Goal: Task Accomplishment & Management: Complete application form

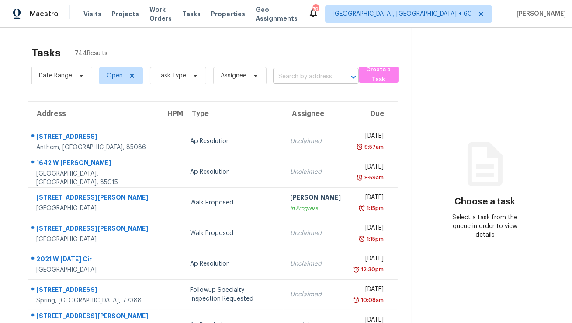
click at [295, 76] on input "text" at bounding box center [303, 77] width 61 height 14
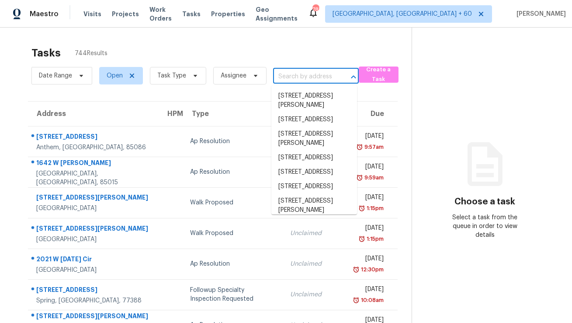
paste input "13325 Thornridge Ln, Midlothian, VA 23112"
type input "13325 Thornridge Ln, Midlothian, VA 23112"
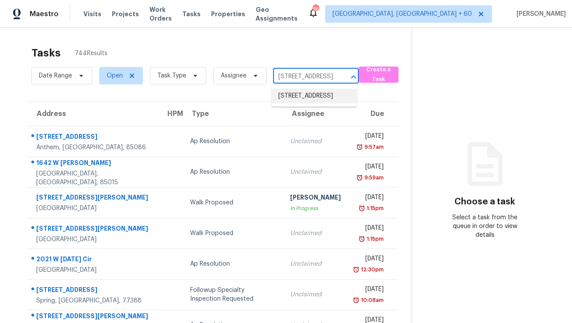
click at [298, 95] on li "13325 Thornridge Ln, Midlothian, VA 23112" at bounding box center [314, 96] width 86 height 14
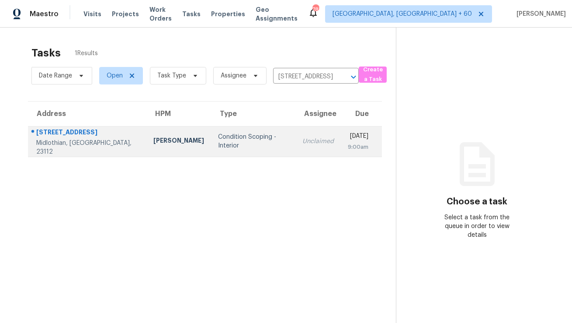
click at [295, 153] on td "Unclaimed" at bounding box center [317, 141] width 45 height 31
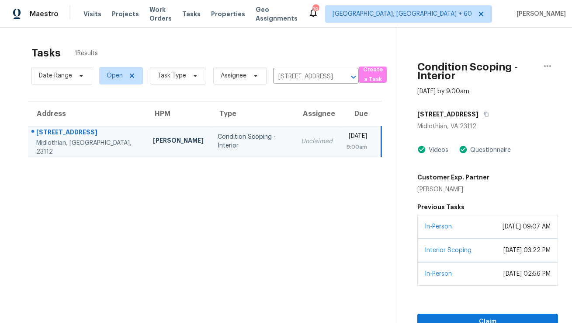
click at [503, 229] on div "May 13, 2024 at 09:07 AM" at bounding box center [527, 226] width 48 height 9
click at [485, 314] on button "Claim" at bounding box center [487, 321] width 141 height 16
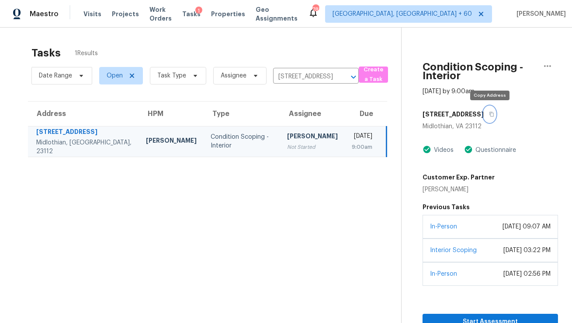
click at [491, 115] on icon "button" at bounding box center [491, 113] width 5 height 5
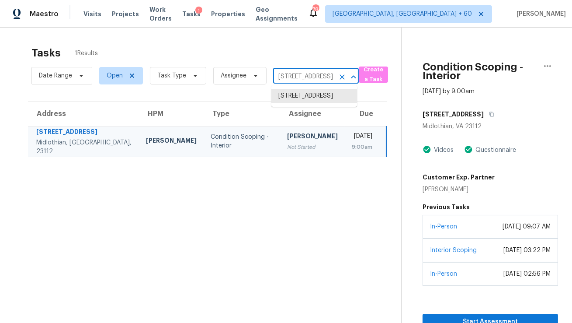
click at [295, 76] on input "13325 Thornridge Ln, Midlothian, VA 23112" at bounding box center [303, 77] width 61 height 14
paste input "7650 Bramblewood Dr, Charlotte, NC 28217"
type input "7650 Bramblewood Dr, Charlotte, NC 28217"
click at [299, 96] on li "7650 Bramblewood Dr, Charlotte, NC 28217" at bounding box center [314, 96] width 86 height 14
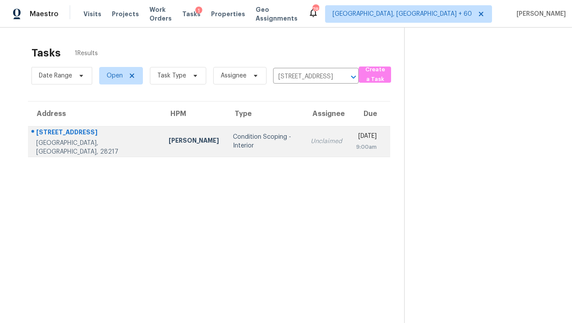
click at [304, 137] on td "Unclaimed" at bounding box center [326, 141] width 45 height 31
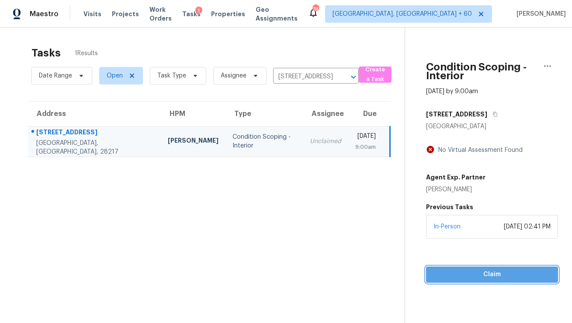
click at [468, 276] on span "Claim" at bounding box center [492, 274] width 118 height 11
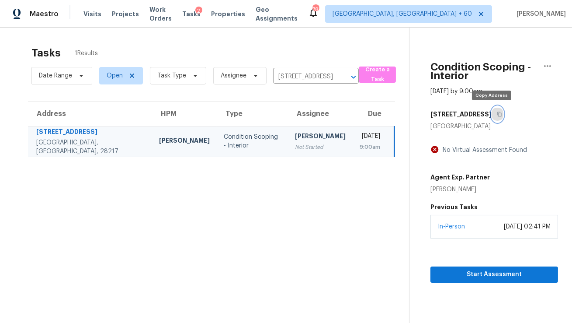
click at [497, 113] on icon "button" at bounding box center [499, 113] width 5 height 5
click at [285, 76] on input "7650 Bramblewood Dr, Charlotte, NC 28217" at bounding box center [303, 77] width 61 height 14
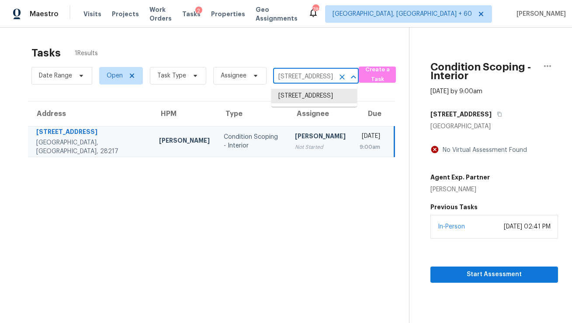
paste input "8710 Hidden Oaks Dr, Temple, TX 76502"
type input "8710 Hidden Oaks Dr, Temple, TX 76502"
click at [291, 94] on li "8710 Hidden Oaks Dr, Temple, TX 76502" at bounding box center [314, 96] width 86 height 14
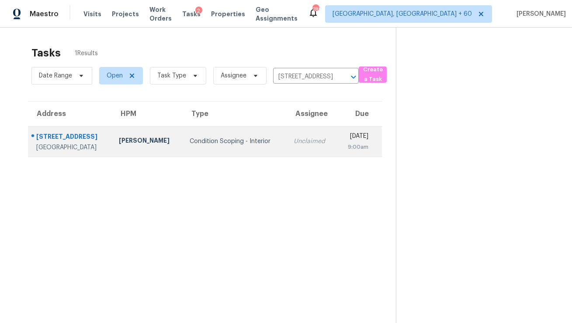
click at [287, 147] on td "Unclaimed" at bounding box center [312, 141] width 50 height 31
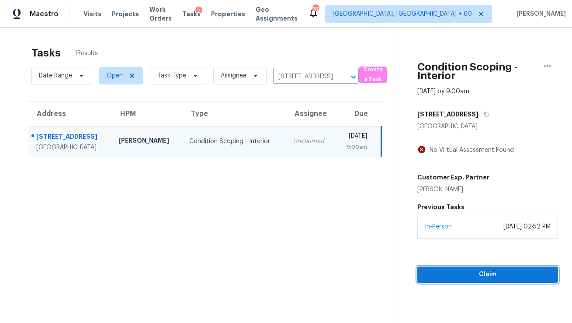
click at [493, 273] on span "Claim" at bounding box center [487, 274] width 127 height 11
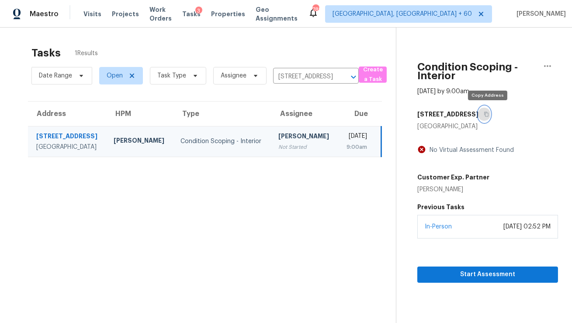
click at [489, 115] on icon "button" at bounding box center [486, 113] width 5 height 5
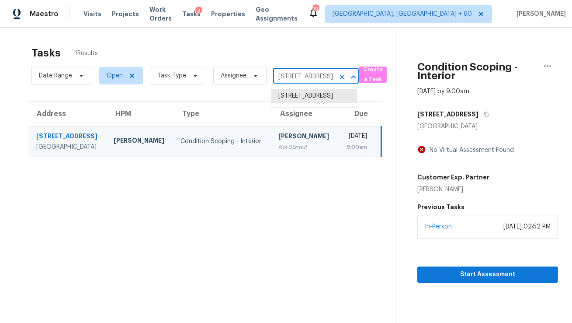
click at [304, 76] on input "8710 Hidden Oaks Dr, Temple, TX 76502" at bounding box center [303, 77] width 61 height 14
paste input "13325 Thornridge Ln, Midlothian, VA 2311"
type input "13325 Thornridge Ln, Midlothian, VA 23112"
click at [302, 100] on li "13325 Thornridge Ln, Midlothian, VA 23112" at bounding box center [314, 96] width 86 height 14
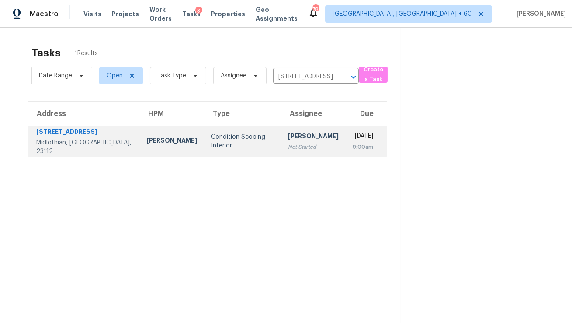
click at [346, 145] on td "Wed, Oct 15th 2025 9:00am" at bounding box center [366, 141] width 41 height 31
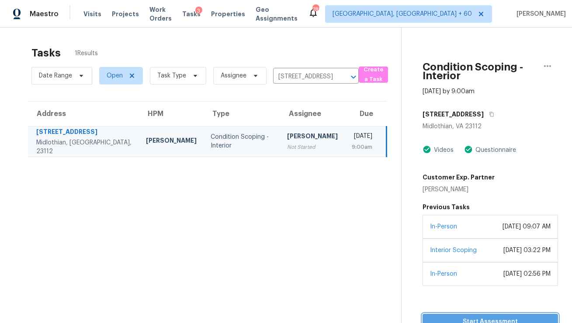
click at [492, 318] on span "Start Assessment" at bounding box center [491, 321] width 122 height 11
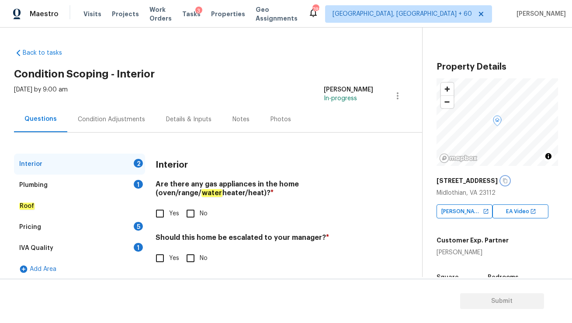
click at [505, 177] on button "button" at bounding box center [505, 181] width 8 height 8
click at [504, 182] on icon "button" at bounding box center [505, 180] width 5 height 5
click at [193, 214] on input "No" at bounding box center [190, 213] width 18 height 18
checkbox input "true"
click at [115, 184] on div "Plumbing 1" at bounding box center [79, 184] width 131 height 21
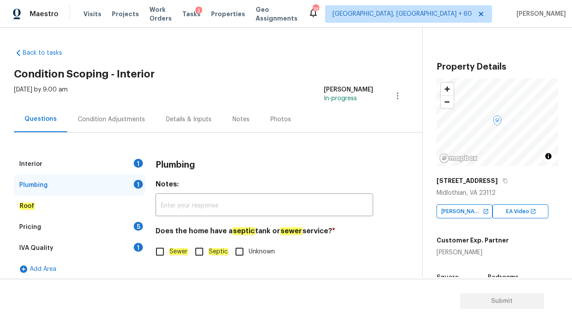
click at [161, 249] on input "Sewer" at bounding box center [160, 251] width 18 height 18
checkbox input "true"
click at [131, 225] on div "Pricing 5" at bounding box center [79, 226] width 131 height 21
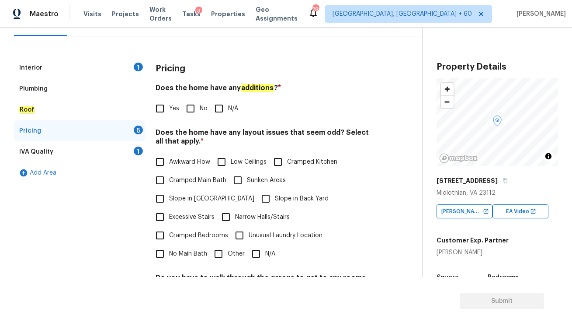
scroll to position [97, 0]
click at [195, 109] on input "No" at bounding box center [190, 108] width 18 height 18
checkbox input "true"
click at [180, 162] on span "Awkward Flow" at bounding box center [189, 161] width 41 height 9
click at [169, 162] on input "Awkward Flow" at bounding box center [160, 161] width 18 height 18
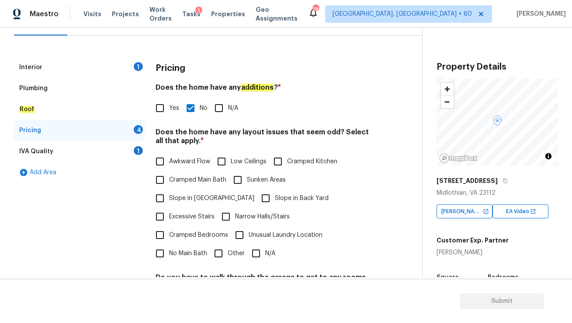
checkbox input "true"
click at [238, 181] on input "Sunken Areas" at bounding box center [238, 179] width 18 height 18
checkbox input "true"
click at [257, 199] on input "Slope in Back Yard" at bounding box center [266, 198] width 18 height 18
checkbox input "true"
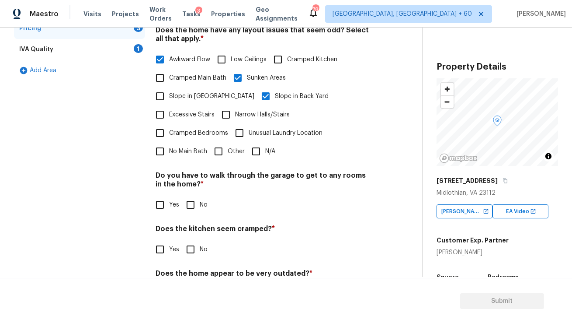
scroll to position [219, 0]
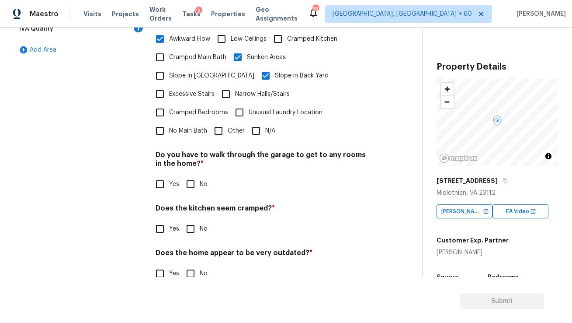
click at [188, 175] on input "No" at bounding box center [190, 184] width 18 height 18
checkbox input "true"
click at [193, 219] on input "No" at bounding box center [190, 228] width 18 height 18
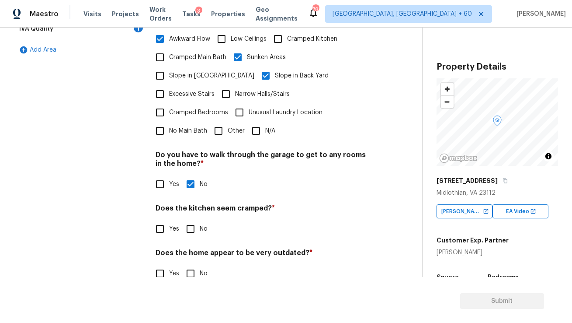
checkbox input "true"
click at [191, 264] on input "No" at bounding box center [190, 273] width 18 height 18
checkbox input "true"
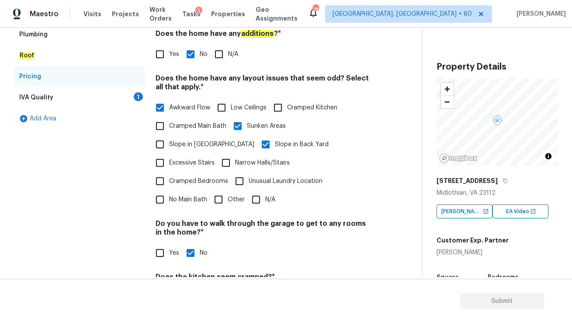
click at [96, 97] on div "IVA Quality 1" at bounding box center [79, 97] width 131 height 21
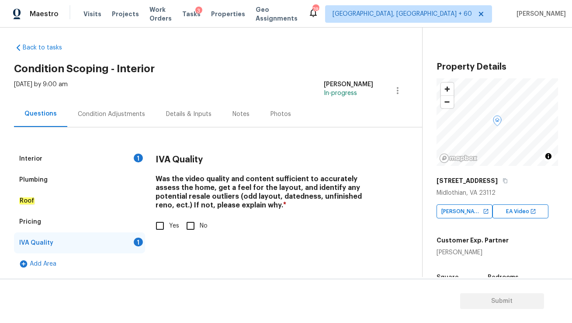
scroll to position [5, 0]
click at [161, 229] on input "Yes" at bounding box center [160, 226] width 18 height 18
checkbox input "true"
click at [122, 162] on div "Interior 1" at bounding box center [79, 159] width 131 height 21
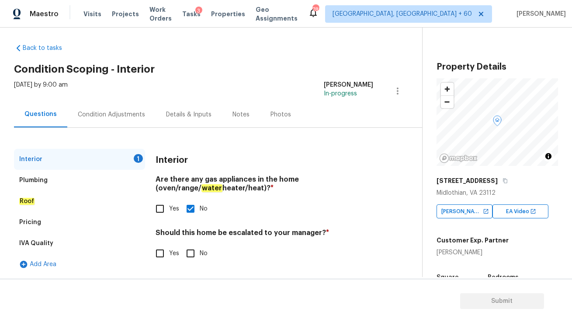
click at [126, 119] on div "Condition Adjustments" at bounding box center [111, 114] width 88 height 26
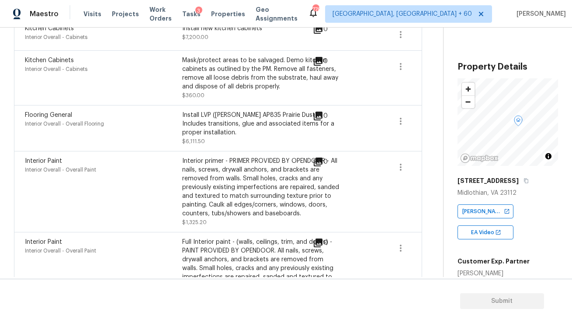
scroll to position [1628, 0]
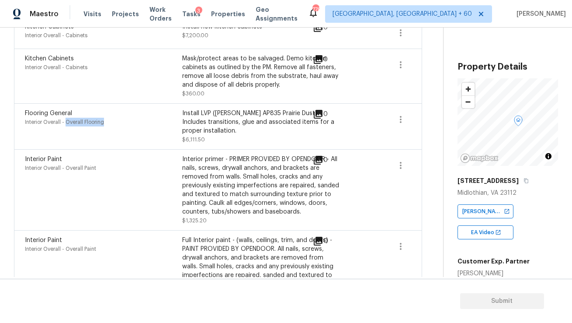
drag, startPoint x: 68, startPoint y: 117, endPoint x: 125, endPoint y: 116, distance: 57.3
click at [125, 118] on div "Interior Overall - Overall Flooring" at bounding box center [103, 122] width 157 height 9
click at [231, 128] on div "Install LVP (Knighton AP835 Prairie Dust) Includes transitions, glue and associ…" at bounding box center [260, 126] width 157 height 35
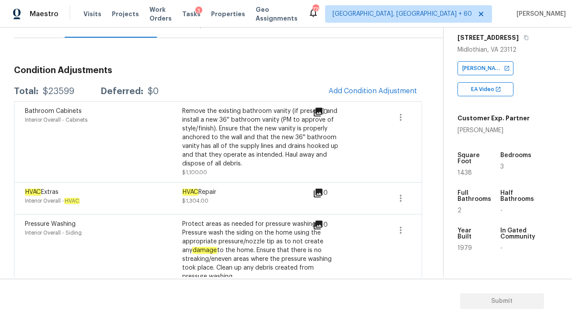
scroll to position [0, 0]
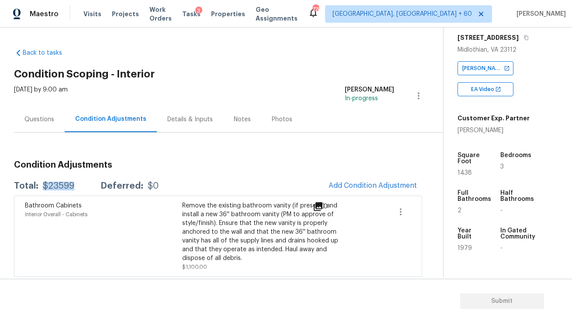
drag, startPoint x: 43, startPoint y: 184, endPoint x: 79, endPoint y: 184, distance: 35.4
click at [79, 184] on div "Total: $23599 Deferred: $0" at bounding box center [86, 185] width 145 height 9
copy div "$23599"
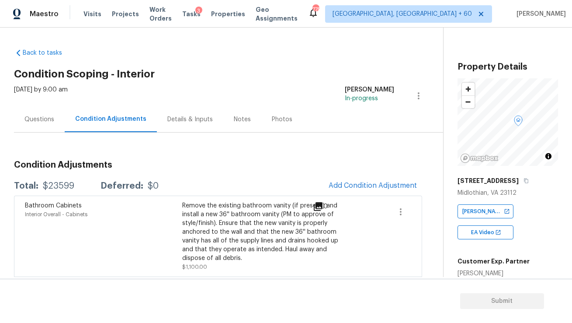
click at [47, 126] on div "Questions" at bounding box center [39, 119] width 51 height 26
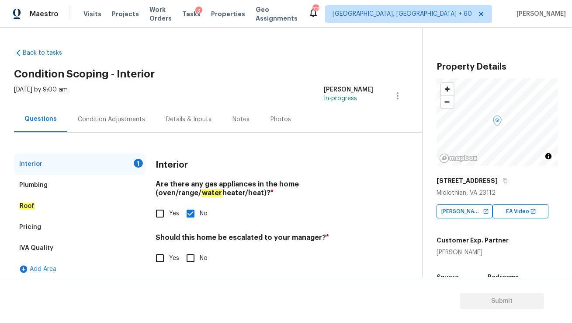
scroll to position [5, 0]
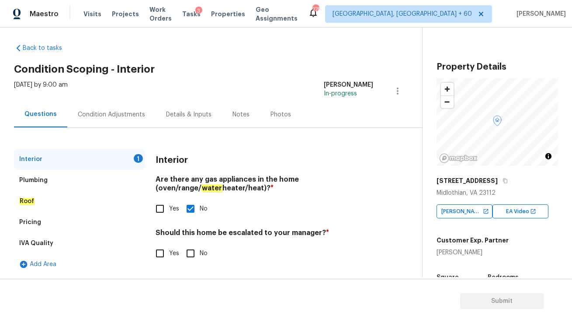
click at [189, 250] on input "No" at bounding box center [190, 253] width 18 height 18
checkbox input "true"
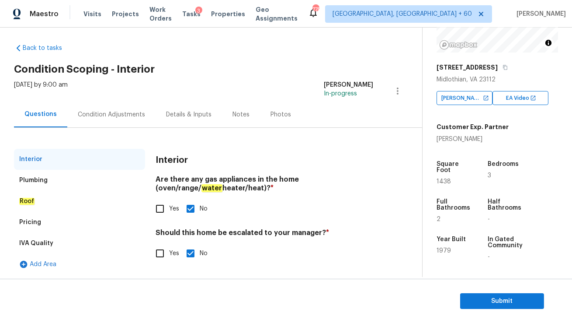
scroll to position [209, 0]
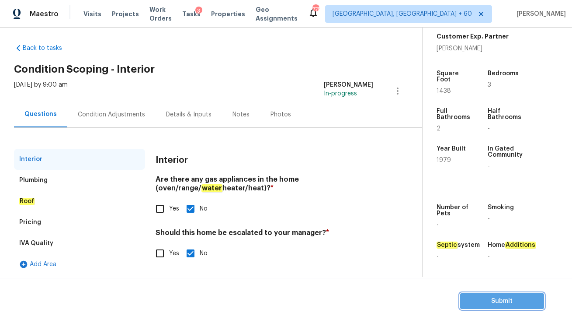
click at [496, 302] on span "Submit" at bounding box center [502, 300] width 70 height 11
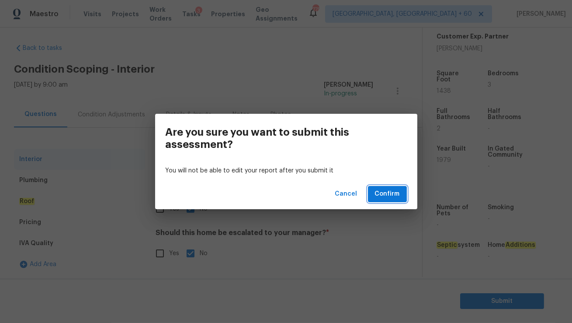
click at [378, 199] on span "Confirm" at bounding box center [387, 193] width 25 height 11
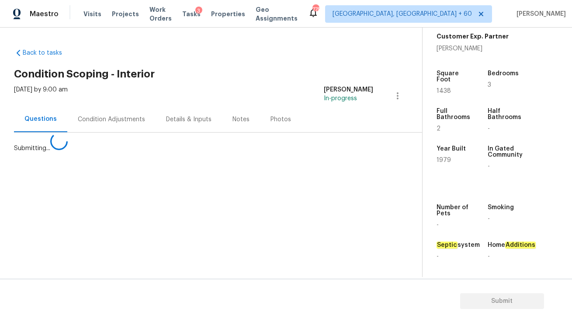
scroll to position [0, 0]
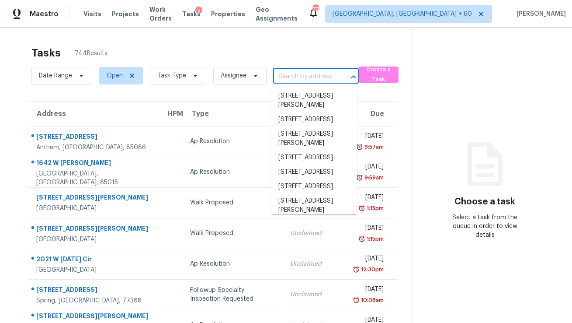
click at [285, 75] on input "text" at bounding box center [303, 77] width 61 height 14
paste input "7650 Bramblewood Dr, Charlotte, NC 28217"
type input "7650 Bramblewood Dr, Charlotte, NC 28217"
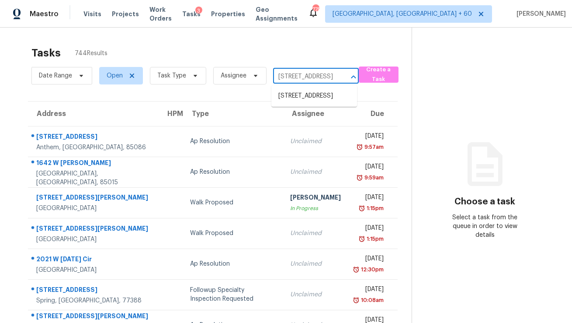
scroll to position [0, 68]
click at [291, 99] on li "7650 Bramblewood Dr, Charlotte, NC 28217" at bounding box center [314, 96] width 86 height 14
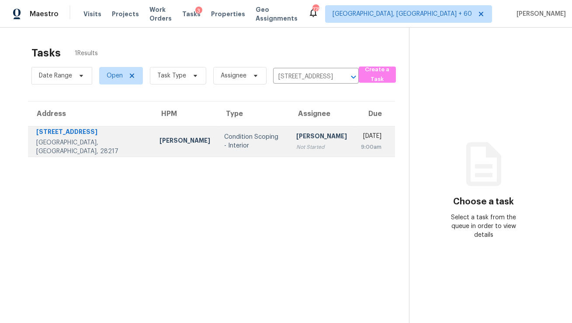
click at [296, 136] on div "[PERSON_NAME]" at bounding box center [321, 137] width 51 height 11
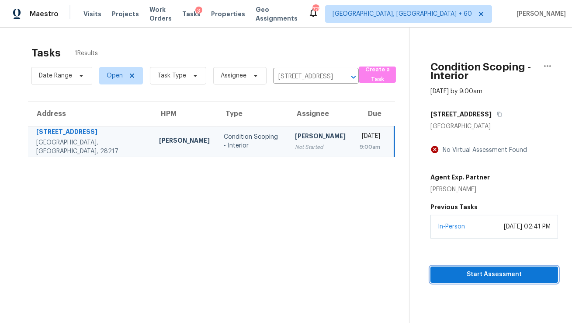
click at [442, 270] on span "Start Assessment" at bounding box center [494, 274] width 114 height 11
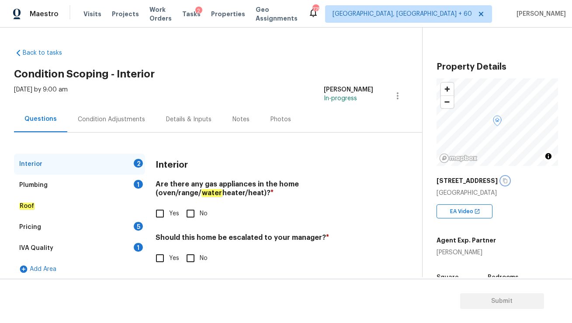
click at [508, 181] on icon "button" at bounding box center [505, 180] width 5 height 5
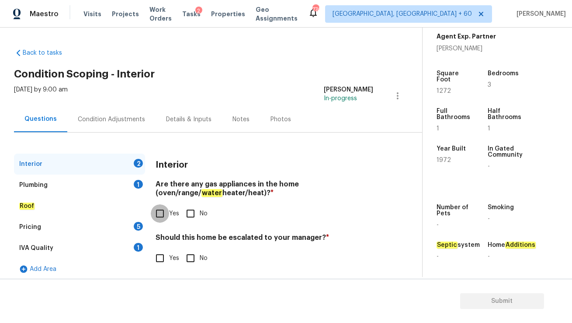
click at [160, 211] on input "Yes" at bounding box center [160, 213] width 18 height 18
checkbox input "true"
click at [116, 189] on div "Plumbing 1" at bounding box center [79, 184] width 131 height 21
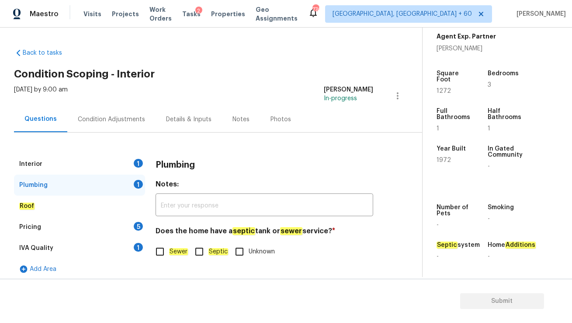
scroll to position [5, 0]
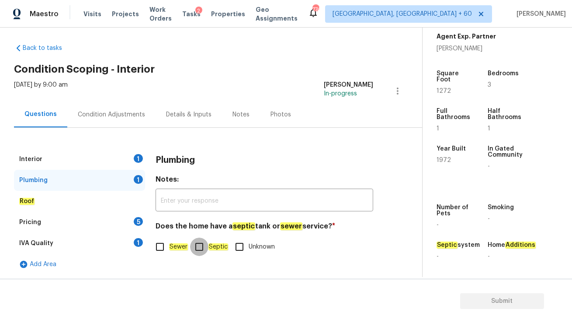
click at [201, 245] on input "Septic" at bounding box center [199, 246] width 18 height 18
checkbox input "true"
click at [110, 229] on div "Pricing 5" at bounding box center [79, 222] width 131 height 21
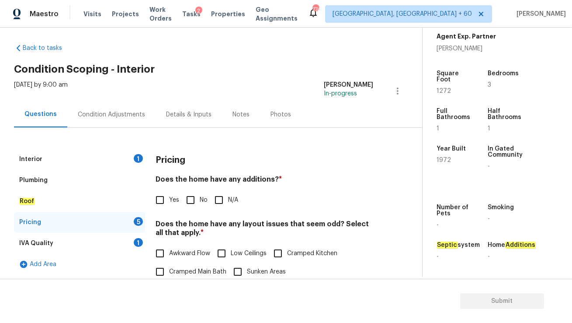
click at [111, 221] on div "Pricing 5" at bounding box center [79, 222] width 131 height 21
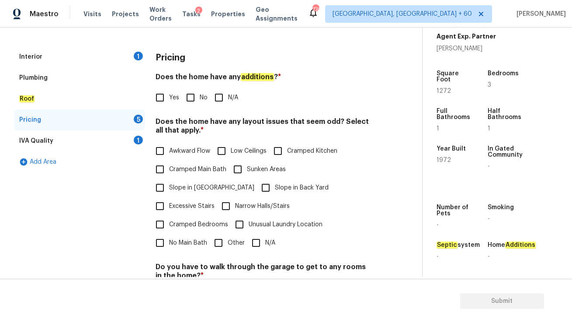
scroll to position [108, 0]
click at [203, 167] on span "Cramped Main Bath" at bounding box center [197, 168] width 57 height 9
click at [169, 167] on input "Cramped Main Bath" at bounding box center [160, 169] width 18 height 18
checkbox input "true"
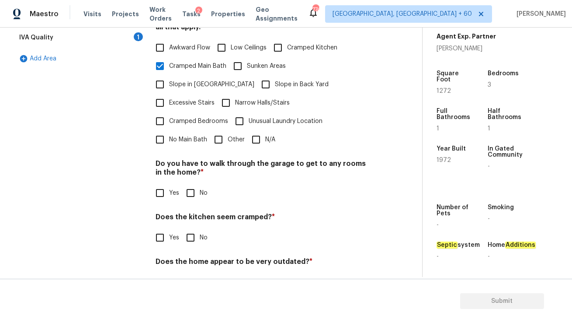
scroll to position [219, 0]
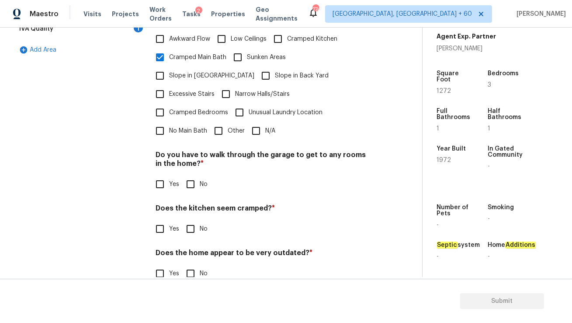
click at [193, 175] on input "No" at bounding box center [190, 184] width 18 height 18
checkbox input "true"
click at [192, 219] on input "No" at bounding box center [190, 228] width 18 height 18
checkbox input "true"
click at [188, 264] on input "No" at bounding box center [190, 273] width 18 height 18
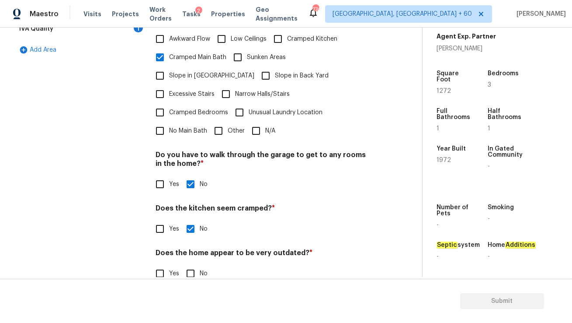
checkbox input "true"
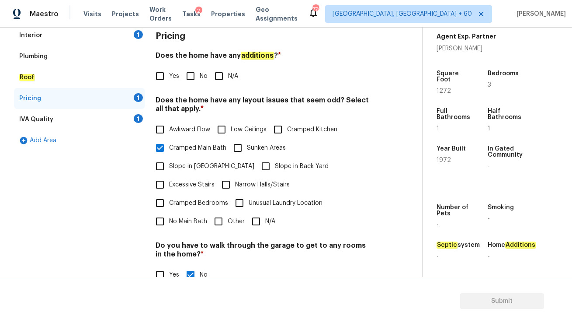
scroll to position [73, 0]
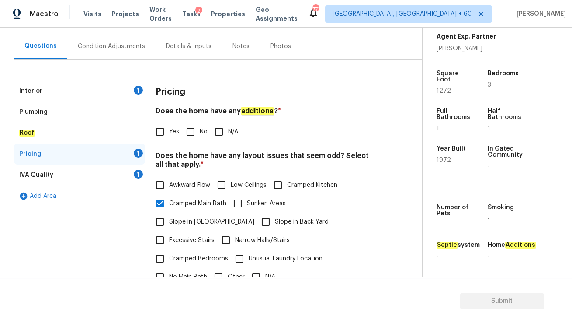
click at [190, 130] on input "No" at bounding box center [190, 131] width 18 height 18
checkbox input "true"
click at [121, 169] on div "IVA Quality 1" at bounding box center [79, 174] width 131 height 21
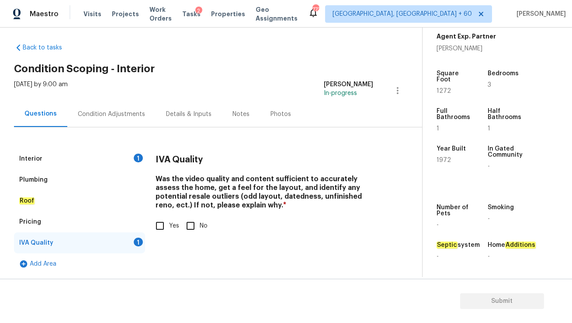
scroll to position [5, 0]
click at [163, 227] on input "Yes" at bounding box center [160, 226] width 18 height 18
checkbox input "true"
click at [128, 153] on div "Interior 1" at bounding box center [79, 159] width 131 height 21
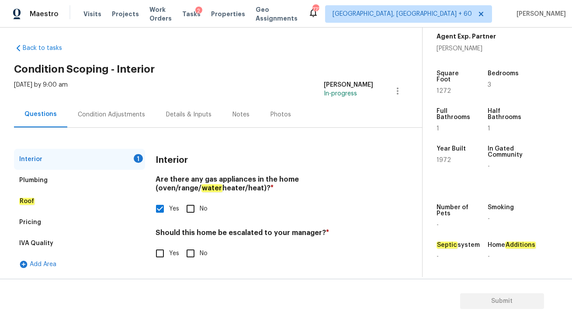
click at [64, 182] on div "Plumbing" at bounding box center [79, 180] width 131 height 21
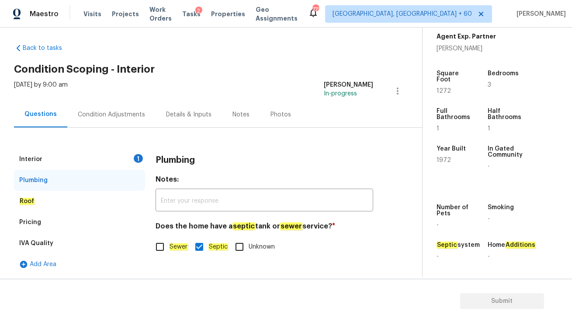
click at [116, 158] on div "Interior 1" at bounding box center [79, 159] width 131 height 21
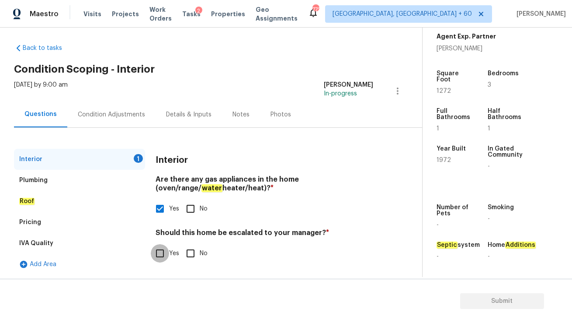
click at [164, 251] on input "Yes" at bounding box center [160, 253] width 18 height 18
checkbox input "true"
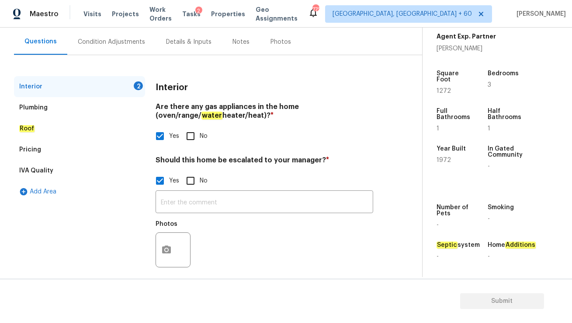
scroll to position [83, 0]
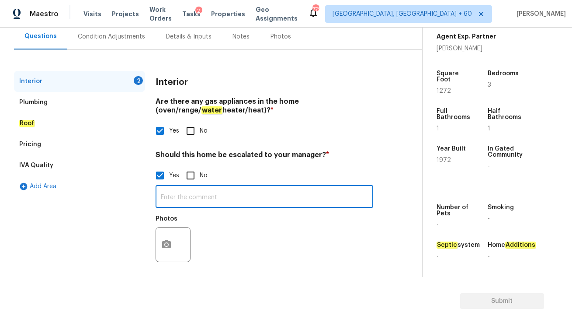
click at [197, 196] on input "text" at bounding box center [265, 197] width 218 height 21
type input "Possible foundation issues @"
click at [166, 242] on icon "button" at bounding box center [166, 244] width 10 height 10
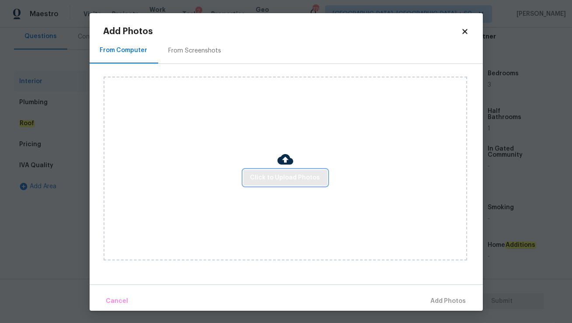
click at [280, 179] on span "Click to Upload Photos" at bounding box center [285, 177] width 70 height 11
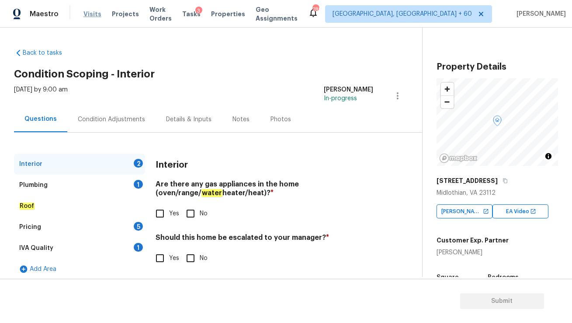
click at [90, 16] on span "Visits" at bounding box center [92, 14] width 18 height 9
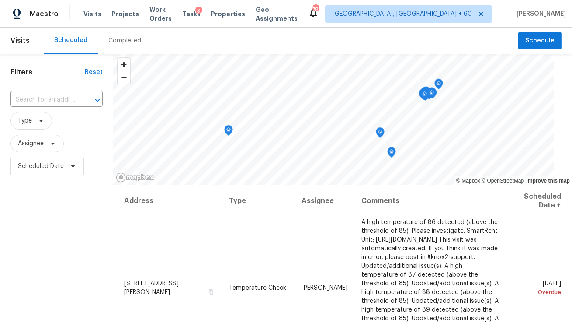
click at [116, 41] on div "Completed" at bounding box center [124, 40] width 33 height 9
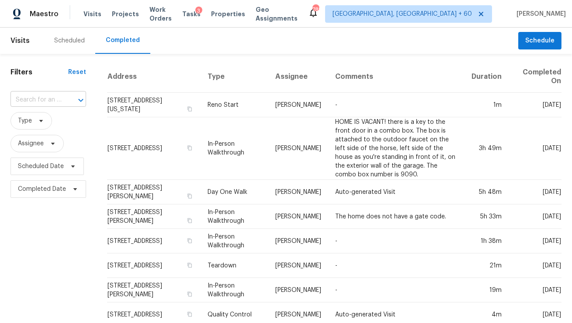
click at [63, 98] on div at bounding box center [74, 100] width 23 height 12
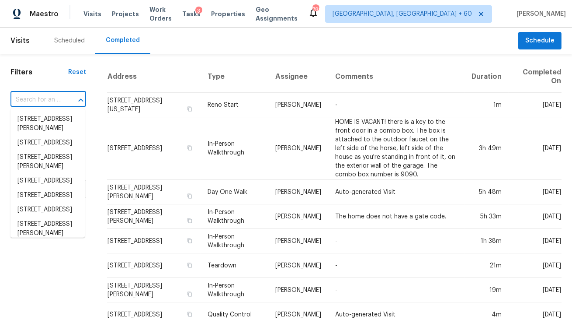
paste input "13325 Thornridge Ln, Midlothian, VA 23112"
type input "13325 Thornridge Ln, Midlothian, VA 23112"
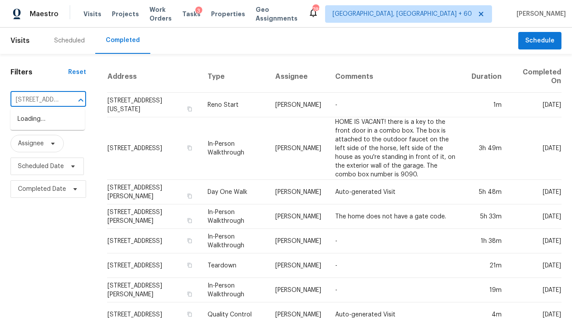
scroll to position [0, 76]
click at [52, 117] on li "13325 Thornridge Ln, Midlothian, VA 23112" at bounding box center [47, 119] width 74 height 14
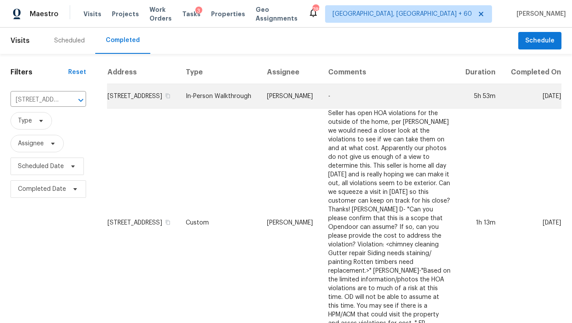
click at [232, 105] on td "In-Person Walkthrough" at bounding box center [219, 96] width 81 height 24
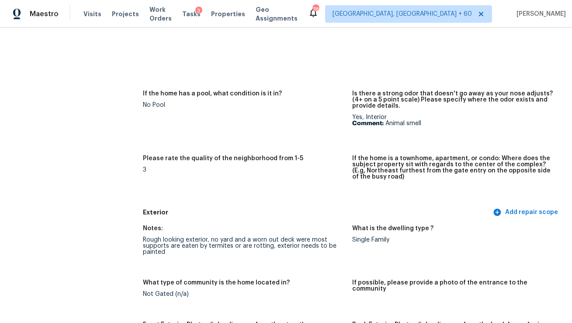
scroll to position [211, 0]
drag, startPoint x: 386, startPoint y: 123, endPoint x: 454, endPoint y: 123, distance: 67.7
click at [454, 123] on p "Comment: Animal smell" at bounding box center [453, 123] width 202 height 6
copy p "Animal smell"
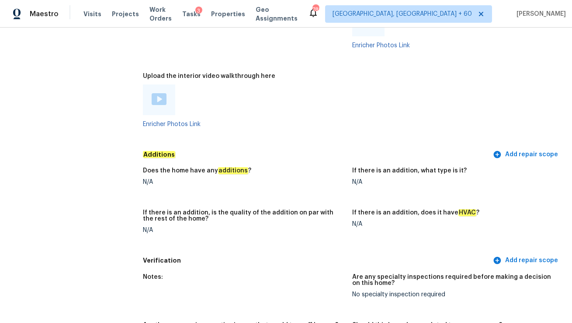
scroll to position [1742, 0]
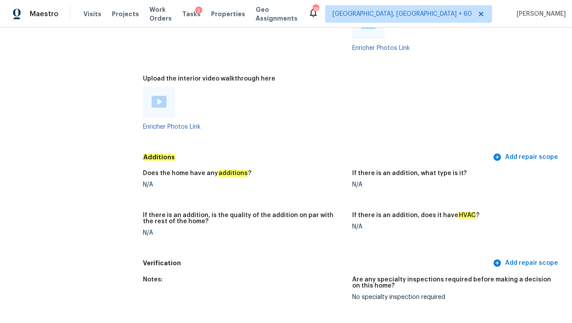
click at [160, 109] on div at bounding box center [159, 102] width 32 height 31
click at [159, 122] on div "Enricher Photos Link" at bounding box center [244, 108] width 202 height 43
click at [159, 128] on link "Enricher Photos Link" at bounding box center [172, 127] width 58 height 6
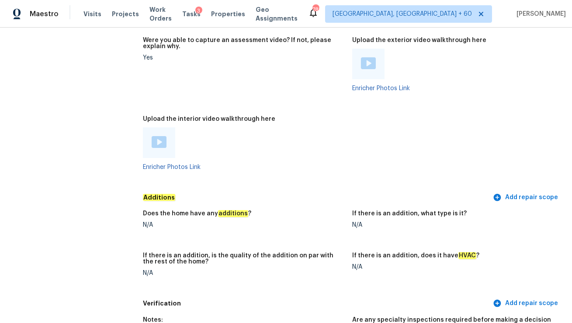
click at [158, 144] on img at bounding box center [159, 142] width 15 height 12
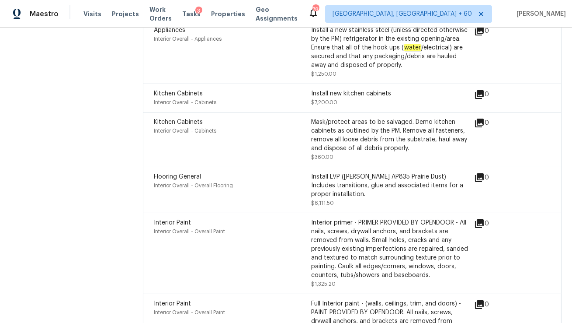
scroll to position [3573, 0]
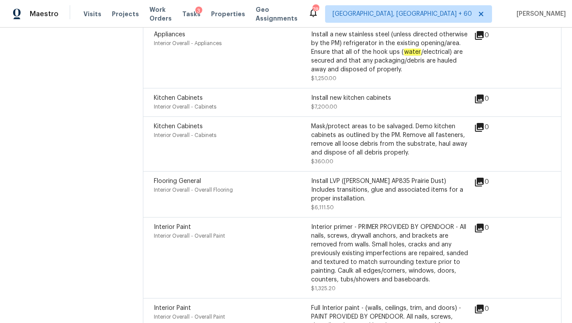
click at [424, 177] on div "Install LVP (Knighton AP835 Prairie Dust) Includes transitions, glue and associ…" at bounding box center [389, 190] width 157 height 26
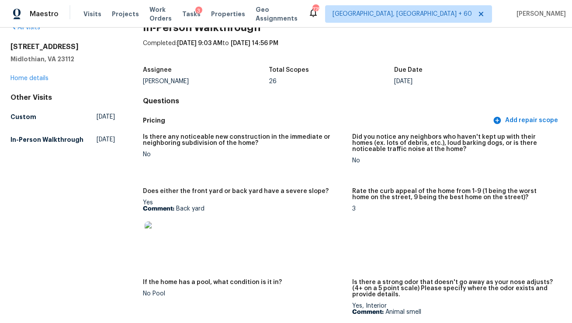
scroll to position [0, 0]
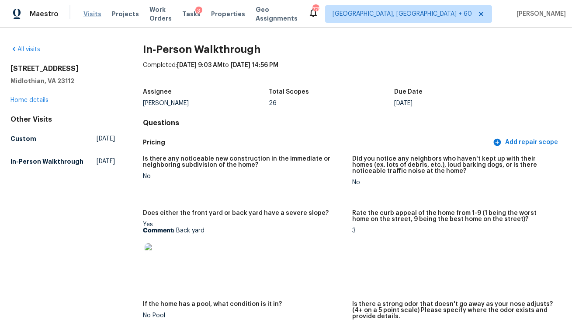
click at [90, 13] on span "Visits" at bounding box center [92, 14] width 18 height 9
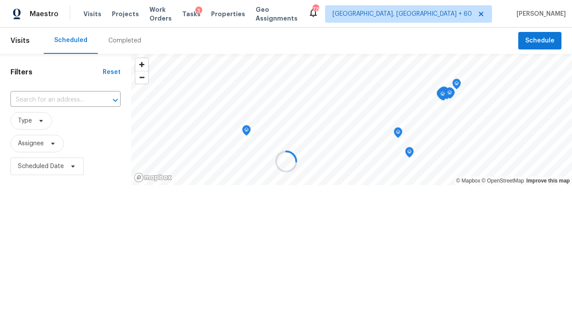
click at [117, 38] on div at bounding box center [286, 161] width 572 height 323
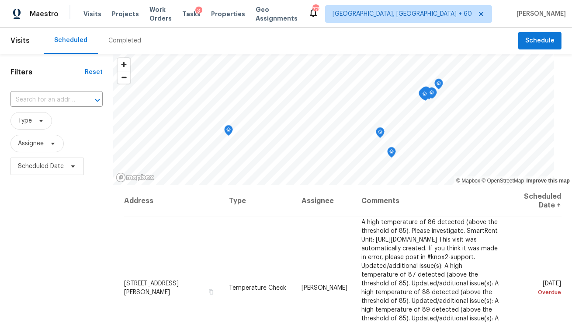
click at [115, 42] on div "Completed" at bounding box center [124, 40] width 33 height 9
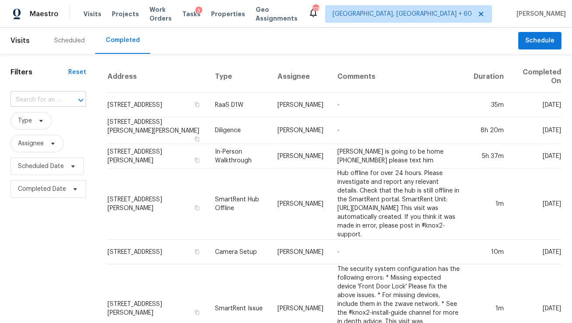
click at [70, 98] on div at bounding box center [74, 100] width 23 height 12
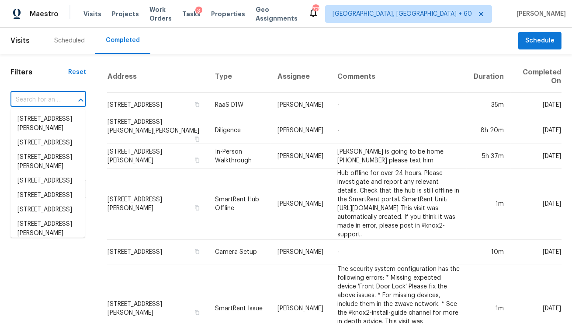
paste input "7650 Bramblewood Dr, Charlotte, NC 28217"
type input "7650 Bramblewood Dr, Charlotte, NC 28217"
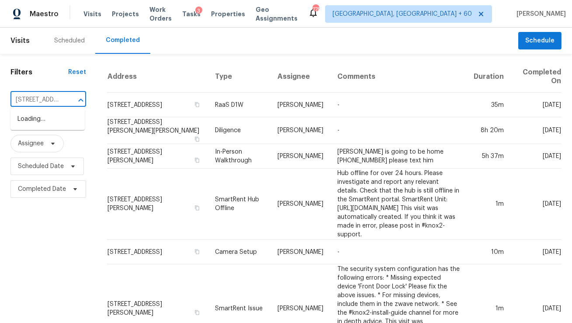
scroll to position [0, 79]
click at [61, 122] on li "7650 Bramblewood Dr, Charlotte, NC 28217" at bounding box center [47, 119] width 74 height 14
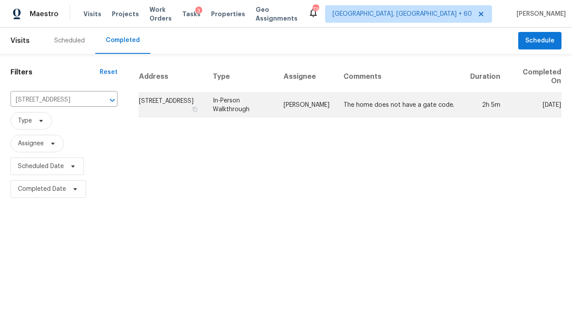
click at [273, 100] on td "In-Person Walkthrough" at bounding box center [241, 105] width 71 height 24
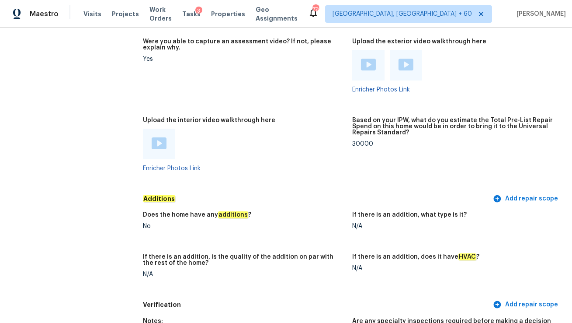
scroll to position [1730, 0]
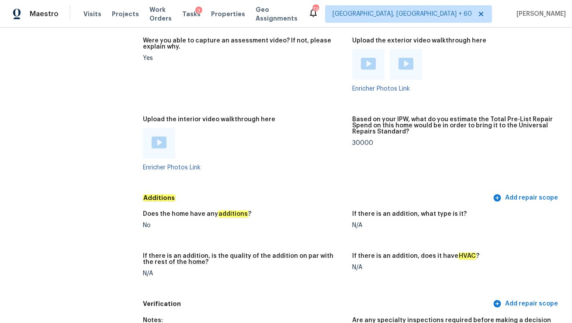
click at [163, 139] on img at bounding box center [159, 142] width 15 height 12
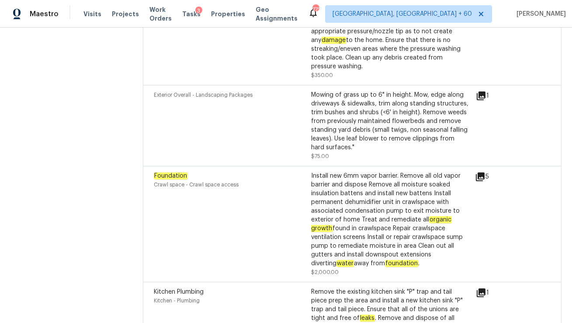
scroll to position [2524, 0]
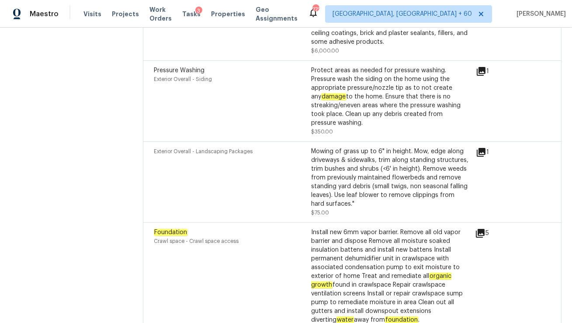
click at [480, 229] on icon at bounding box center [480, 233] width 9 height 9
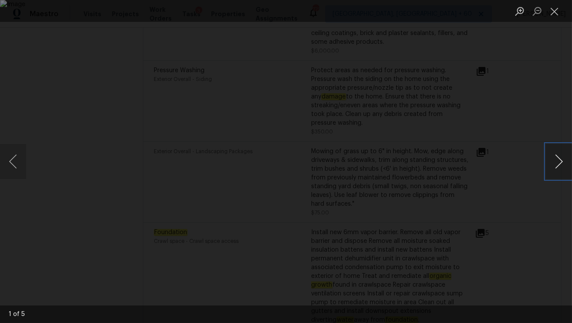
click at [561, 167] on button "Next image" at bounding box center [559, 161] width 26 height 35
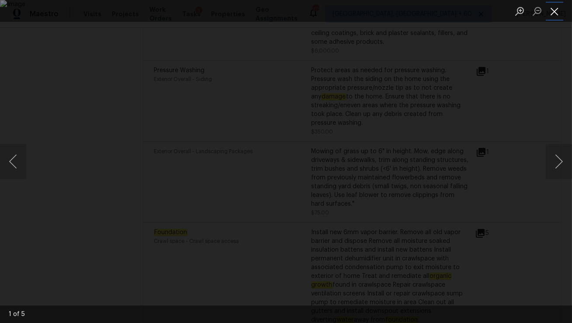
click at [556, 14] on button "Close lightbox" at bounding box center [554, 10] width 17 height 15
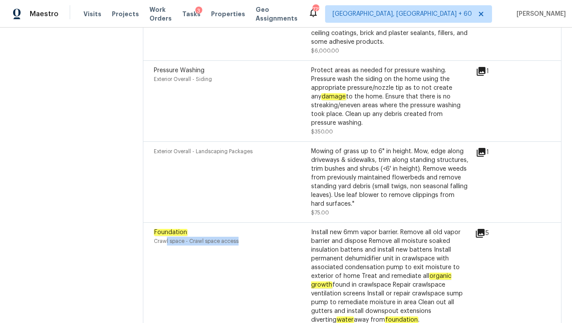
drag, startPoint x: 165, startPoint y: 219, endPoint x: 259, endPoint y: 216, distance: 93.6
click at [259, 236] on div "Crawl space - Crawl space access" at bounding box center [232, 240] width 157 height 9
click at [267, 234] on div "Foundation Crawl space - Crawl space access" at bounding box center [232, 280] width 157 height 105
click at [479, 229] on icon at bounding box center [480, 233] width 9 height 9
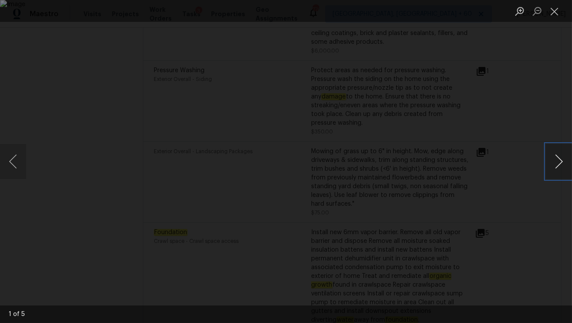
click at [558, 163] on button "Next image" at bounding box center [559, 161] width 26 height 35
click at [559, 161] on button "Next image" at bounding box center [559, 161] width 26 height 35
click at [553, 13] on button "Close lightbox" at bounding box center [554, 10] width 17 height 15
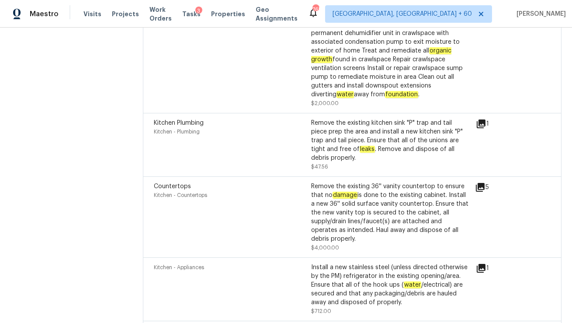
scroll to position [2751, 0]
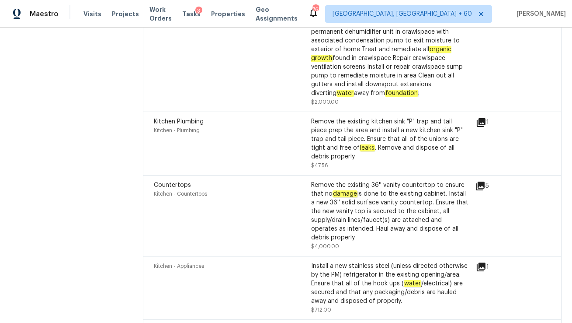
click at [481, 118] on icon at bounding box center [481, 122] width 9 height 9
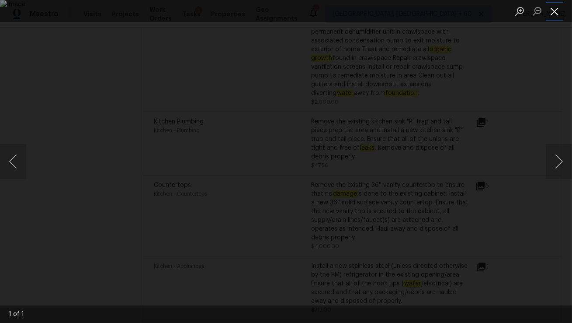
click at [562, 12] on button "Close lightbox" at bounding box center [554, 10] width 17 height 15
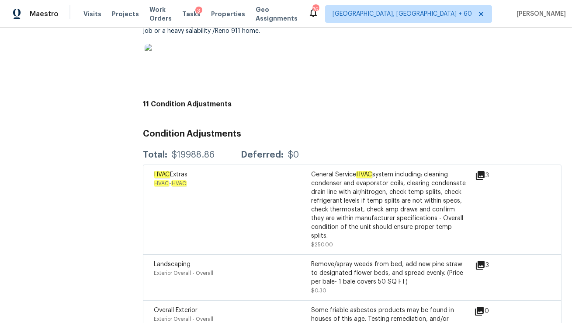
scroll to position [2179, 0]
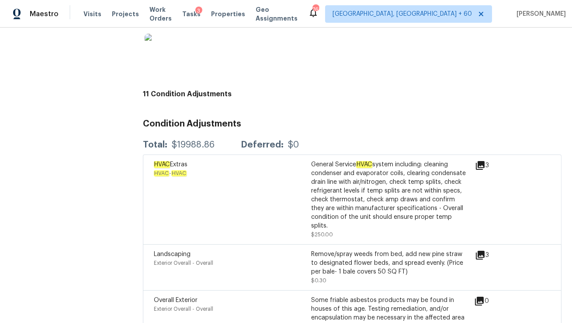
click at [236, 142] on div "Total: $19988.86 Deferred: $0" at bounding box center [221, 144] width 156 height 9
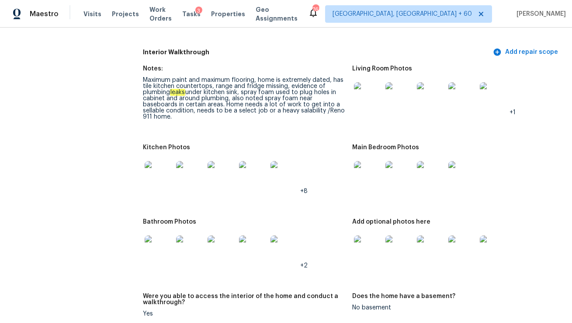
scroll to position [937, 0]
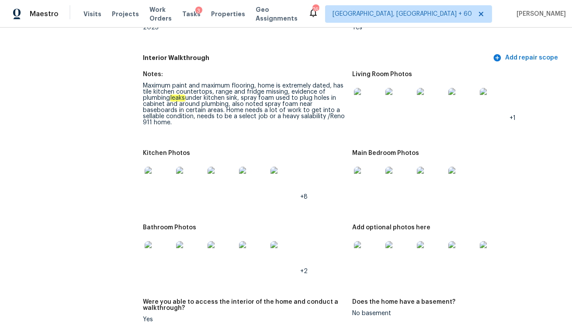
click at [364, 256] on img at bounding box center [368, 255] width 28 height 28
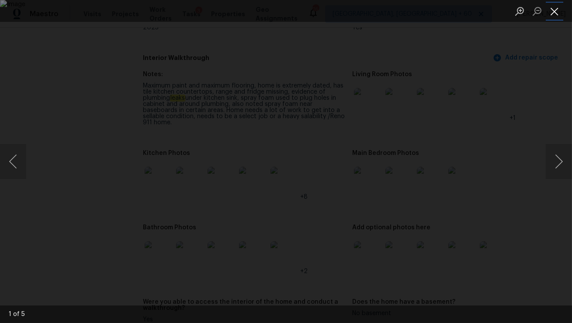
click at [557, 12] on button "Close lightbox" at bounding box center [554, 10] width 17 height 15
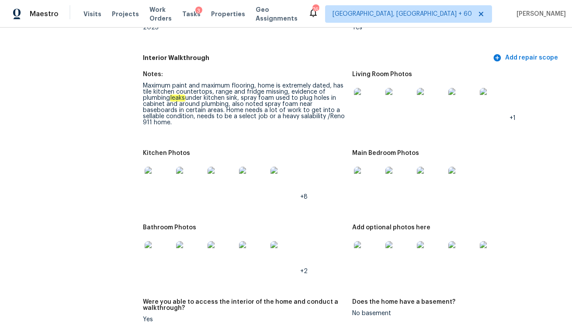
click at [147, 175] on img at bounding box center [159, 181] width 28 height 28
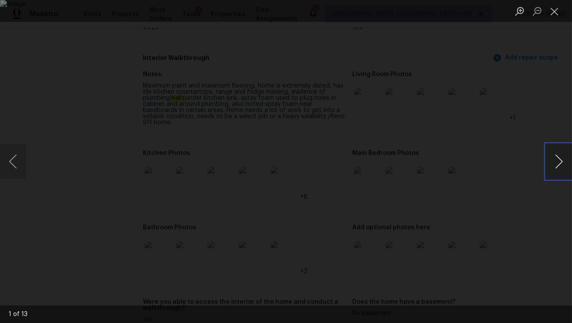
click at [563, 168] on button "Next image" at bounding box center [559, 161] width 26 height 35
click at [17, 163] on button "Previous image" at bounding box center [13, 161] width 26 height 35
click at [557, 10] on button "Close lightbox" at bounding box center [554, 10] width 17 height 15
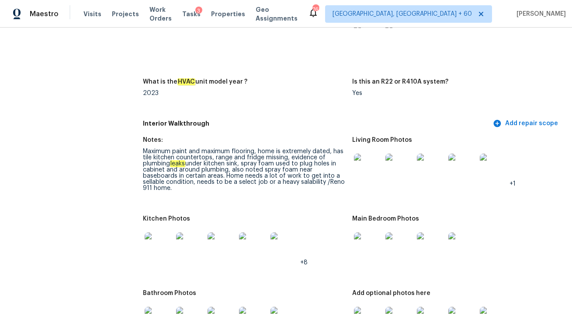
scroll to position [872, 0]
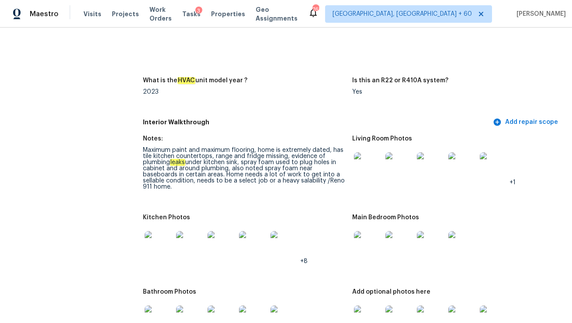
click at [154, 245] on img at bounding box center [159, 245] width 28 height 28
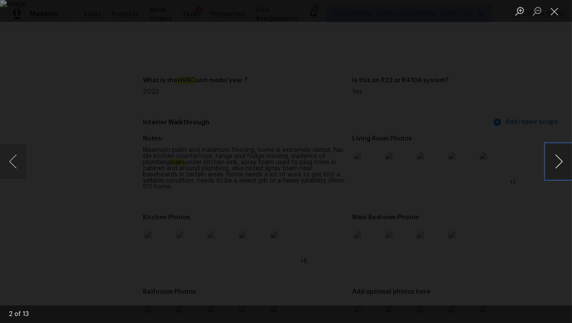
click at [558, 163] on button "Next image" at bounding box center [559, 161] width 26 height 35
click at [568, 157] on button "Next image" at bounding box center [559, 161] width 26 height 35
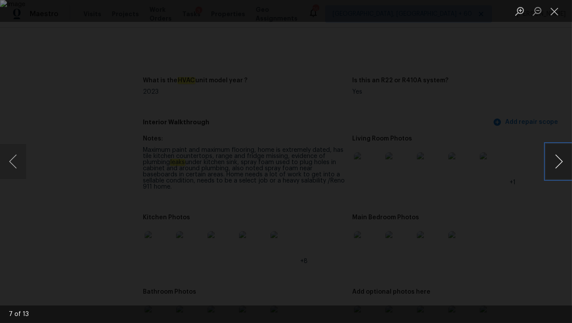
click at [568, 157] on button "Next image" at bounding box center [559, 161] width 26 height 35
click at [9, 164] on button "Previous image" at bounding box center [13, 161] width 26 height 35
click at [555, 8] on button "Close lightbox" at bounding box center [554, 10] width 17 height 15
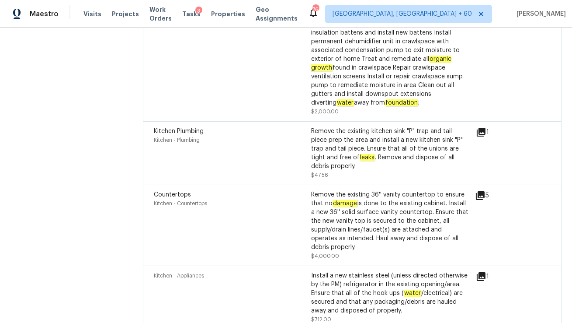
scroll to position [2750, 0]
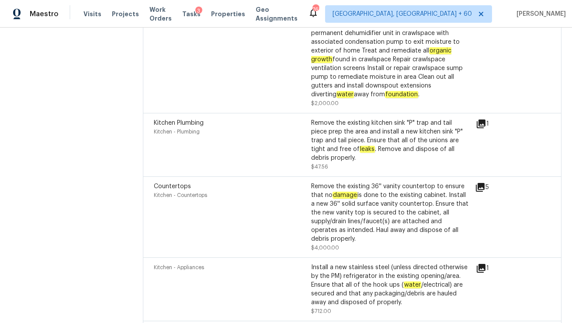
click at [478, 183] on icon at bounding box center [480, 187] width 9 height 9
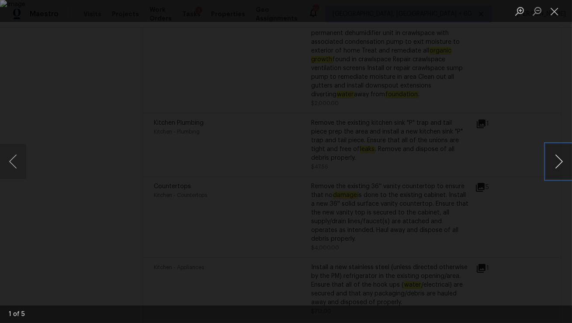
click at [555, 160] on button "Next image" at bounding box center [559, 161] width 26 height 35
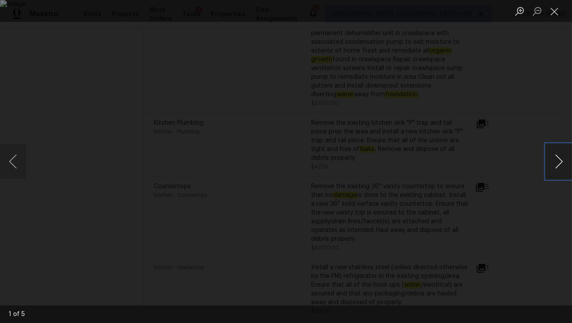
click at [555, 160] on button "Next image" at bounding box center [559, 161] width 26 height 35
click at [557, 14] on button "Close lightbox" at bounding box center [554, 10] width 17 height 15
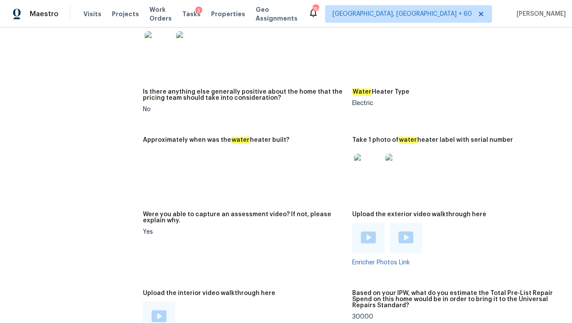
scroll to position [96, 0]
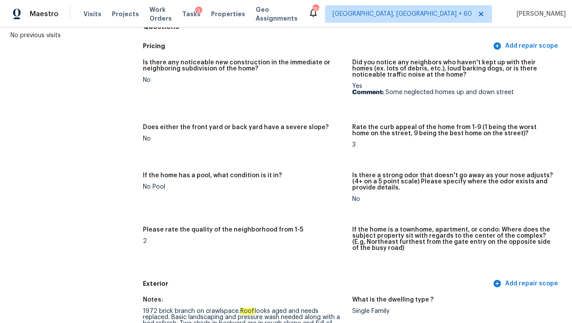
click at [281, 129] on h5 "Does either the front yard or back yard have a severe slope?" at bounding box center [236, 127] width 186 height 6
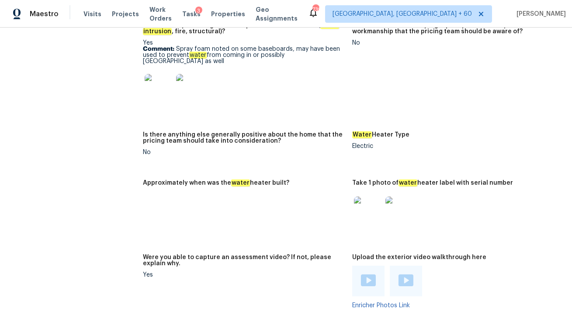
scroll to position [1513, 0]
click at [157, 86] on img at bounding box center [159, 89] width 28 height 28
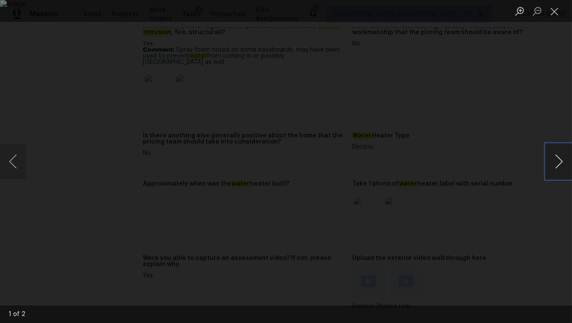
click at [559, 160] on button "Next image" at bounding box center [559, 161] width 26 height 35
click at [555, 16] on button "Close lightbox" at bounding box center [554, 10] width 17 height 15
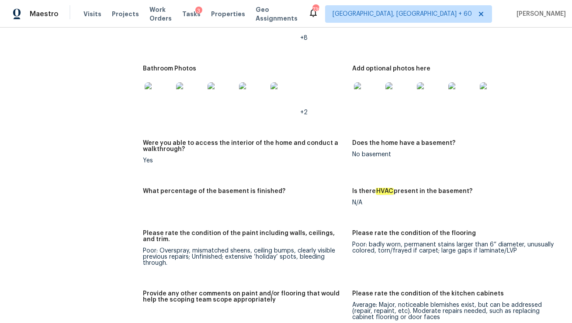
scroll to position [1025, 0]
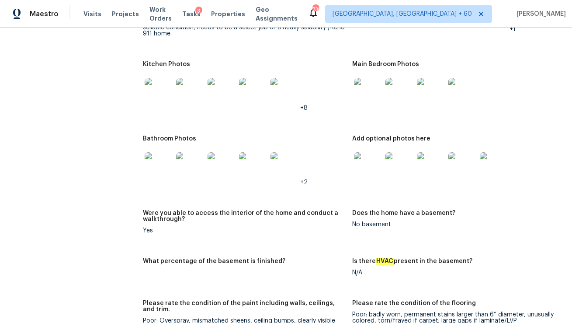
click at [188, 97] on img at bounding box center [190, 92] width 28 height 28
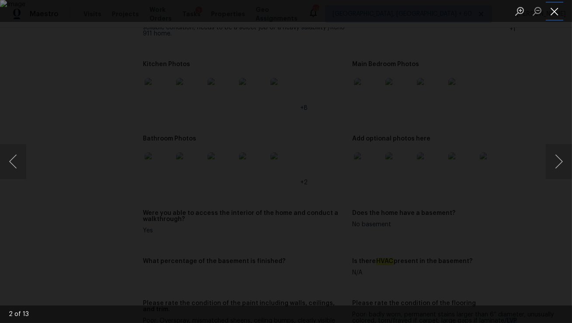
click at [559, 8] on button "Close lightbox" at bounding box center [554, 10] width 17 height 15
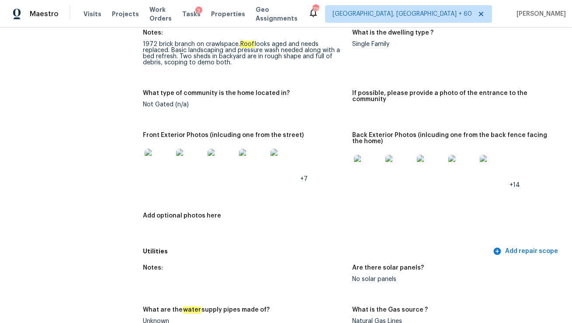
scroll to position [0, 0]
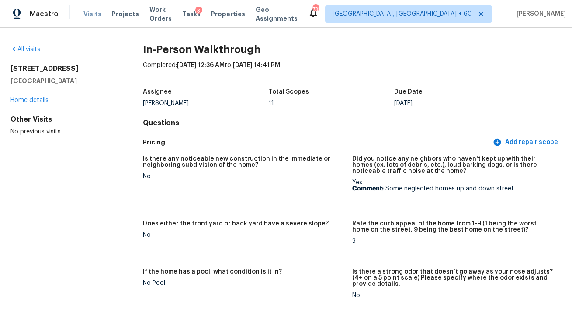
click at [89, 16] on span "Visits" at bounding box center [92, 14] width 18 height 9
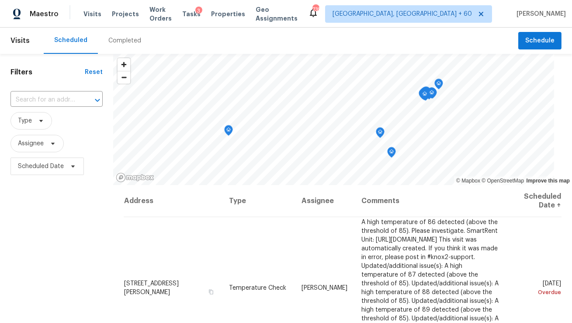
click at [118, 41] on div "Completed" at bounding box center [124, 40] width 33 height 9
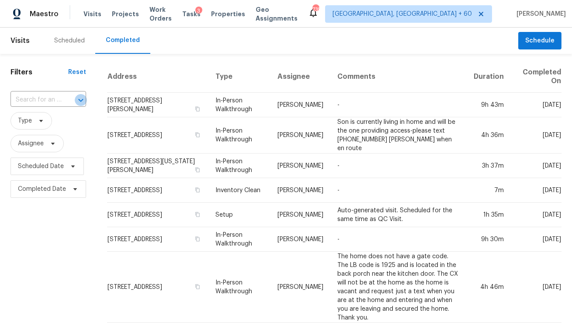
click at [80, 100] on icon "Open" at bounding box center [80, 99] width 5 height 3
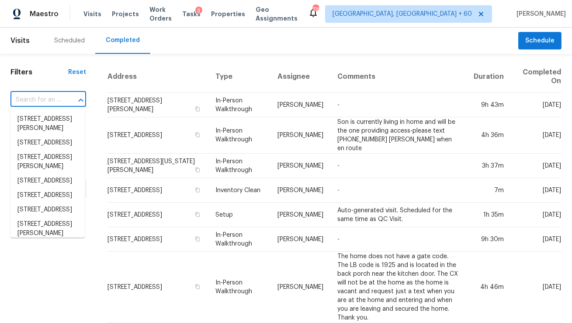
click at [59, 100] on input "text" at bounding box center [35, 100] width 51 height 14
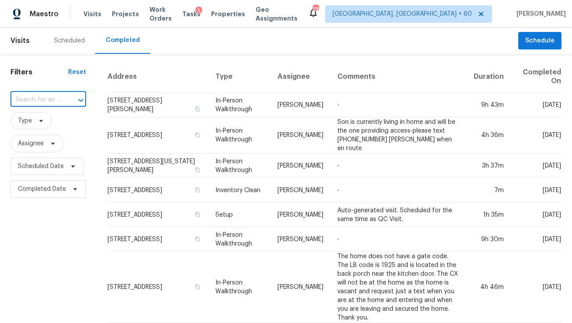
paste input "8710 Hidden Oaks Dr, Temple, TX 76502"
type input "8710 Hidden Oaks Dr, Temple, TX 76502"
click at [53, 119] on li "8710 Hidden Oaks Dr, Temple, TX 76502" at bounding box center [47, 119] width 74 height 14
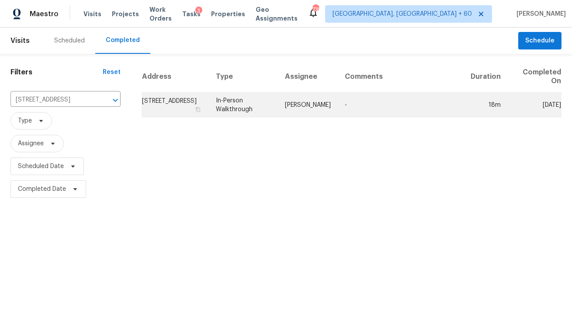
click at [346, 109] on td "-" at bounding box center [401, 105] width 126 height 24
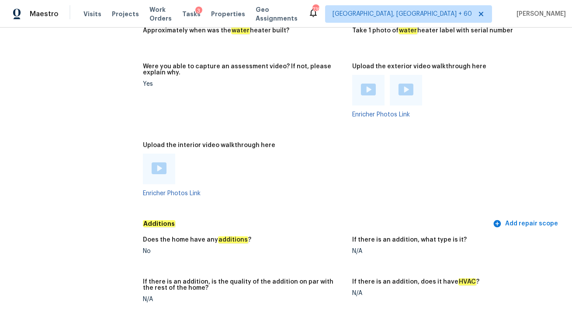
scroll to position [1602, 0]
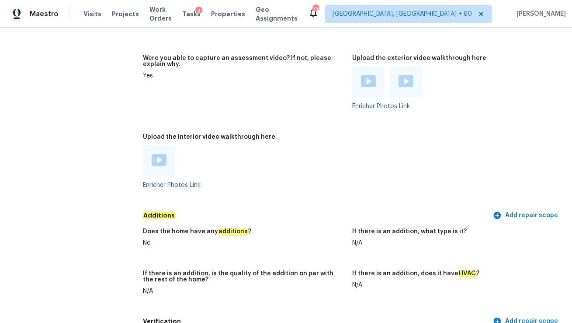
click at [156, 158] on img at bounding box center [159, 160] width 15 height 12
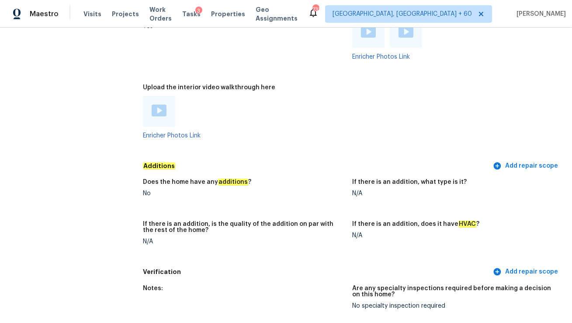
scroll to position [1597, 0]
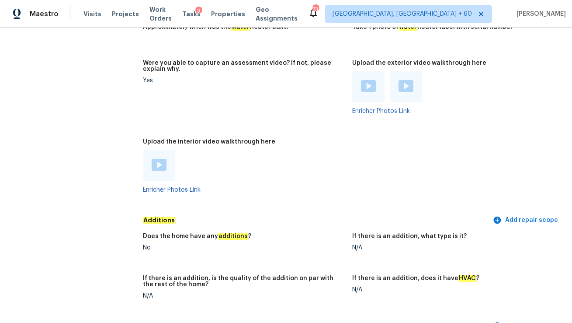
click at [155, 163] on img at bounding box center [159, 165] width 15 height 12
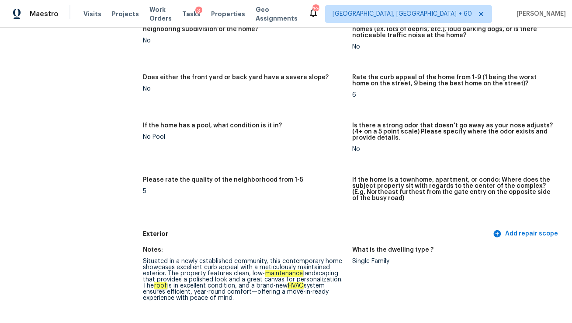
scroll to position [206, 0]
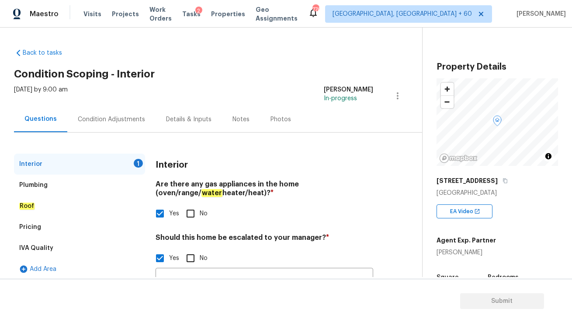
scroll to position [209, 0]
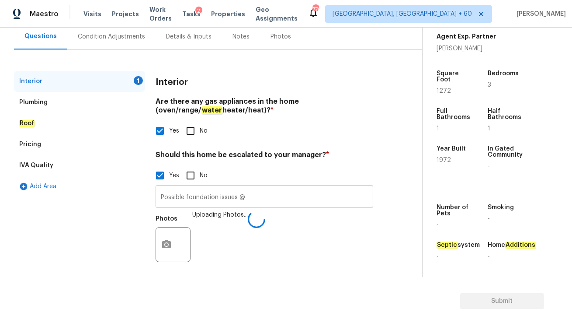
click at [251, 196] on input "Possible foundation issues @" at bounding box center [265, 197] width 218 height 21
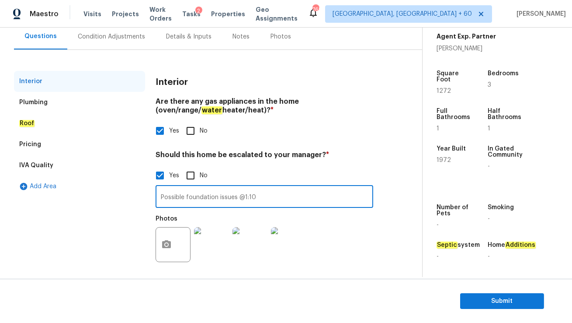
click at [200, 197] on input "Possible foundation issues @1:10" at bounding box center [265, 197] width 218 height 21
click at [274, 197] on input "Possible organic growth issues @1:10" at bounding box center [265, 197] width 218 height 21
type input "Possible organic growth issues @1:10. HPM scoped hence escalated."
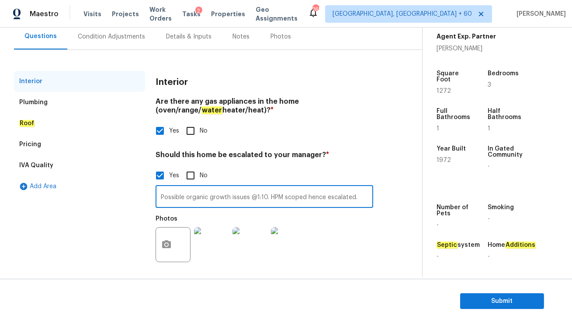
click at [109, 35] on div "Condition Adjustments" at bounding box center [111, 36] width 67 height 9
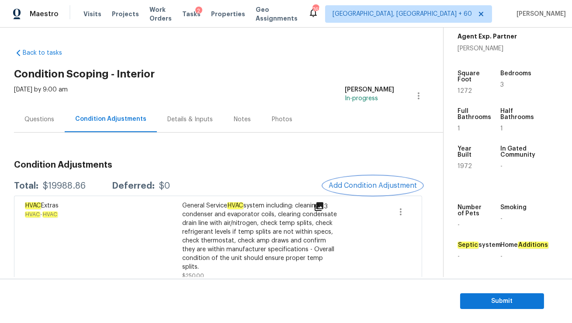
click at [350, 182] on span "Add Condition Adjustment" at bounding box center [373, 185] width 88 height 8
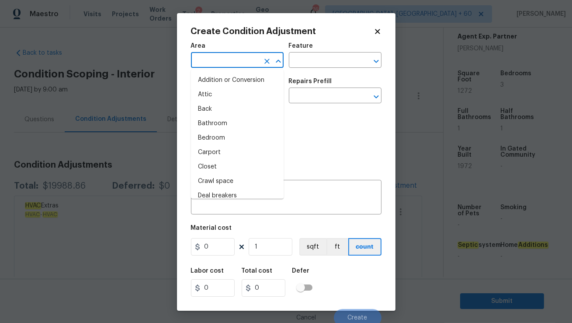
click at [233, 57] on input "text" at bounding box center [225, 61] width 68 height 14
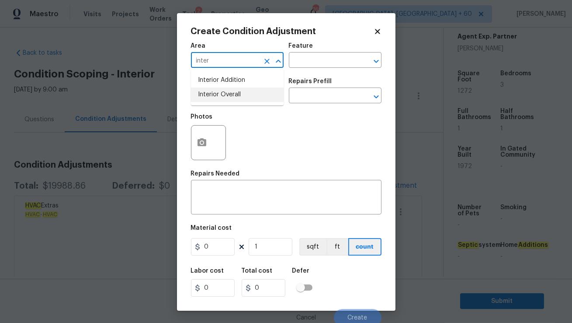
click at [229, 95] on li "Interior Overall" at bounding box center [237, 94] width 93 height 14
type input "Interior Overall"
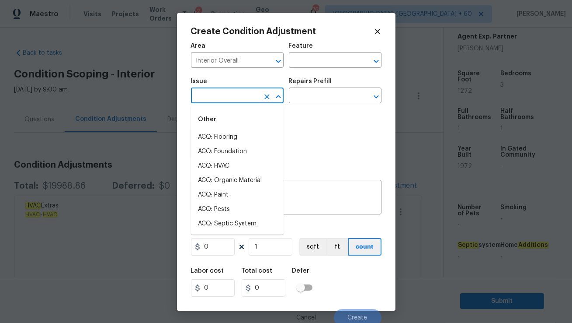
click at [229, 94] on input "text" at bounding box center [225, 97] width 68 height 14
type input "l"
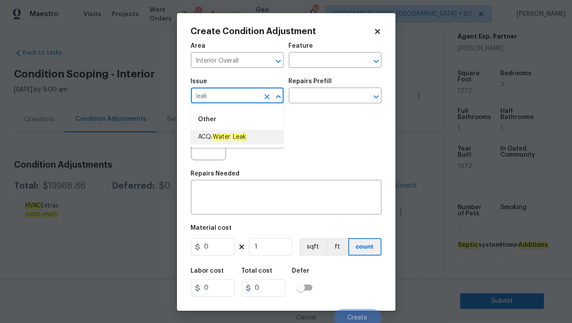
click at [227, 137] on em "Water" at bounding box center [221, 136] width 18 height 7
type input "ACQ: Water Leak"
click at [309, 93] on input "text" at bounding box center [323, 97] width 68 height 14
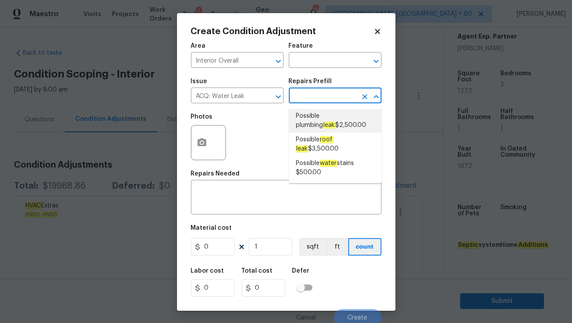
click at [310, 119] on span "Possible plumbing leak $2,500.00" at bounding box center [335, 120] width 79 height 18
type input "Acquisition"
type textarea "Acquisition Scope: Possible plumbing leak"
type input "2500"
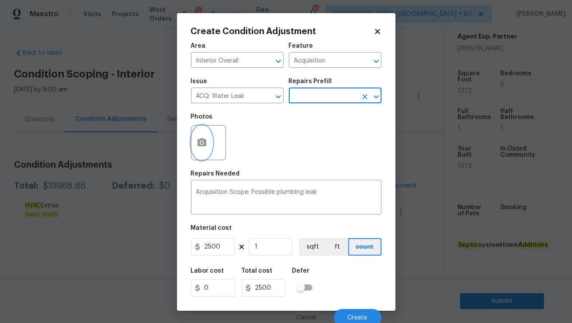
click at [199, 142] on icon "button" at bounding box center [202, 142] width 9 height 8
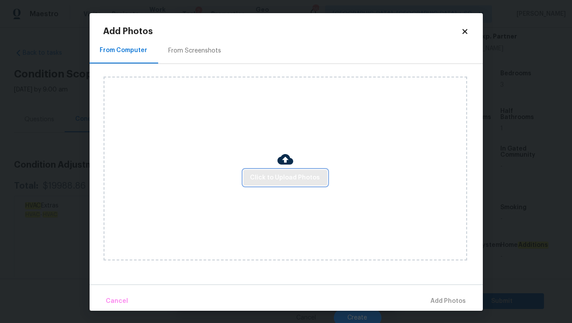
click at [275, 178] on span "Click to Upload Photos" at bounding box center [285, 177] width 70 height 11
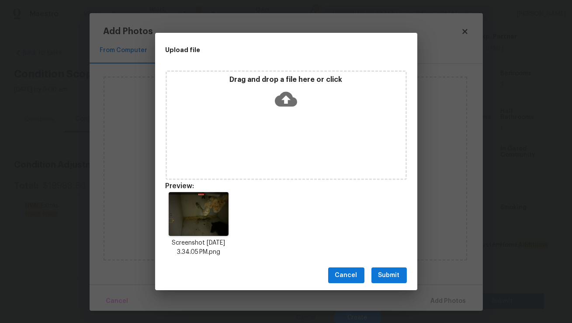
click at [382, 273] on span "Submit" at bounding box center [388, 275] width 21 height 11
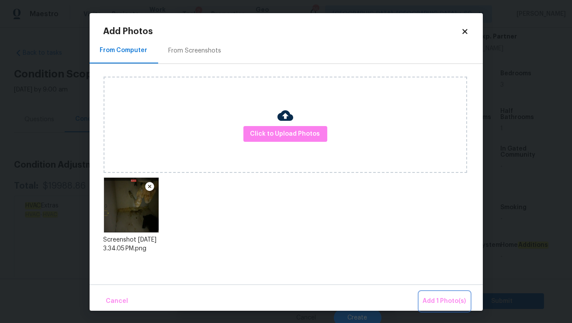
click at [437, 296] on span "Add 1 Photo(s)" at bounding box center [444, 300] width 43 height 11
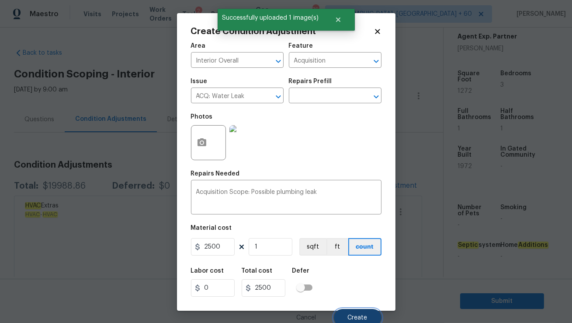
click at [353, 315] on span "Create" at bounding box center [358, 317] width 20 height 7
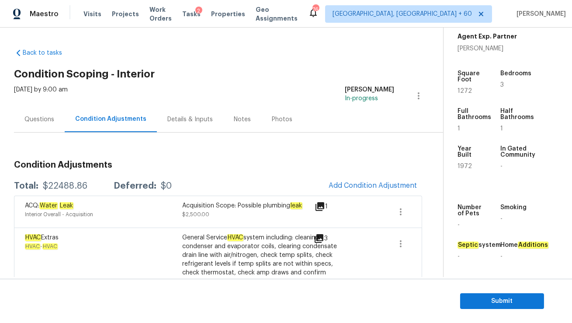
click at [49, 123] on div "Questions" at bounding box center [39, 119] width 30 height 9
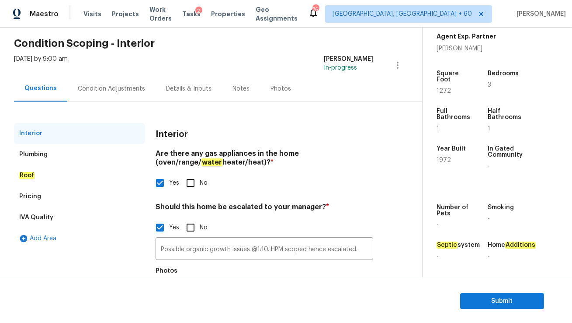
scroll to position [16, 0]
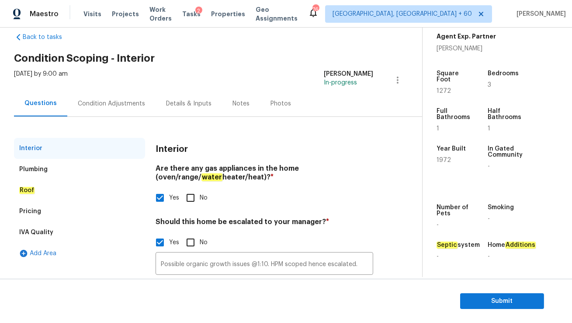
click at [103, 101] on div "Condition Adjustments" at bounding box center [111, 103] width 67 height 9
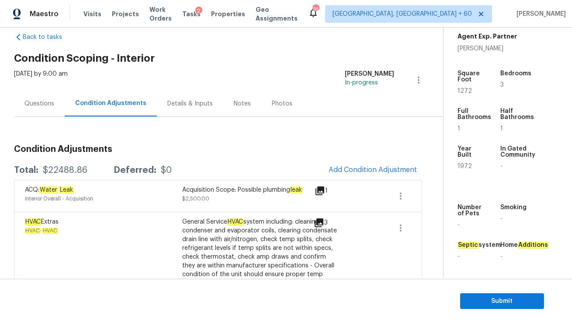
click at [42, 109] on div "Questions" at bounding box center [39, 103] width 51 height 26
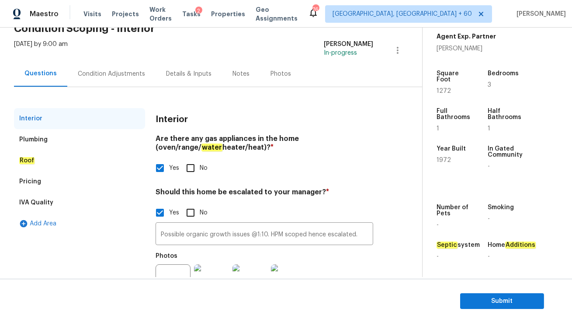
scroll to position [51, 0]
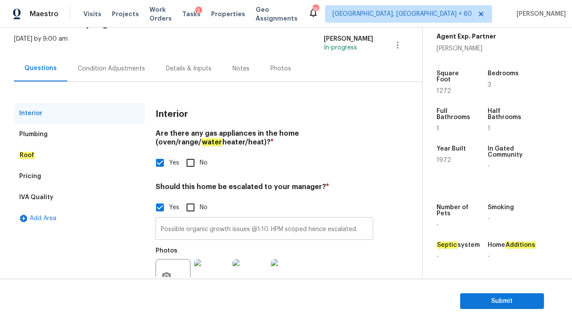
click at [193, 229] on input "Possible organic growth issues @1:10. HPM scoped hence escalated." at bounding box center [265, 229] width 218 height 21
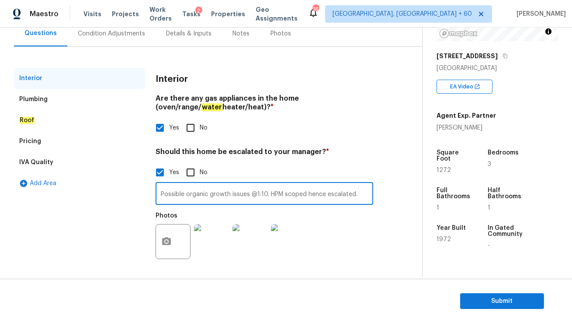
scroll to position [47, 0]
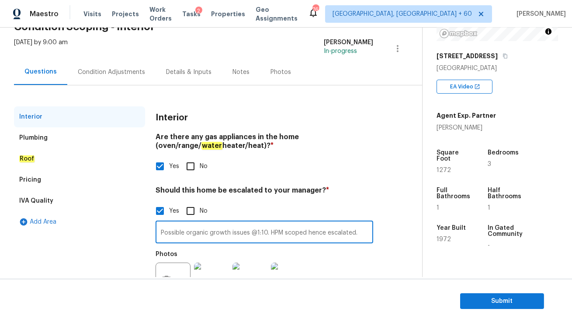
click at [91, 69] on div "Condition Adjustments" at bounding box center [111, 72] width 67 height 9
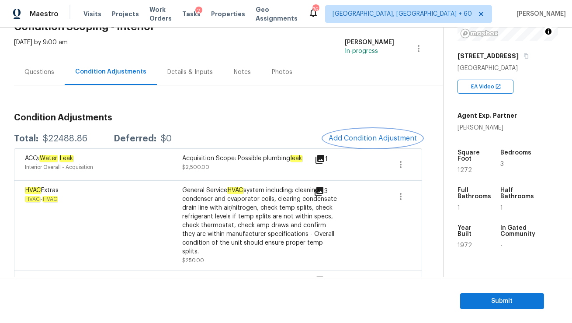
click at [362, 137] on span "Add Condition Adjustment" at bounding box center [373, 138] width 88 height 8
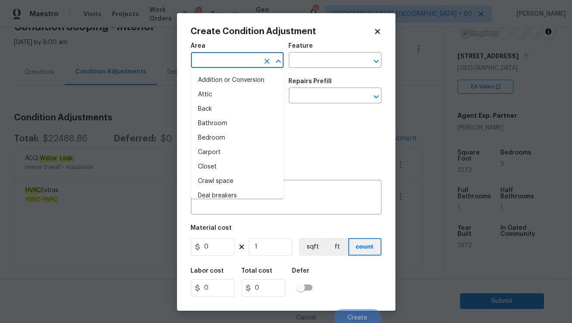
click at [220, 63] on input "text" at bounding box center [225, 61] width 68 height 14
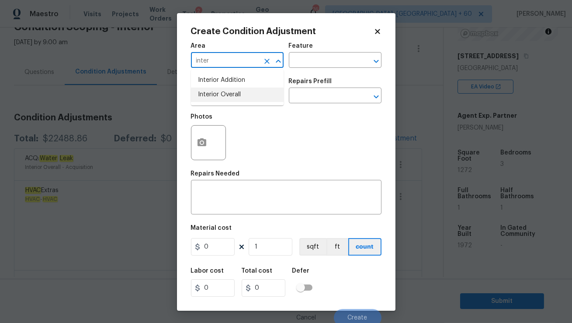
click at [215, 94] on li "Interior Overall" at bounding box center [237, 94] width 93 height 14
type input "Interior Overall"
click at [218, 88] on div "Issue" at bounding box center [237, 83] width 93 height 11
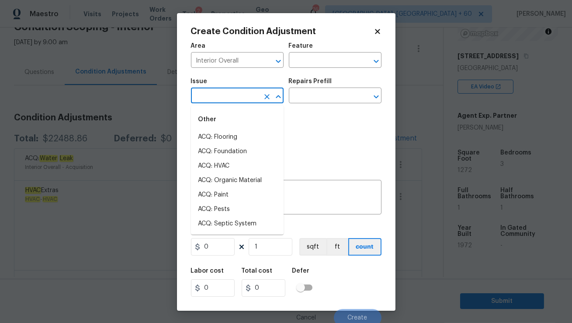
click at [218, 93] on input "text" at bounding box center [225, 97] width 68 height 14
click at [219, 191] on li "ACQ: Paint" at bounding box center [237, 194] width 93 height 14
type input "ACQ: Paint"
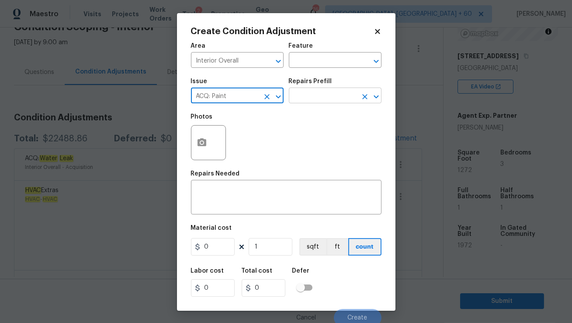
click at [312, 99] on input "text" at bounding box center [323, 97] width 68 height 14
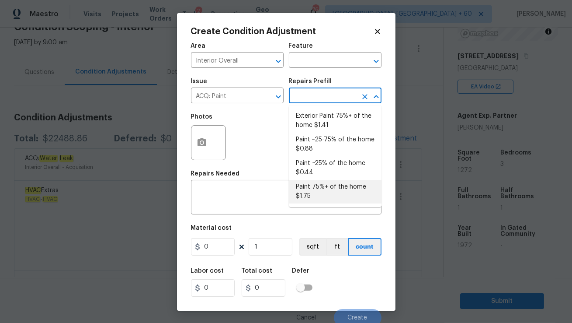
click at [322, 188] on li "Paint 75%+ of the home $1.75" at bounding box center [335, 192] width 93 height 24
type input "Acquisition"
type textarea "Acquisition Scope: 75%+ of the home will likely require interior paint"
type input "1.75"
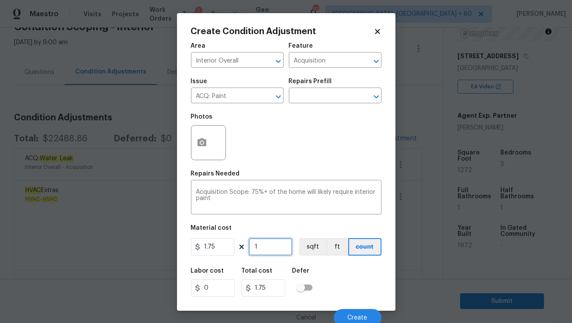
click at [271, 247] on input "1" at bounding box center [271, 246] width 44 height 17
type input "12"
type input "21"
type input "127"
type input "222.25"
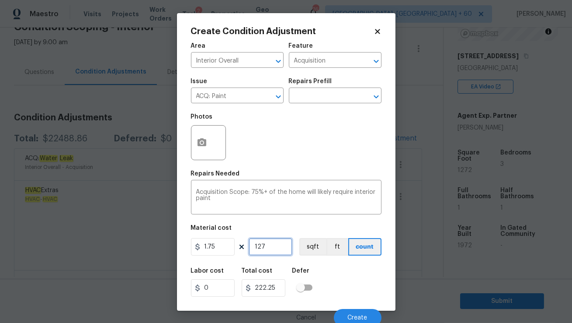
type input "1272"
type input "2226"
type input "1272"
click at [354, 314] on button "Create" at bounding box center [358, 317] width 48 height 17
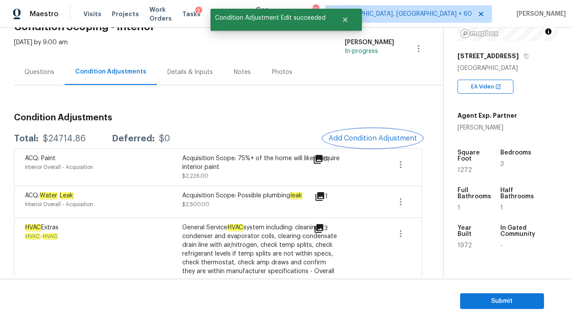
click at [375, 132] on button "Add Condition Adjustment" at bounding box center [372, 138] width 99 height 18
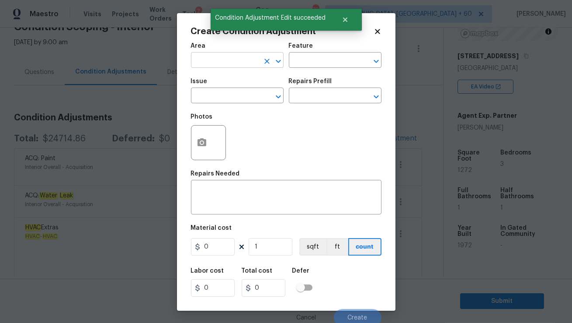
click at [228, 59] on input "text" at bounding box center [225, 61] width 68 height 14
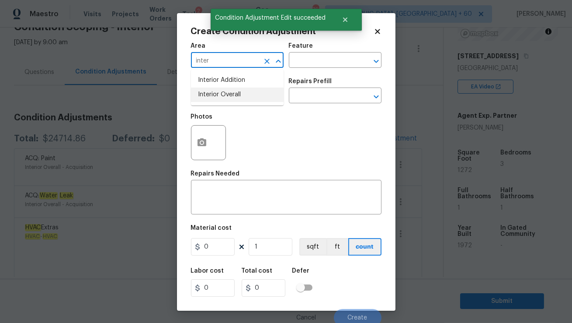
click at [240, 96] on li "Interior Overall" at bounding box center [237, 94] width 93 height 14
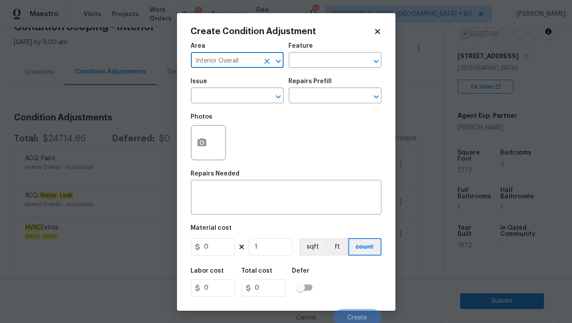
type input "Interior Overall"
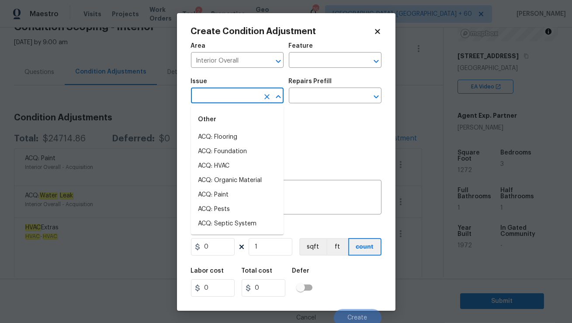
click at [240, 96] on input "text" at bounding box center [225, 97] width 68 height 14
click at [229, 135] on li "ACQ: Flooring" at bounding box center [237, 137] width 93 height 14
type input "ACQ: Flooring"
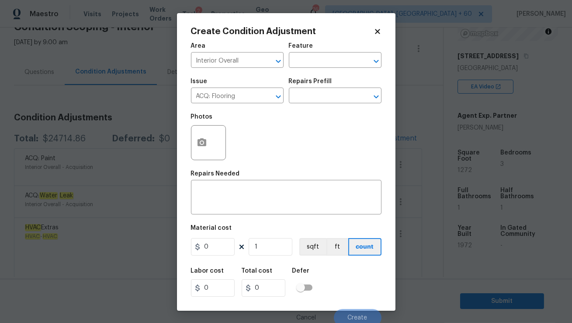
click at [305, 89] on div "Repairs Prefill" at bounding box center [335, 83] width 93 height 11
click at [306, 96] on input "text" at bounding box center [323, 97] width 68 height 14
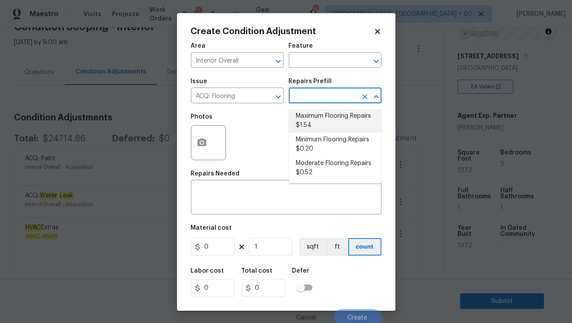
click at [312, 120] on li "Maximum Flooring Repairs $1.54" at bounding box center [335, 121] width 93 height 24
type input "Acquisition"
type textarea "Acquisition Scope: Maximum flooring repairs"
type input "1.54"
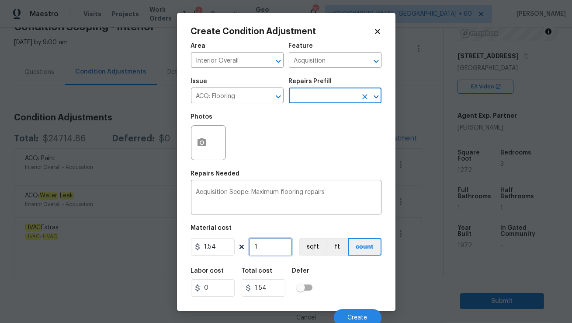
click at [265, 245] on input "1" at bounding box center [271, 246] width 44 height 17
type input "12"
type input "18.48"
type input "127"
type input "195.58"
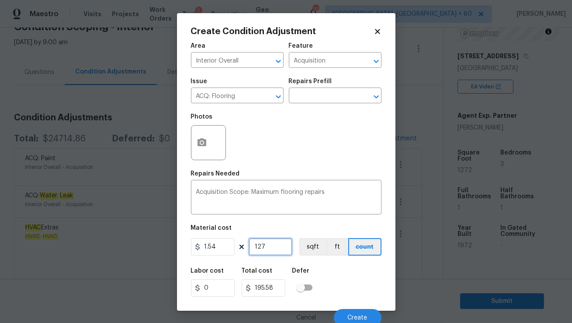
type input "1272"
type input "1958.88"
type input "1272"
click at [356, 310] on button "Create" at bounding box center [358, 317] width 48 height 17
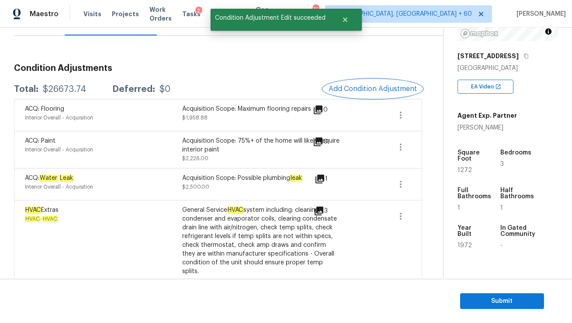
scroll to position [98, 0]
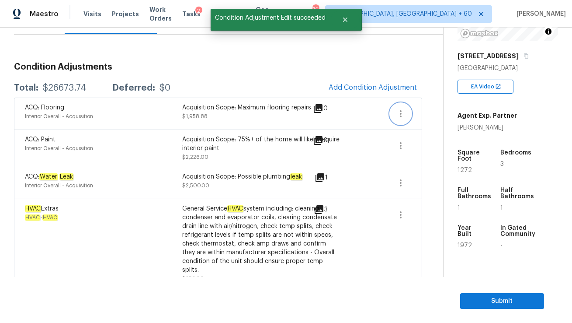
click at [401, 110] on icon "button" at bounding box center [401, 113] width 10 height 10
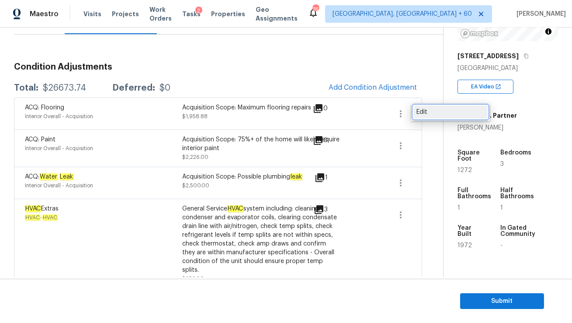
click at [419, 113] on div "Edit" at bounding box center [451, 112] width 68 height 9
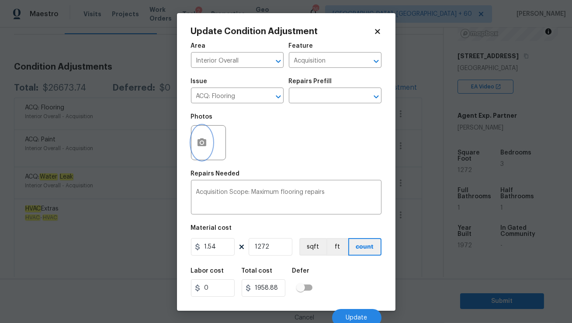
click at [202, 139] on icon "button" at bounding box center [202, 142] width 9 height 8
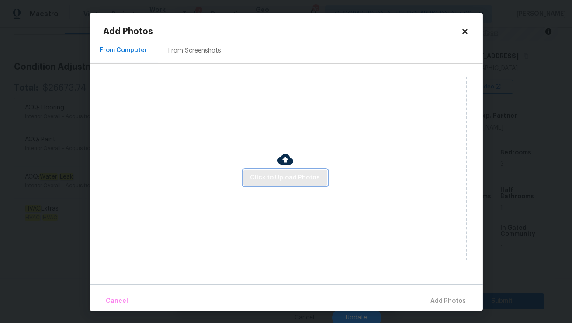
click at [266, 176] on span "Click to Upload Photos" at bounding box center [285, 177] width 70 height 11
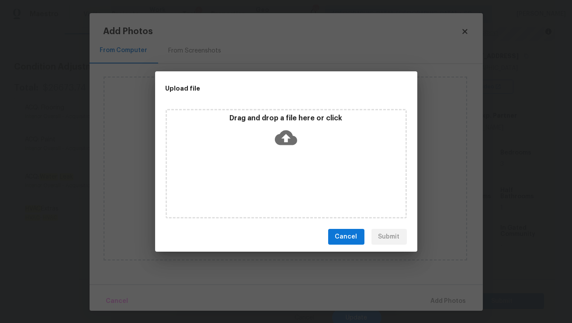
click at [465, 31] on div "Upload file Drag and drop a file here or click Cancel Submit" at bounding box center [286, 161] width 572 height 323
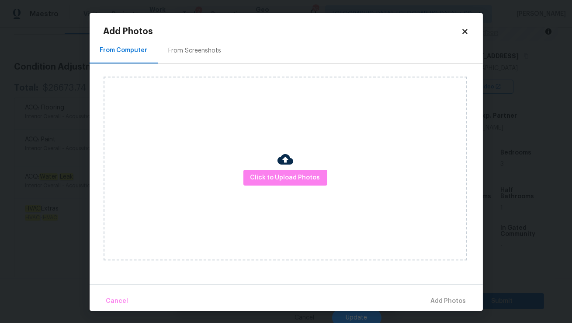
click at [465, 32] on icon at bounding box center [464, 31] width 5 height 5
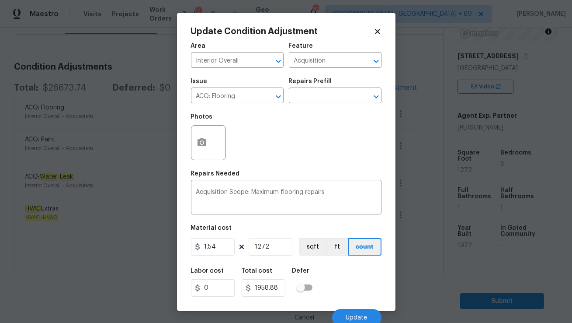
click at [375, 35] on icon at bounding box center [378, 32] width 8 height 8
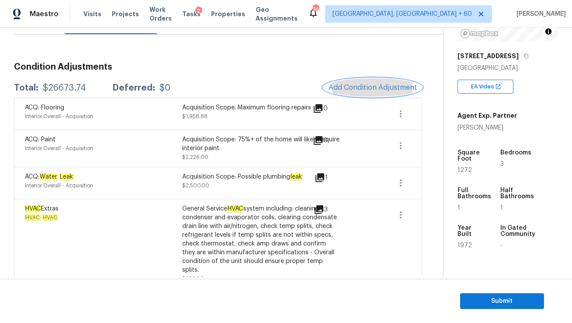
click at [347, 88] on span "Add Condition Adjustment" at bounding box center [373, 87] width 88 height 8
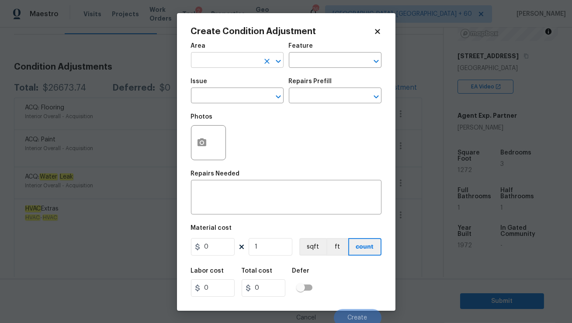
click at [224, 55] on input "text" at bounding box center [225, 61] width 68 height 14
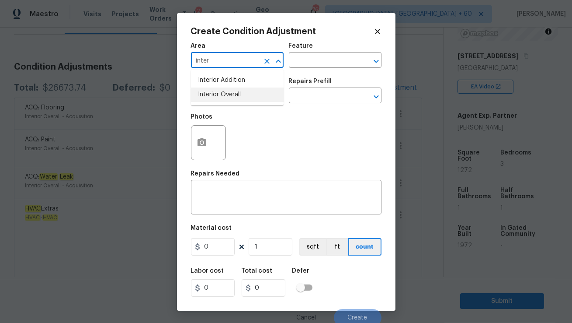
click at [235, 94] on li "Interior Overall" at bounding box center [237, 94] width 93 height 14
type input "Interior Overall"
click at [234, 103] on input "text" at bounding box center [225, 97] width 68 height 14
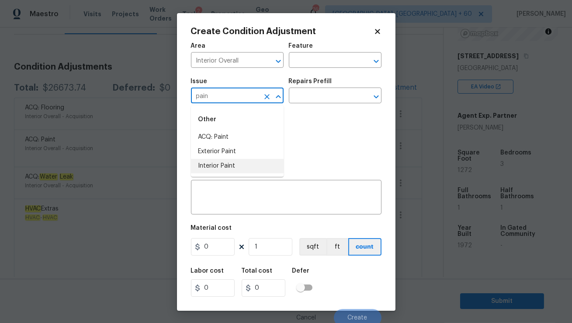
click at [227, 165] on li "Interior Paint" at bounding box center [237, 166] width 93 height 14
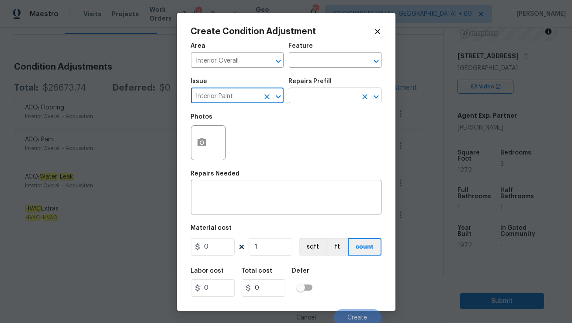
type input "Interior Paint"
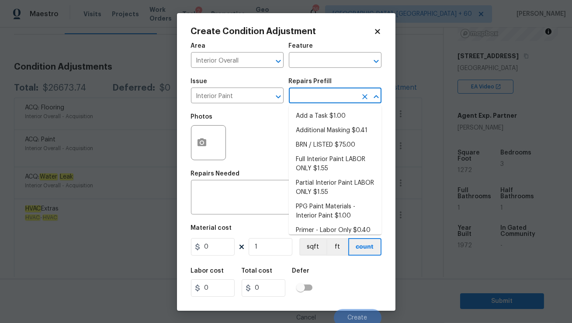
click at [305, 97] on input "text" at bounding box center [323, 97] width 68 height 14
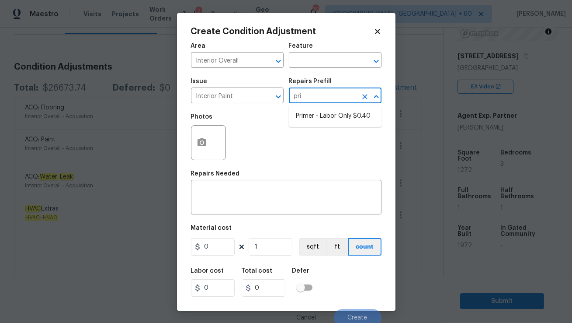
type input "prim"
click at [330, 118] on li "Primer - Labor Only $0.40" at bounding box center [335, 116] width 93 height 14
type input "Overall Paint"
type textarea "Interior primer - PRIMER PROVIDED BY OPENDOOR - All nails, screws, drywall anch…"
type input "0.4"
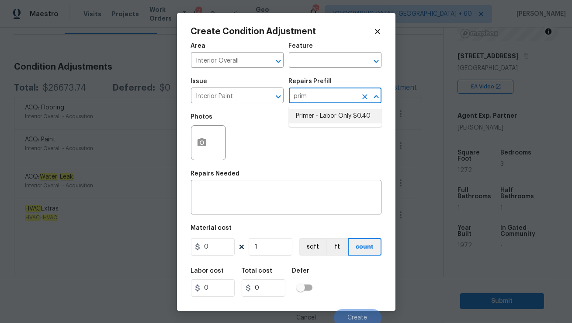
type input "0.4"
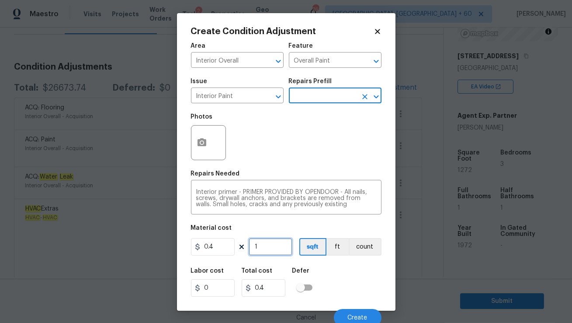
click at [261, 244] on input "1" at bounding box center [271, 246] width 44 height 17
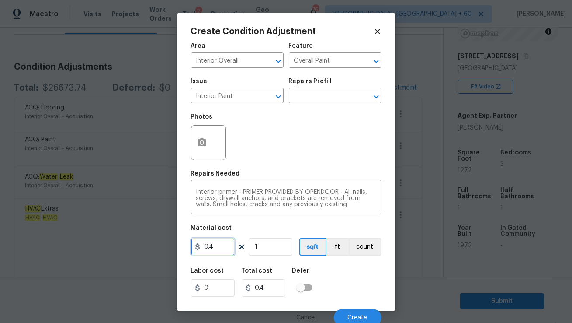
click at [222, 244] on input "0.4" at bounding box center [213, 246] width 44 height 17
type input "350"
click at [270, 287] on input "350" at bounding box center [264, 287] width 44 height 17
click at [203, 142] on circle "button" at bounding box center [201, 142] width 3 height 3
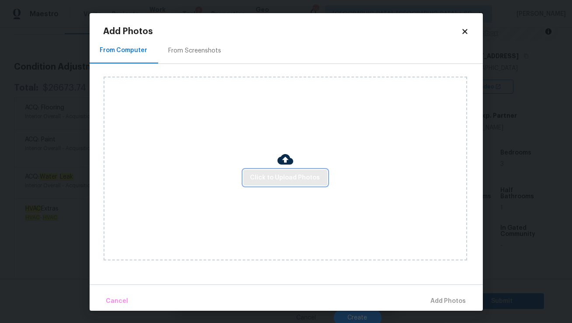
click at [277, 170] on button "Click to Upload Photos" at bounding box center [285, 178] width 84 height 16
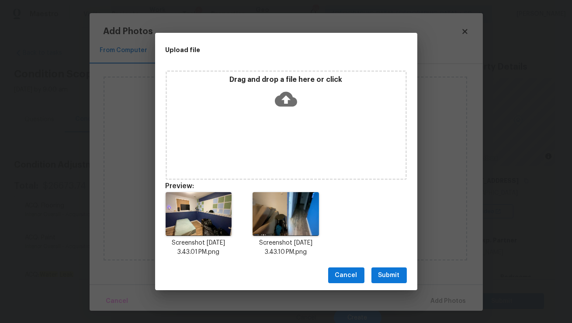
scroll to position [125, 0]
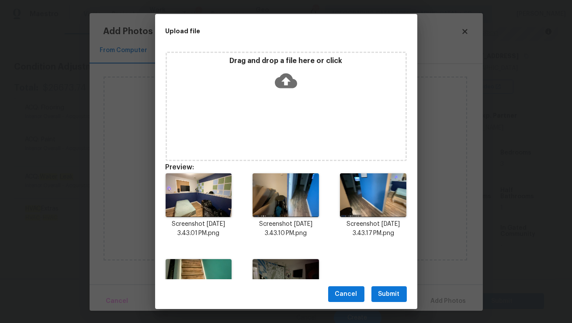
click at [385, 293] on span "Submit" at bounding box center [388, 293] width 21 height 11
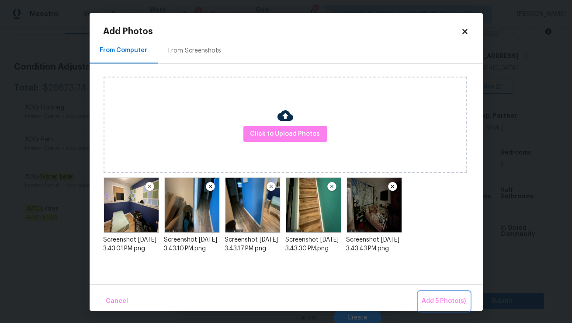
click at [442, 300] on span "Add 5 Photo(s)" at bounding box center [444, 300] width 44 height 11
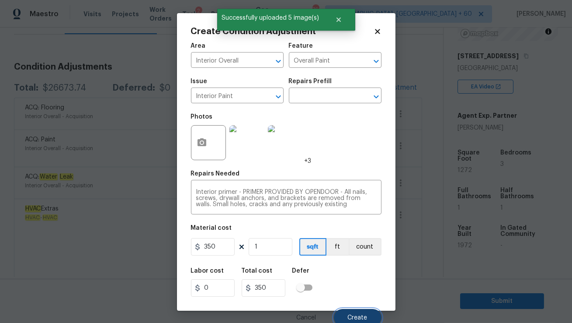
click at [350, 315] on span "Create" at bounding box center [358, 317] width 20 height 7
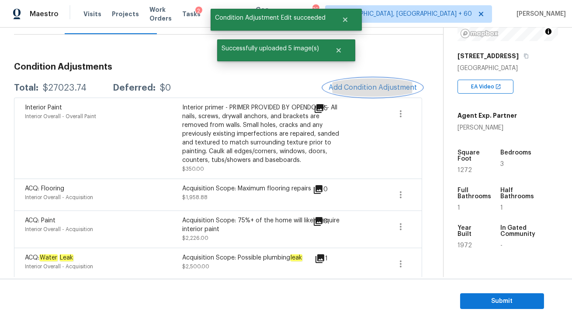
click at [357, 94] on button "Add Condition Adjustment" at bounding box center [372, 87] width 99 height 18
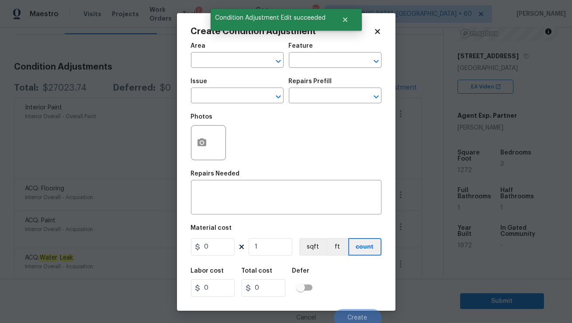
click at [378, 31] on icon at bounding box center [377, 31] width 5 height 5
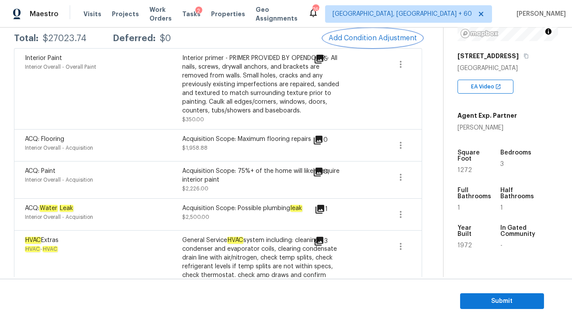
scroll to position [148, 0]
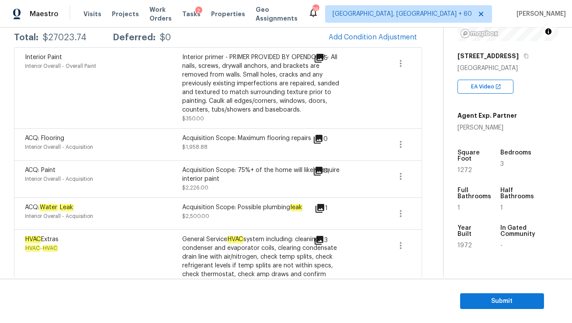
click at [410, 180] on span at bounding box center [400, 176] width 21 height 21
click at [417, 176] on div "Edit" at bounding box center [451, 174] width 68 height 9
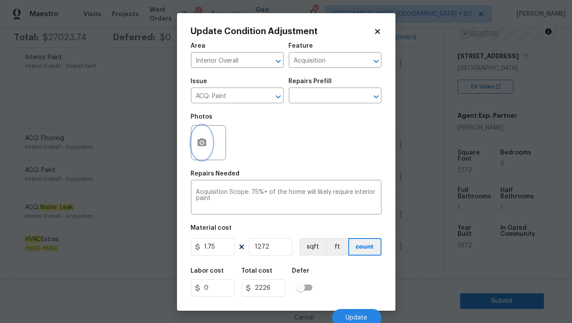
click at [201, 145] on icon "button" at bounding box center [202, 142] width 9 height 8
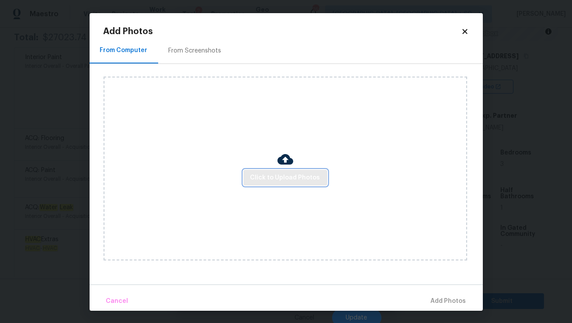
click at [264, 177] on span "Click to Upload Photos" at bounding box center [285, 177] width 70 height 11
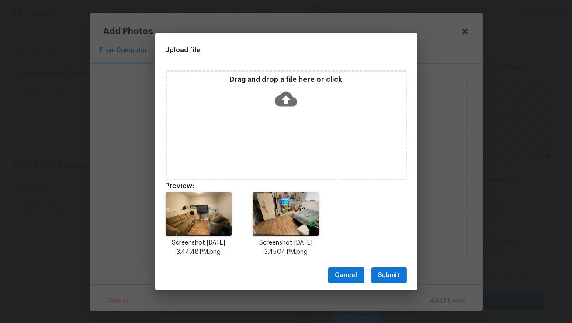
scroll to position [125, 0]
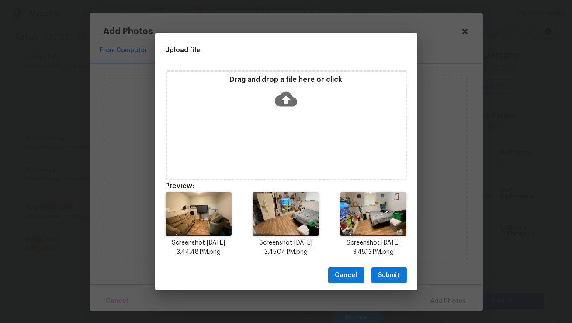
click at [384, 276] on span "Submit" at bounding box center [388, 275] width 21 height 11
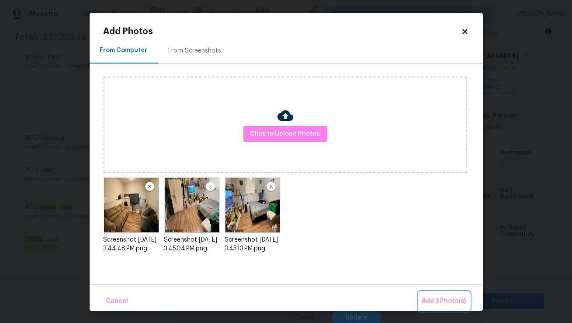
click at [432, 302] on span "Add 3 Photo(s)" at bounding box center [444, 300] width 44 height 11
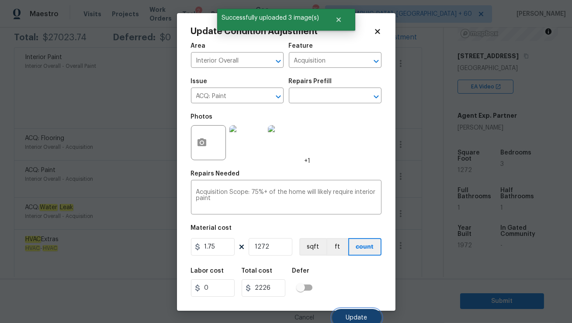
click at [346, 317] on button "Update" at bounding box center [356, 317] width 49 height 17
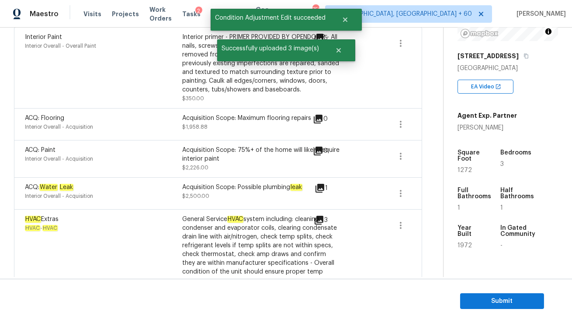
scroll to position [148, 0]
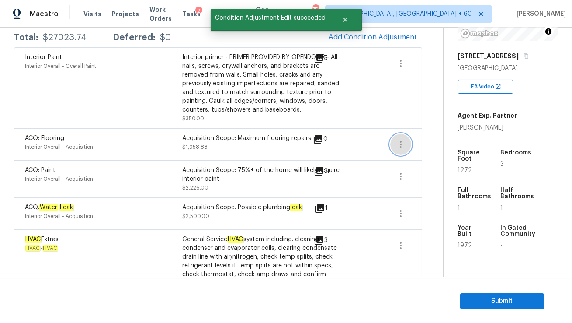
click at [403, 146] on icon "button" at bounding box center [401, 144] width 10 height 10
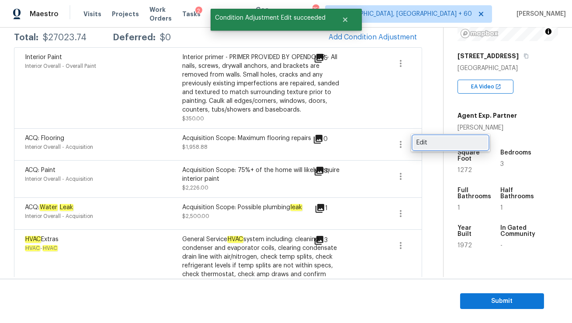
click at [415, 142] on link "Edit" at bounding box center [450, 142] width 74 height 13
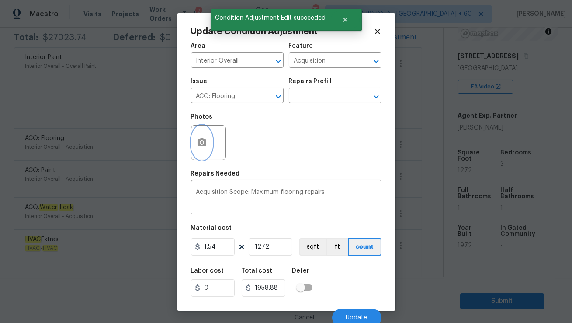
click at [199, 139] on icon "button" at bounding box center [202, 142] width 9 height 8
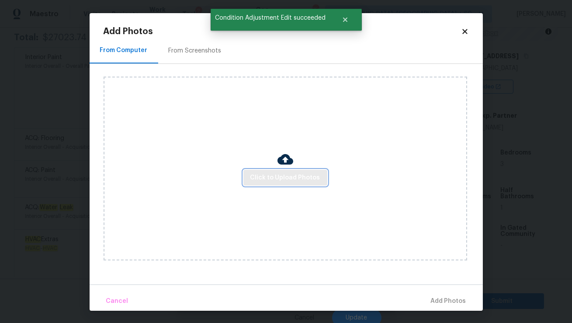
click at [260, 171] on button "Click to Upload Photos" at bounding box center [285, 178] width 84 height 16
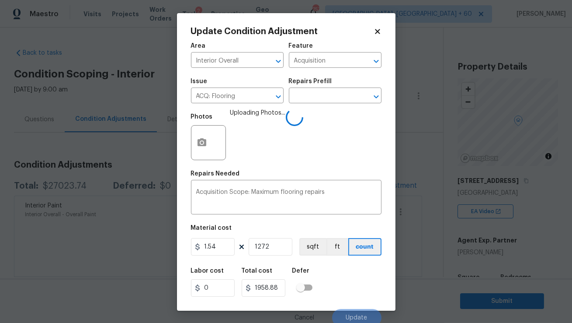
scroll to position [125, 0]
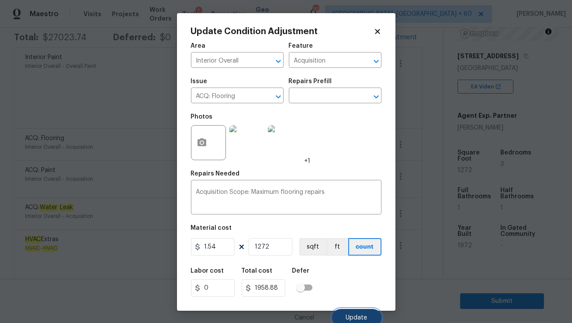
click at [349, 313] on button "Update" at bounding box center [356, 317] width 49 height 17
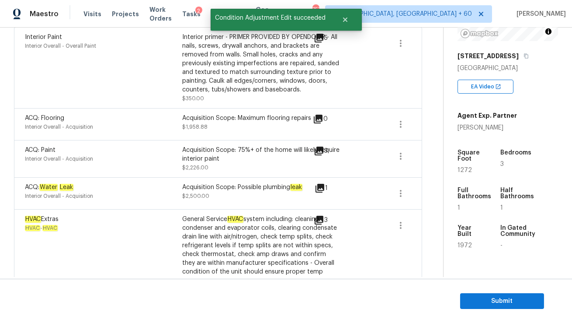
scroll to position [148, 0]
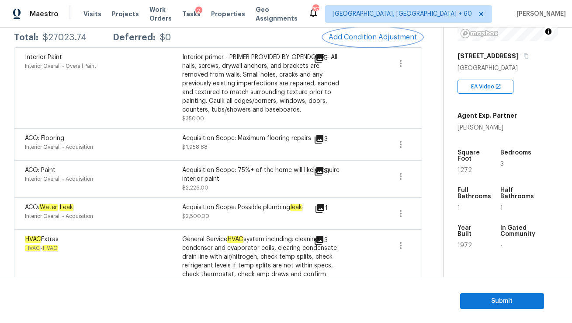
click at [363, 33] on span "Add Condition Adjustment" at bounding box center [373, 37] width 88 height 8
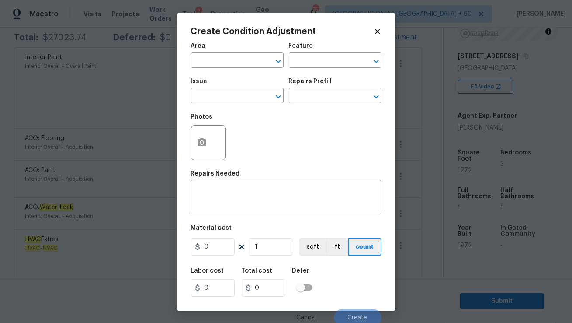
click at [253, 53] on div "Area" at bounding box center [237, 48] width 93 height 11
click at [247, 61] on input "text" at bounding box center [225, 61] width 68 height 14
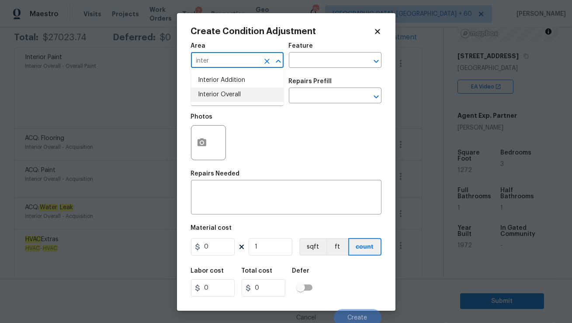
click at [254, 98] on li "Interior Overall" at bounding box center [237, 94] width 93 height 14
type input "Interior Overall"
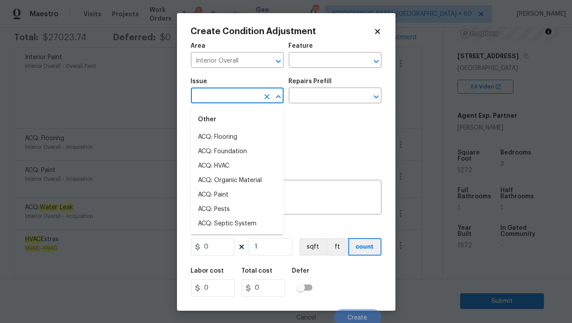
click at [241, 95] on input "text" at bounding box center [225, 97] width 68 height 14
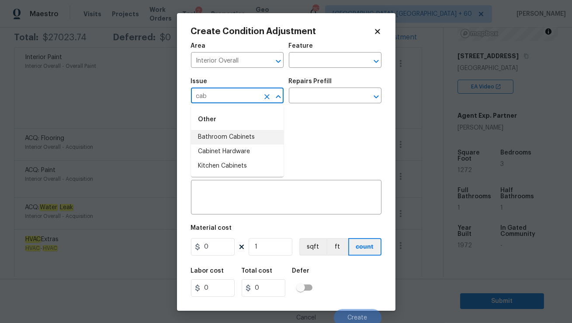
click at [227, 133] on li "Bathroom Cabinets" at bounding box center [237, 137] width 93 height 14
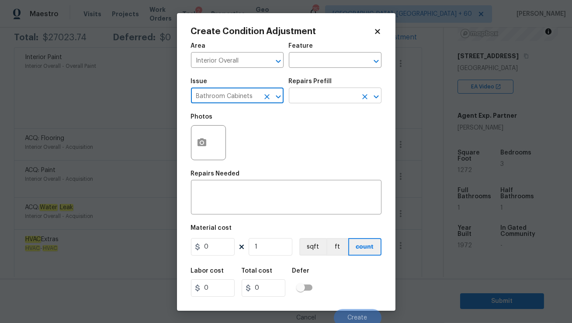
type input "Bathroom Cabinets"
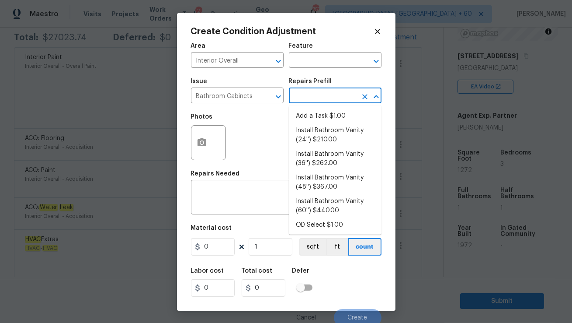
click at [304, 99] on input "text" at bounding box center [323, 97] width 68 height 14
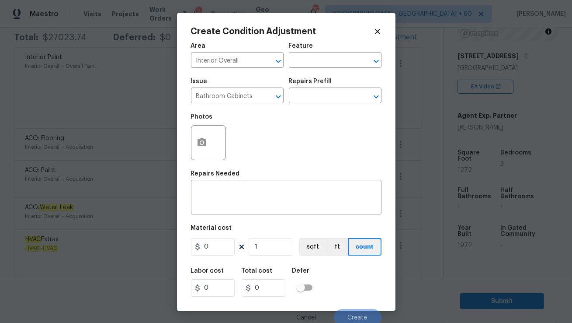
click at [250, 137] on div "Photos" at bounding box center [286, 136] width 191 height 57
click at [205, 144] on icon "button" at bounding box center [202, 142] width 9 height 8
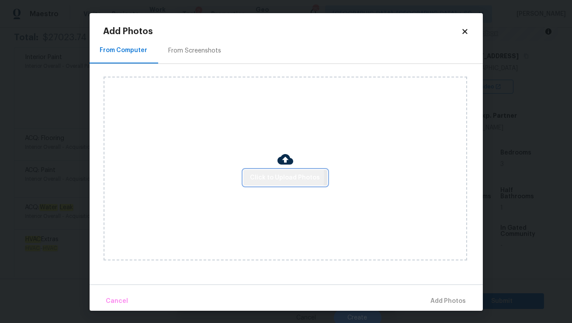
click at [271, 177] on span "Click to Upload Photos" at bounding box center [285, 177] width 70 height 11
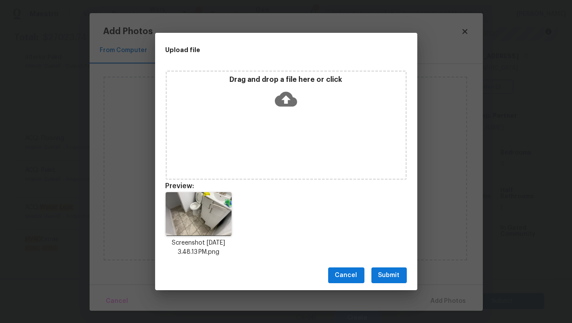
click at [341, 271] on span "Cancel" at bounding box center [346, 275] width 22 height 11
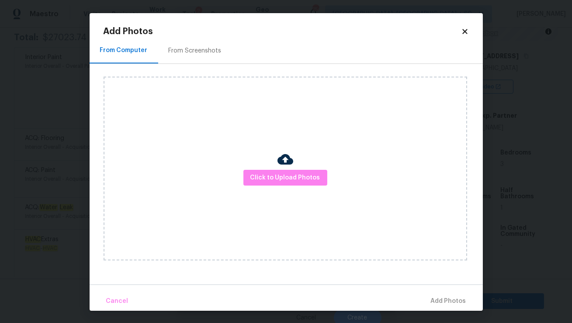
click at [464, 32] on icon at bounding box center [464, 31] width 5 height 5
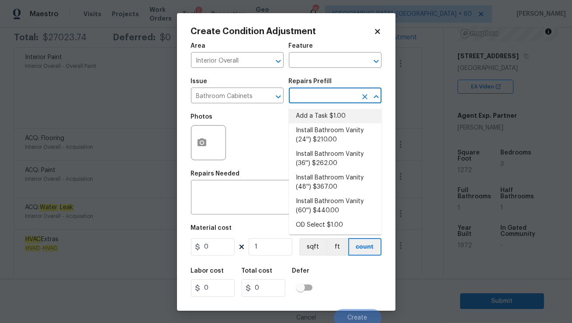
click at [312, 100] on input "text" at bounding box center [323, 97] width 68 height 14
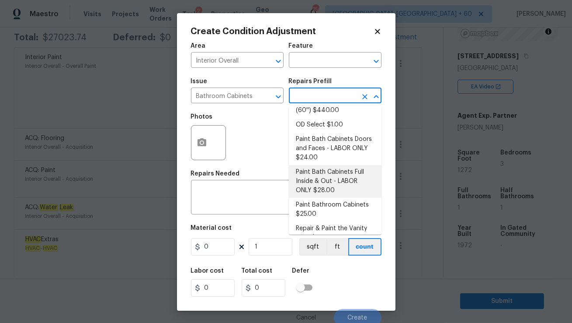
scroll to position [103, 0]
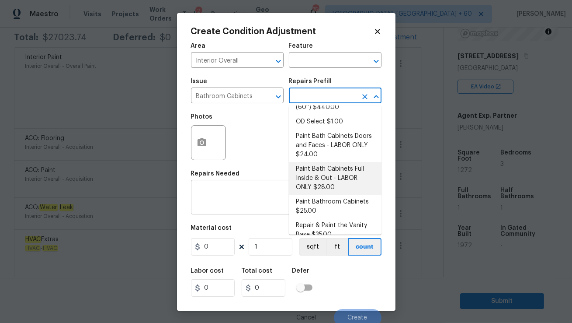
click at [249, 195] on textarea at bounding box center [286, 198] width 180 height 18
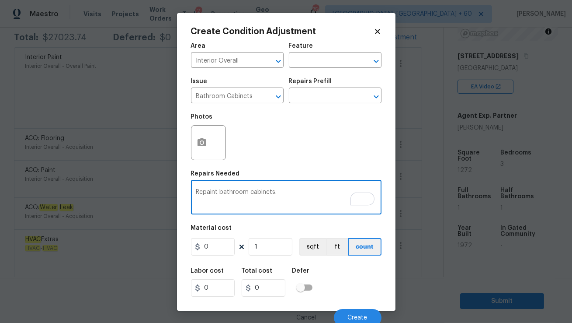
type textarea "Repaint bathroom cabinets."
click at [205, 144] on icon "button" at bounding box center [202, 142] width 9 height 8
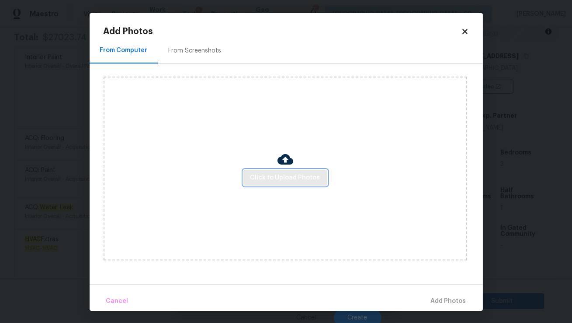
click at [273, 172] on span "Click to Upload Photos" at bounding box center [285, 177] width 70 height 11
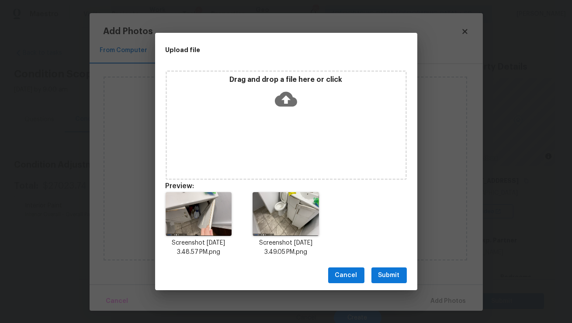
scroll to position [125, 0]
click at [382, 273] on span "Submit" at bounding box center [388, 275] width 21 height 11
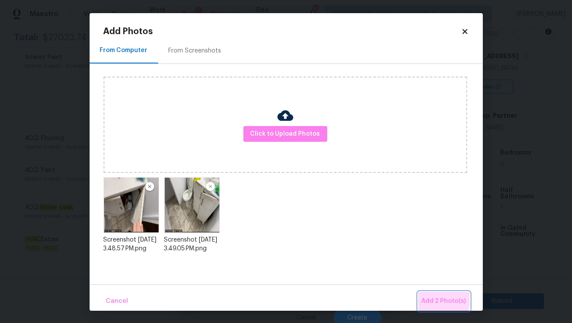
click at [432, 299] on span "Add 2 Photo(s)" at bounding box center [444, 300] width 45 height 11
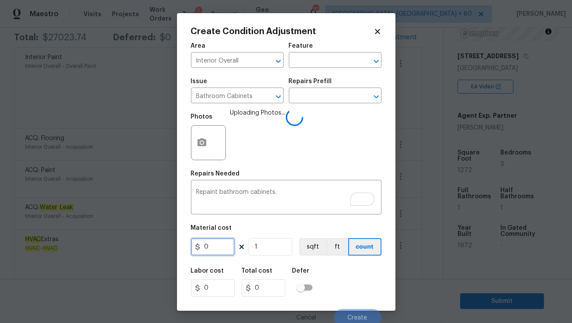
click at [211, 247] on input "0" at bounding box center [213, 246] width 44 height 17
type input "400"
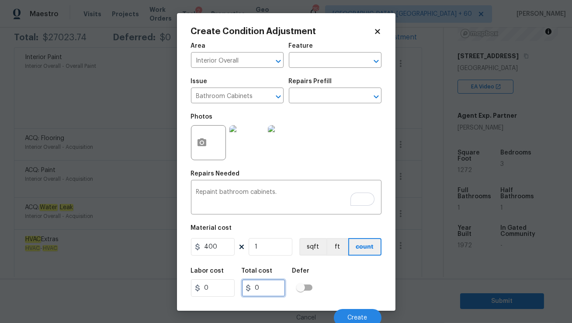
type input "400"
click at [254, 286] on input "400" at bounding box center [264, 287] width 44 height 17
click at [348, 317] on span "Create" at bounding box center [358, 317] width 20 height 7
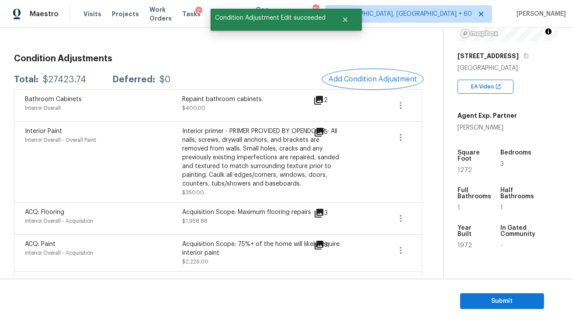
scroll to position [82, 0]
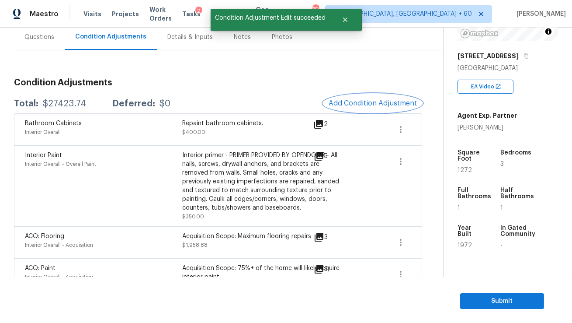
click at [361, 100] on span "Add Condition Adjustment" at bounding box center [373, 103] width 88 height 8
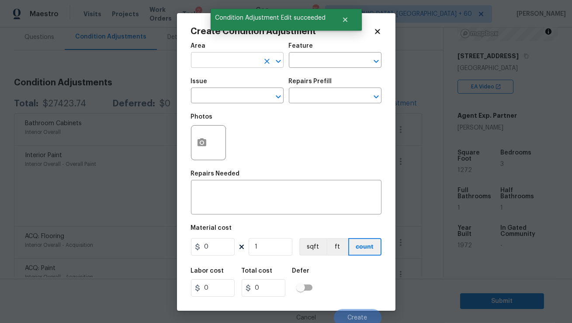
click at [233, 59] on input "text" at bounding box center [225, 61] width 68 height 14
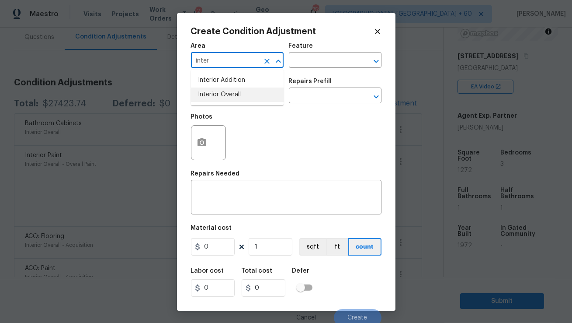
click at [225, 93] on li "Interior Overall" at bounding box center [237, 94] width 93 height 14
type input "Interior Overall"
click at [229, 98] on input "text" at bounding box center [225, 97] width 68 height 14
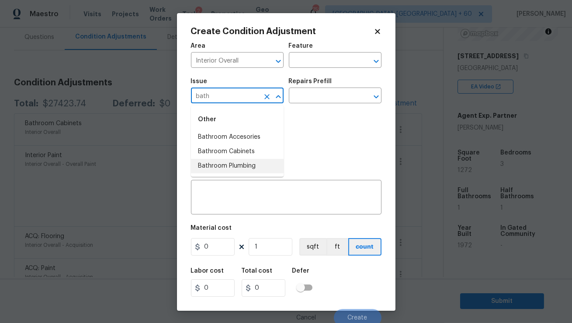
click at [229, 167] on li "Bathroom Plumbing" at bounding box center [237, 166] width 93 height 14
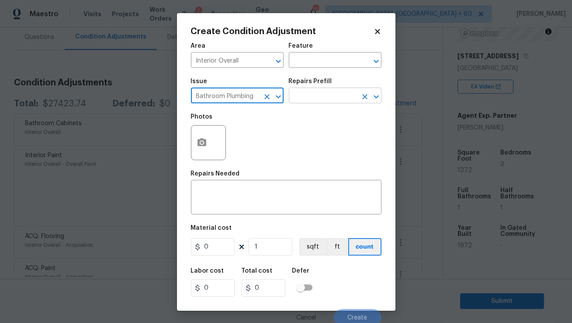
type input "Bathroom Plumbing"
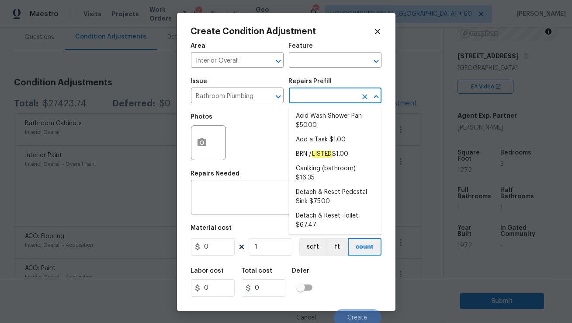
click at [306, 95] on input "text" at bounding box center [323, 97] width 68 height 14
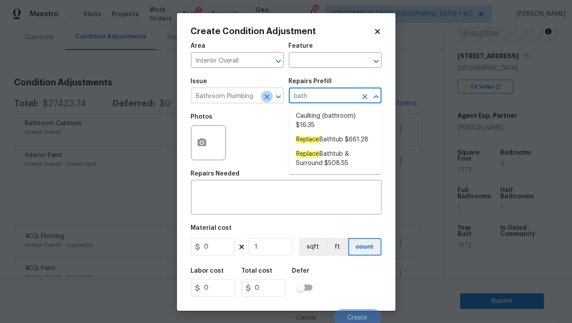
click at [268, 96] on icon "Clear" at bounding box center [266, 96] width 5 height 5
type input "bath"
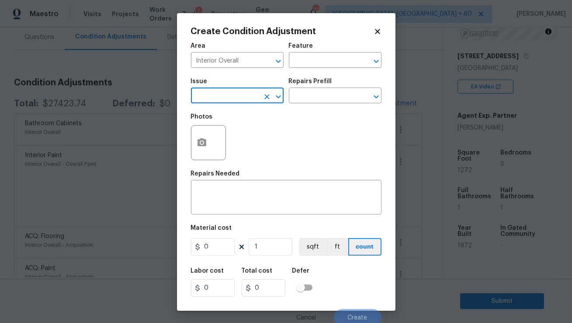
click at [231, 97] on input "text" at bounding box center [225, 97] width 68 height 14
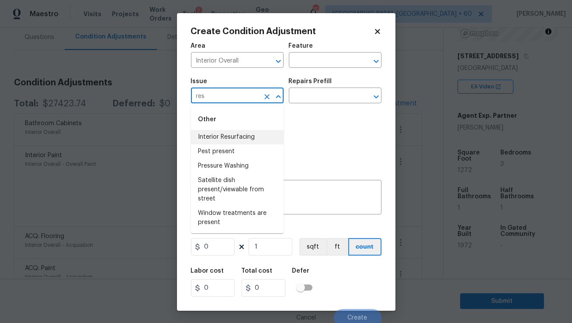
click at [224, 134] on li "Interior Resurfacing" at bounding box center [237, 137] width 93 height 14
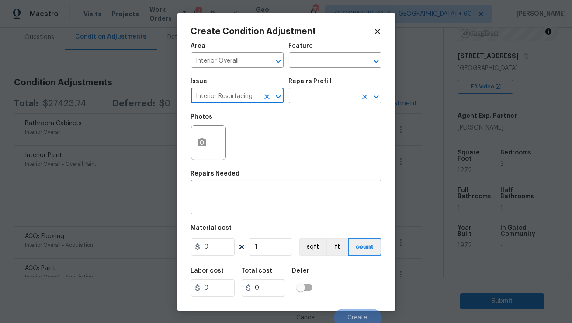
type input "Interior Resurfacing"
click at [299, 98] on input "text" at bounding box center [323, 97] width 68 height 14
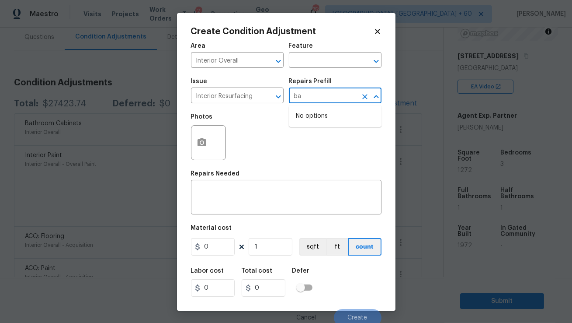
type input "b"
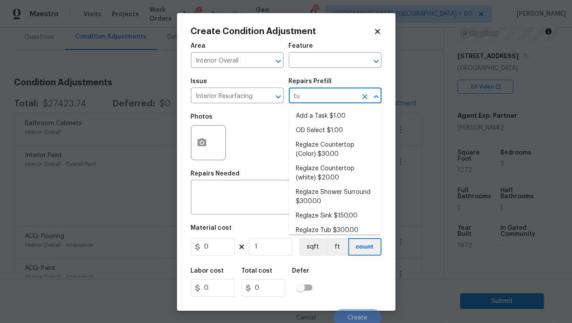
type input "tub"
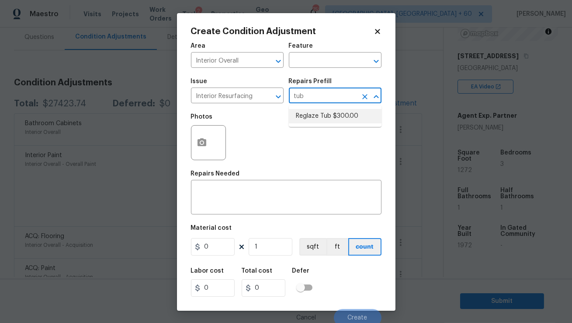
click at [316, 120] on li "Reglaze Tub $300.00" at bounding box center [335, 116] width 93 height 14
type textarea "Prep, mask, clean and reglaze the tub (white) both on the in and outer sides. H…"
type input "300"
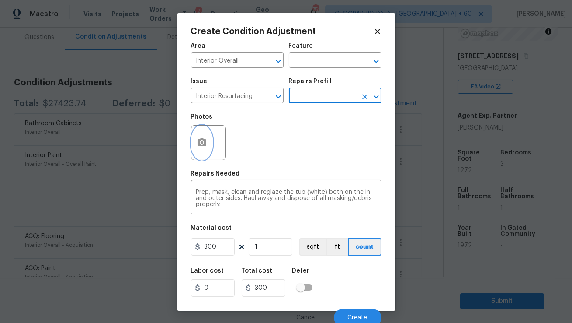
click at [205, 143] on icon "button" at bounding box center [202, 142] width 9 height 8
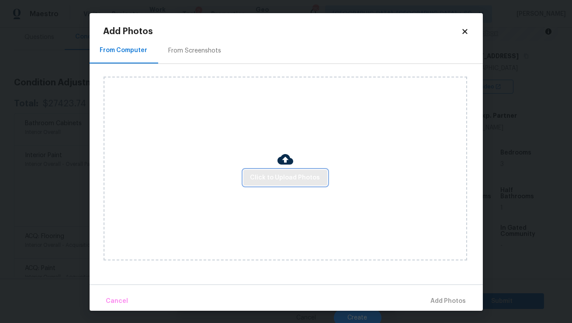
click at [262, 177] on span "Click to Upload Photos" at bounding box center [285, 177] width 70 height 11
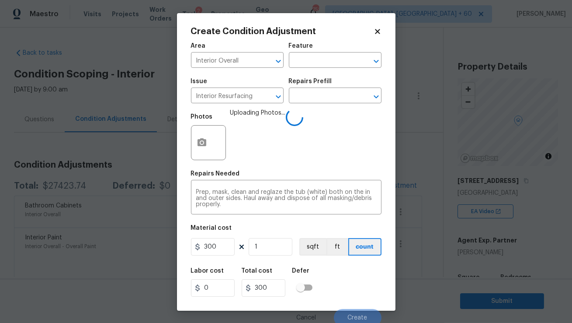
scroll to position [125, 0]
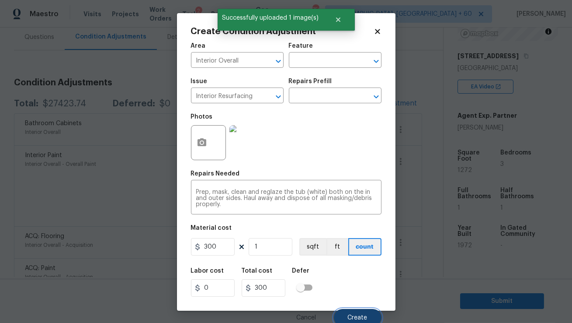
click at [340, 309] on button "Create" at bounding box center [358, 317] width 48 height 17
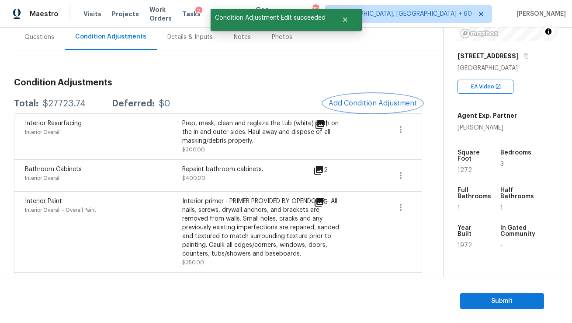
click at [364, 98] on button "Add Condition Adjustment" at bounding box center [372, 103] width 99 height 18
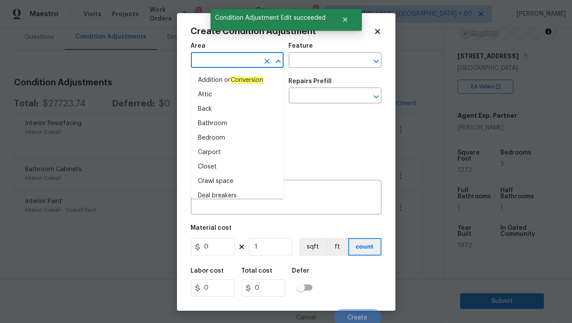
click at [209, 63] on input "text" at bounding box center [225, 61] width 68 height 14
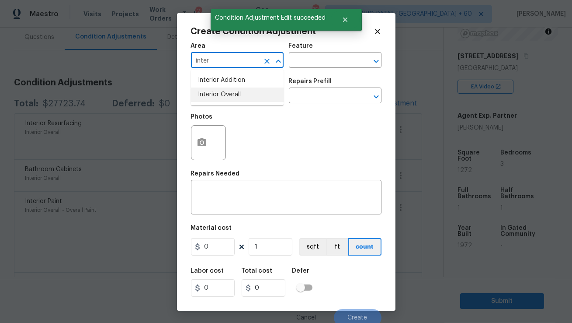
click at [214, 94] on li "Interior Overall" at bounding box center [237, 94] width 93 height 14
type input "Interior Overall"
click at [215, 98] on input "text" at bounding box center [225, 97] width 68 height 14
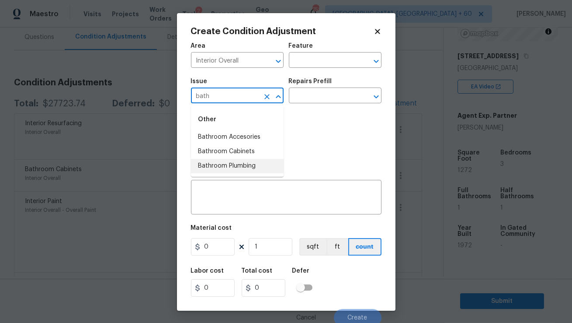
click at [227, 165] on li "Bathroom Plumbing" at bounding box center [237, 166] width 93 height 14
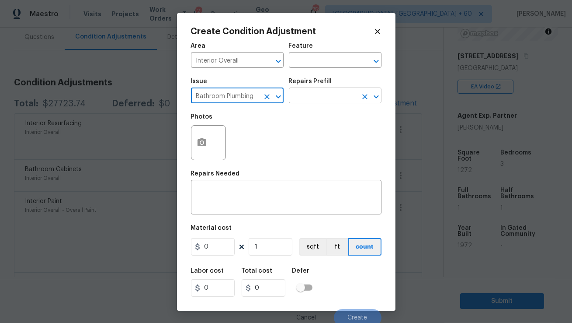
type input "Bathroom Plumbing"
click at [306, 97] on input "text" at bounding box center [323, 97] width 68 height 14
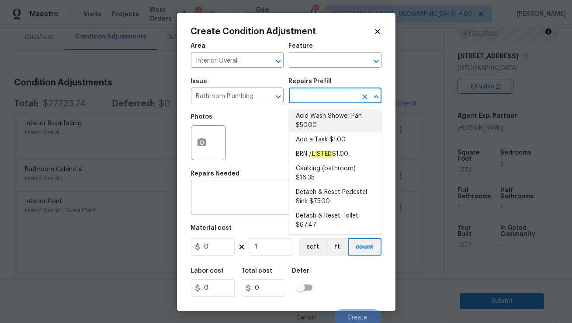
click at [319, 122] on li "Acid Wash Shower Pan $50.00" at bounding box center [335, 121] width 93 height 24
type input "Plumbing"
type textarea "Prep and acid wash/deep clean the shower pan."
type input "50"
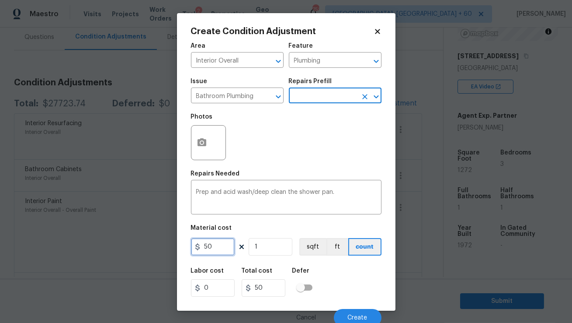
click at [214, 244] on input "50" at bounding box center [213, 246] width 44 height 17
type input "100"
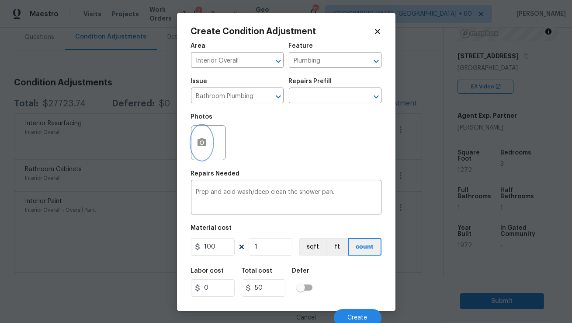
type input "100"
click at [206, 138] on icon "button" at bounding box center [202, 142] width 10 height 10
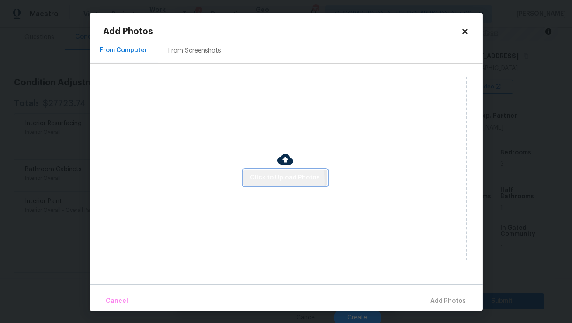
click at [272, 181] on span "Click to Upload Photos" at bounding box center [285, 177] width 70 height 11
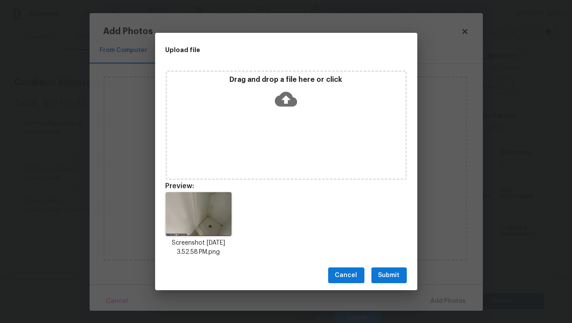
click at [388, 276] on span "Submit" at bounding box center [388, 275] width 21 height 11
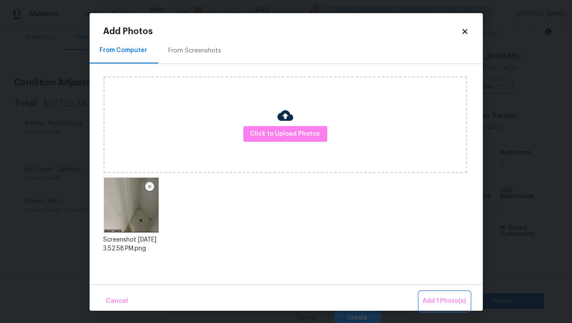
click at [436, 293] on button "Add 1 Photo(s)" at bounding box center [445, 301] width 50 height 19
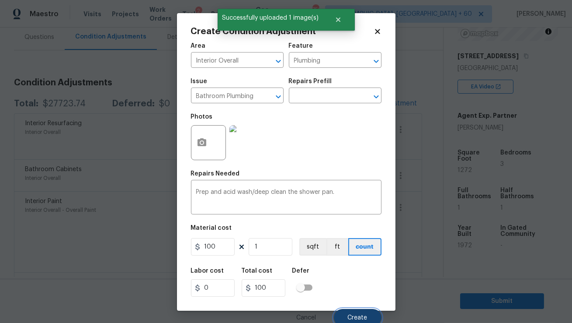
click at [346, 312] on button "Create" at bounding box center [358, 317] width 48 height 17
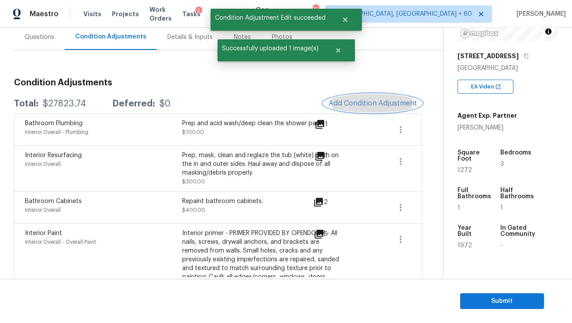
click at [351, 104] on span "Add Condition Adjustment" at bounding box center [373, 103] width 88 height 8
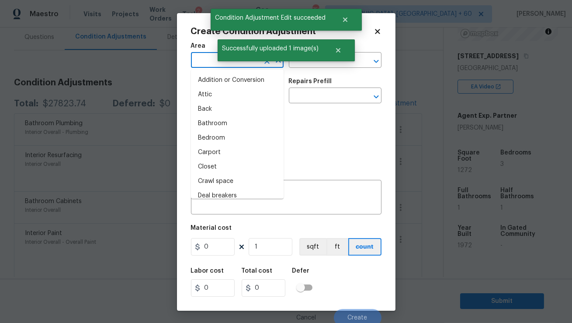
click at [206, 63] on input "text" at bounding box center [225, 61] width 68 height 14
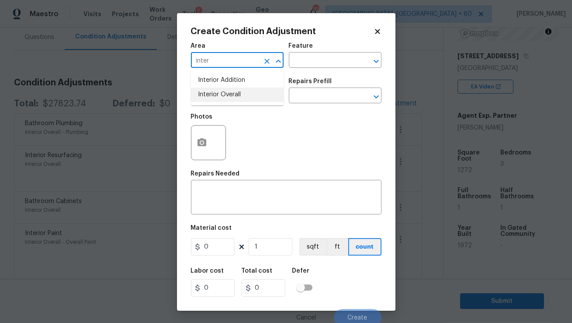
click at [222, 96] on li "Interior Overall" at bounding box center [237, 94] width 93 height 14
type input "Interior Overall"
click at [222, 97] on input "text" at bounding box center [225, 97] width 68 height 14
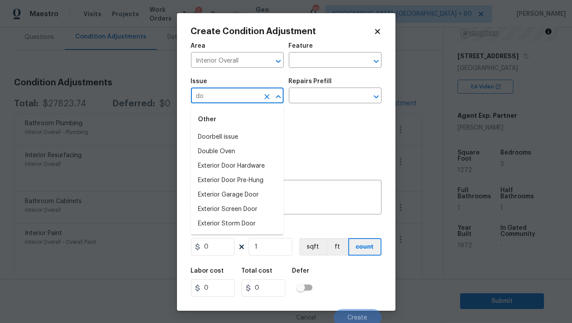
type input "d"
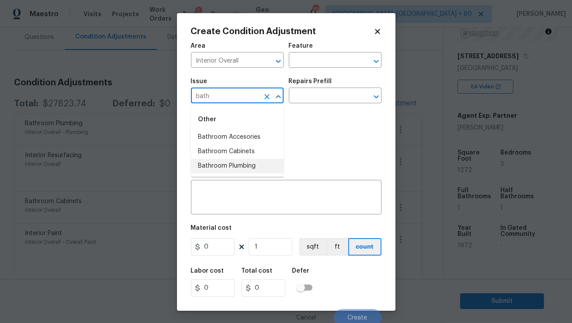
click at [233, 166] on li "Bathroom Plumbing" at bounding box center [237, 166] width 93 height 14
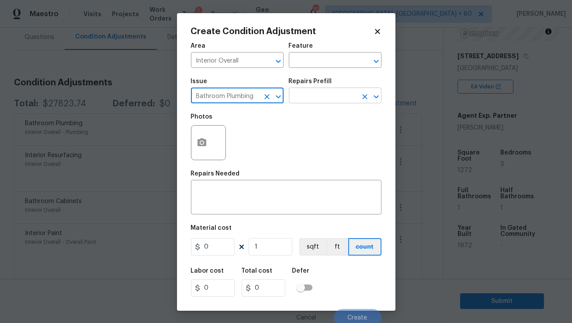
type input "Bathroom Plumbing"
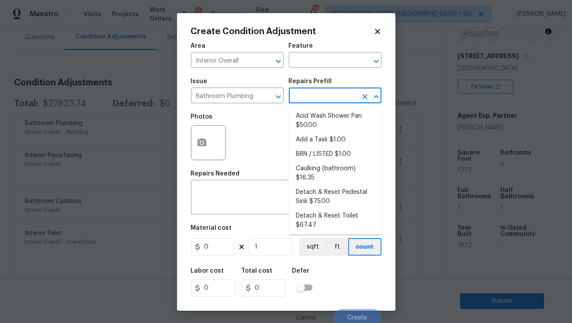
click at [302, 97] on input "text" at bounding box center [323, 97] width 68 height 14
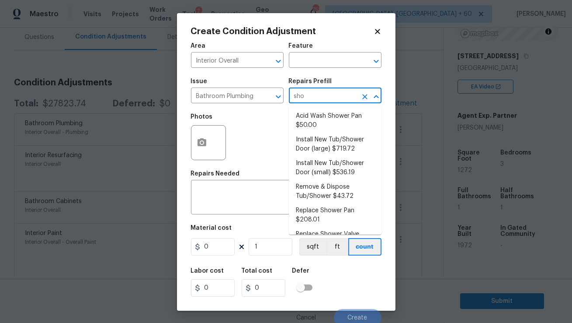
type input "show"
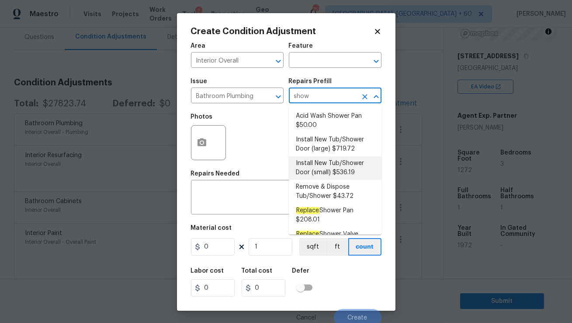
click at [322, 167] on li "Install New Tub/Shower Door (small) $536.19" at bounding box center [335, 168] width 93 height 24
type input "Plumbing"
type textarea "Prep the tub/shower surround and install a new 32''-36'' tempered shower door. …"
type input "536.19"
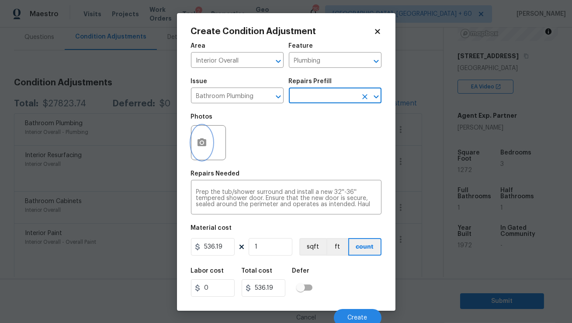
click at [192, 141] on button "button" at bounding box center [201, 142] width 21 height 34
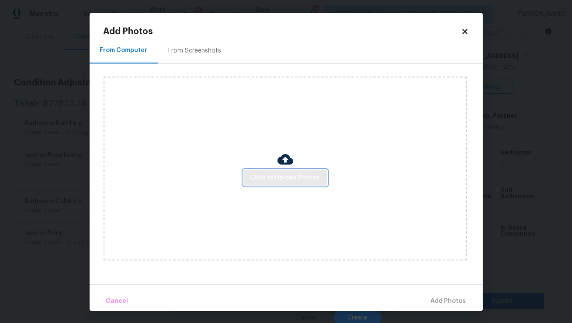
click at [269, 176] on span "Click to Upload Photos" at bounding box center [285, 177] width 70 height 11
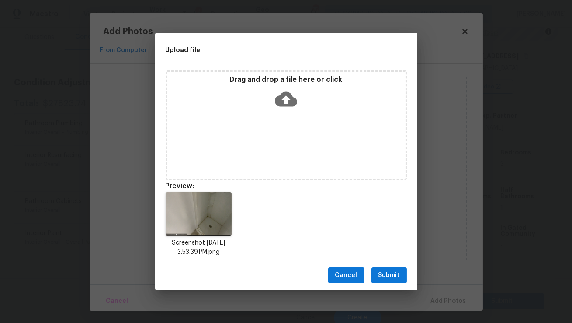
click at [388, 269] on button "Submit" at bounding box center [388, 275] width 35 height 16
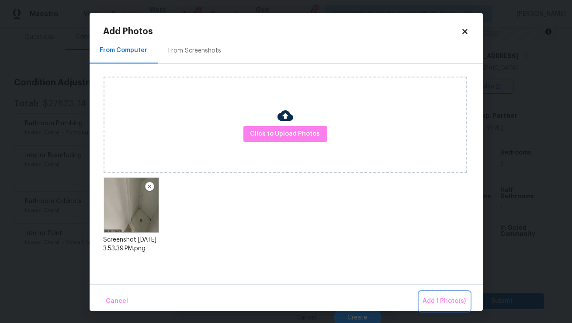
click at [435, 302] on span "Add 1 Photo(s)" at bounding box center [444, 300] width 43 height 11
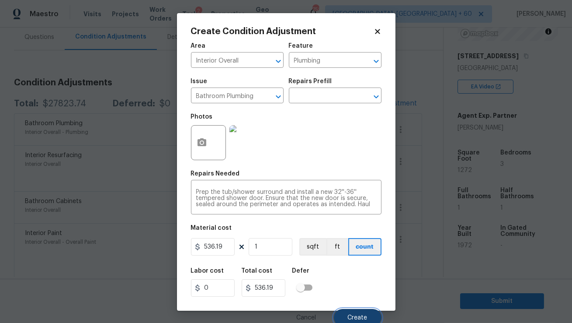
click at [361, 313] on button "Create" at bounding box center [358, 317] width 48 height 17
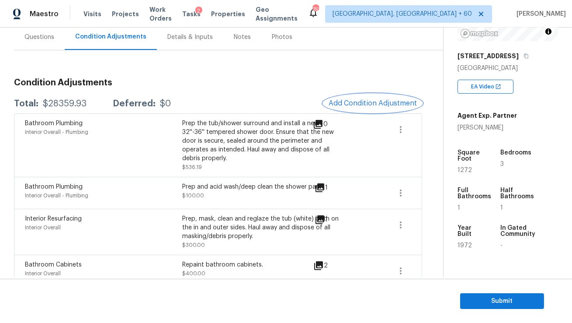
click at [355, 99] on span "Add Condition Adjustment" at bounding box center [373, 103] width 88 height 8
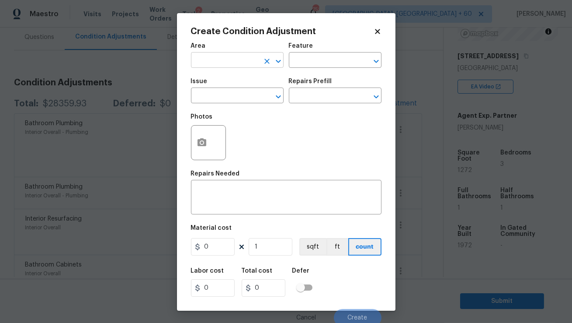
click at [236, 67] on body "Maestro Visits Projects Work Orders Tasks 2 Properties Geo Assignments 752 Gree…" at bounding box center [286, 161] width 572 height 323
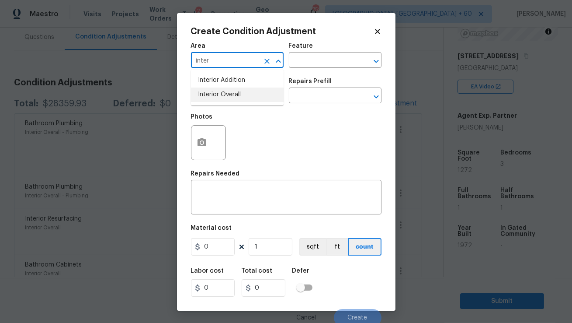
click at [228, 92] on li "Interior Overall" at bounding box center [237, 94] width 93 height 14
type input "Interior Overall"
click at [228, 90] on input "text" at bounding box center [225, 97] width 68 height 14
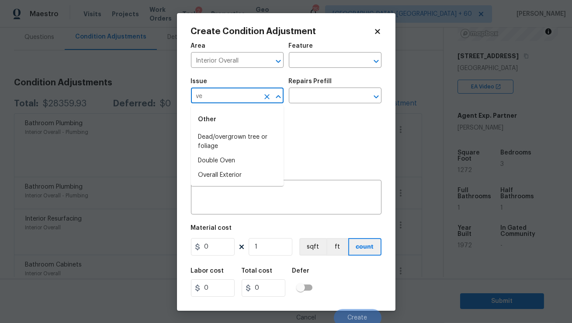
type input "v"
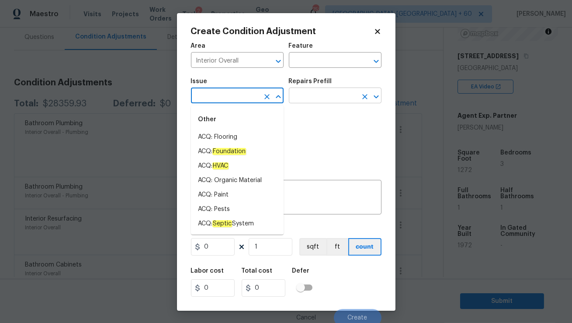
click at [294, 96] on input "text" at bounding box center [323, 97] width 68 height 14
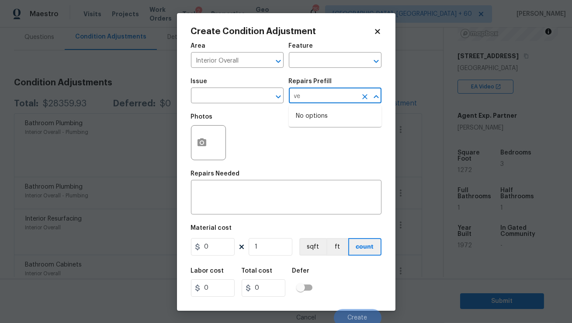
type input "v"
click at [256, 98] on input "text" at bounding box center [225, 97] width 68 height 14
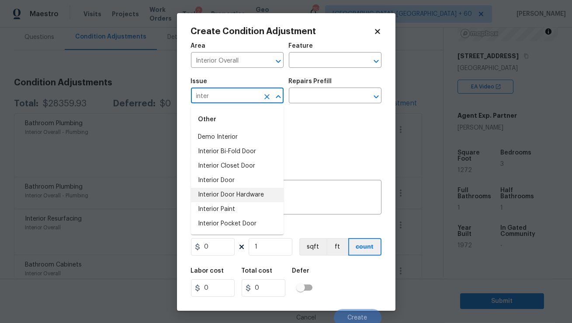
scroll to position [28, 0]
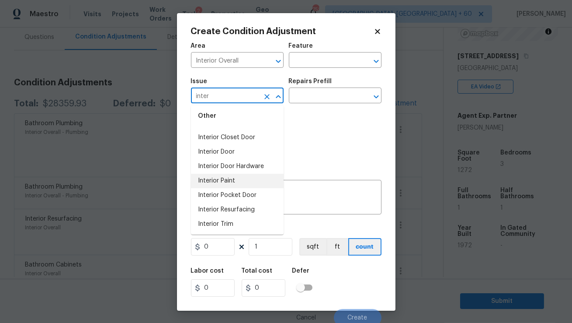
type input "inter"
click at [300, 156] on div "Photos" at bounding box center [286, 136] width 191 height 57
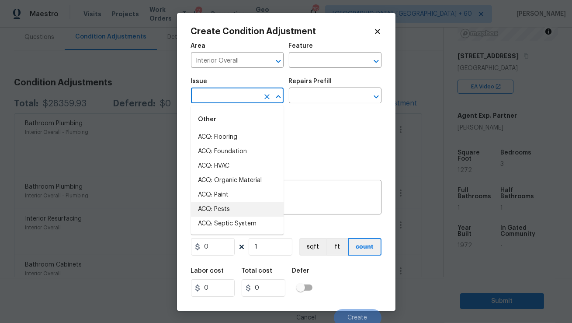
click at [251, 99] on input "text" at bounding box center [225, 97] width 68 height 14
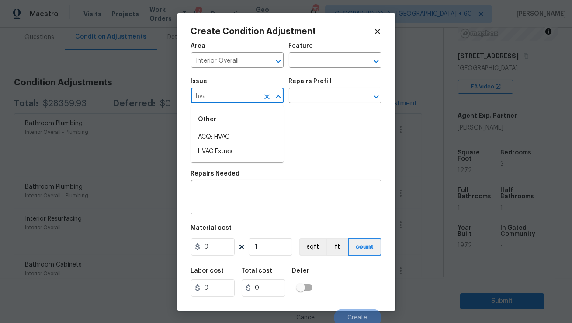
type input "hvac"
click at [268, 97] on icon "Clear" at bounding box center [267, 96] width 9 height 9
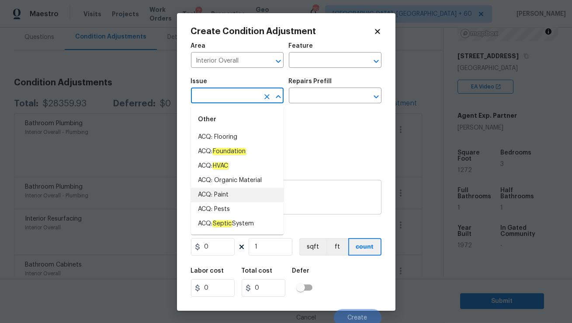
click at [310, 201] on textarea at bounding box center [286, 198] width 180 height 18
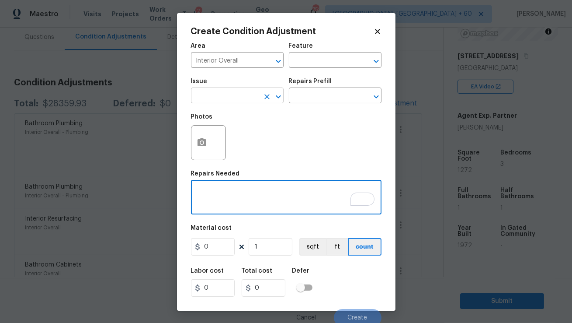
click at [235, 94] on input "text" at bounding box center [225, 97] width 68 height 14
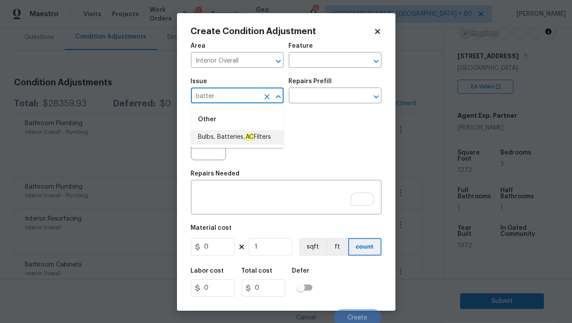
click at [244, 138] on span "Bulbs, Batteries, AC Filters" at bounding box center [234, 136] width 73 height 9
type input "Bulbs, Batteries, AC Filters"
click at [331, 101] on input "text" at bounding box center [323, 97] width 68 height 14
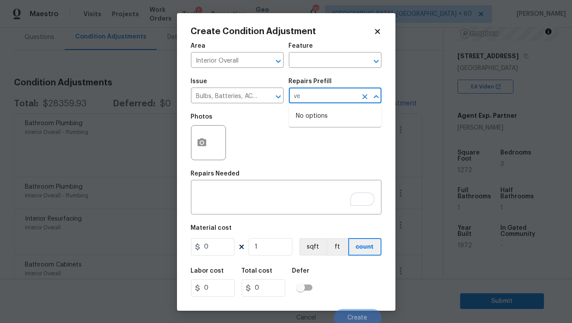
type input "v"
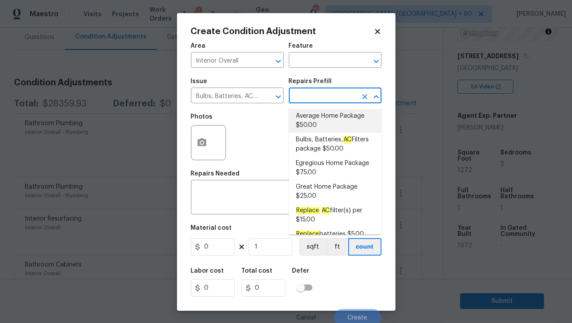
click at [347, 123] on li "Average Home Package $50.00" at bounding box center [335, 121] width 93 height 24
type input "Home Readiness Packages"
type textarea "1. Replace all missing and/or damaged door stops and strike plates. 2. Remove a…"
type input "50"
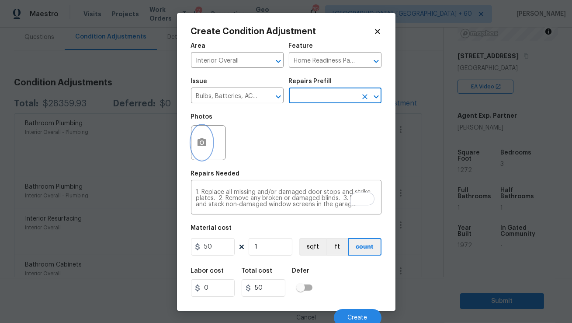
click at [198, 141] on icon "button" at bounding box center [202, 142] width 9 height 8
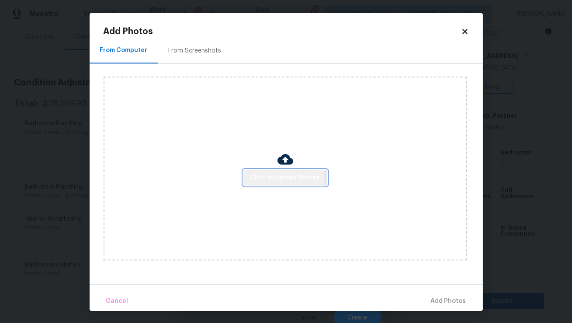
click at [270, 176] on span "Click to Upload Photos" at bounding box center [285, 177] width 70 height 11
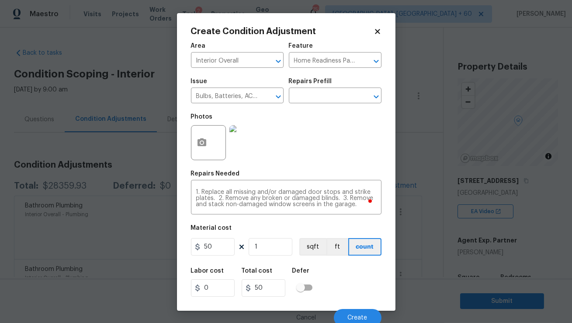
scroll to position [125, 0]
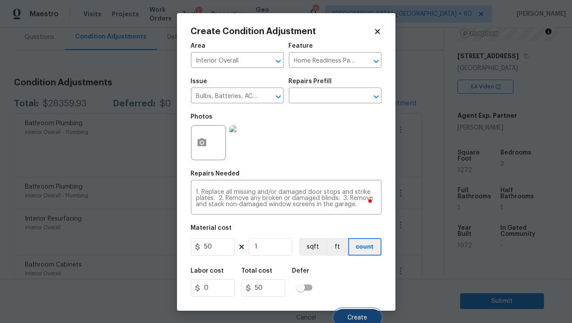
click at [371, 313] on button "Create" at bounding box center [358, 317] width 48 height 17
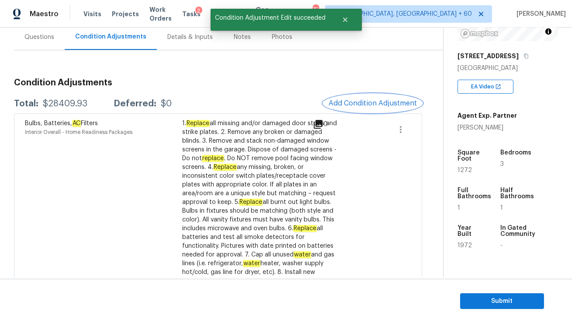
click at [350, 101] on span "Add Condition Adjustment" at bounding box center [373, 103] width 88 height 8
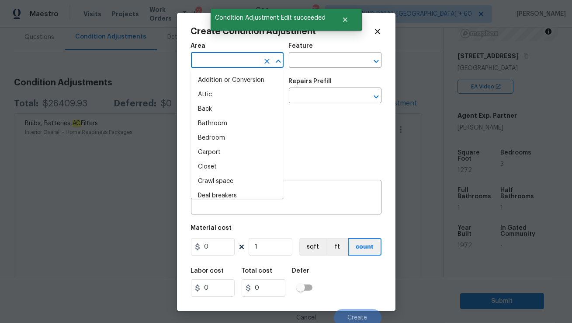
click at [227, 66] on input "text" at bounding box center [225, 61] width 68 height 14
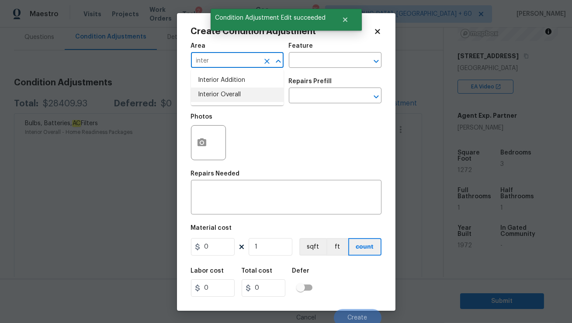
click at [219, 94] on li "Interior Overall" at bounding box center [237, 94] width 93 height 14
type input "Interior Overall"
click at [218, 94] on input "text" at bounding box center [225, 97] width 68 height 14
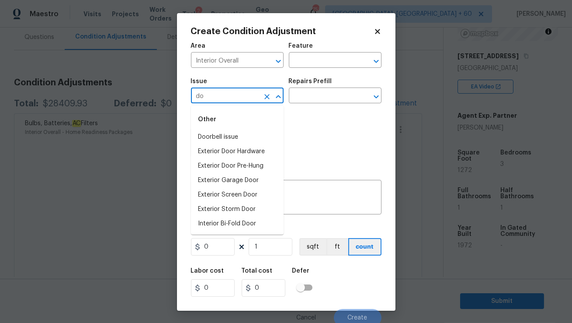
type input "d"
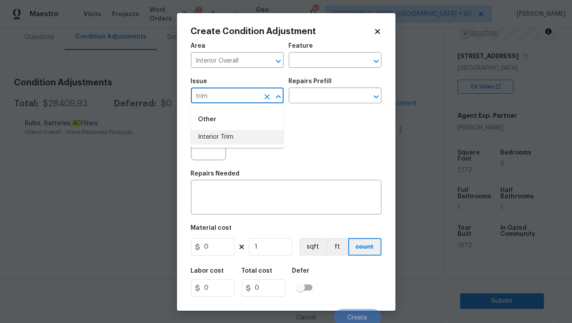
click at [220, 136] on li "Interior Trim" at bounding box center [237, 137] width 93 height 14
type input "Interior Trim"
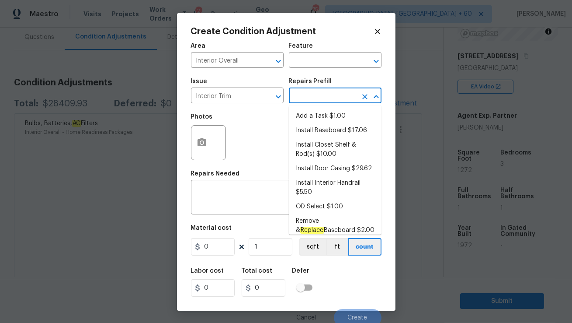
click at [305, 94] on input "text" at bounding box center [323, 97] width 68 height 14
click at [228, 192] on textarea at bounding box center [286, 198] width 180 height 18
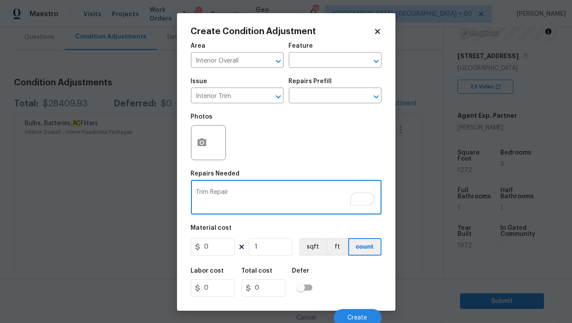
type textarea "Trim Repair"
click at [208, 146] on button "button" at bounding box center [201, 142] width 21 height 34
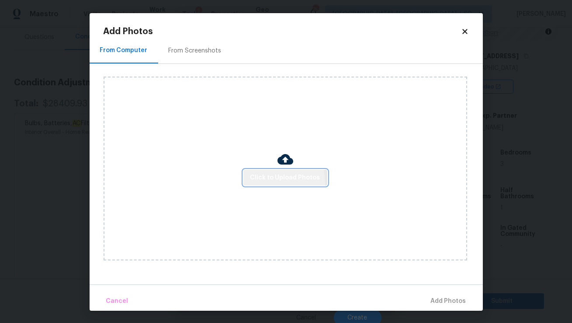
click at [257, 184] on button "Click to Upload Photos" at bounding box center [285, 178] width 84 height 16
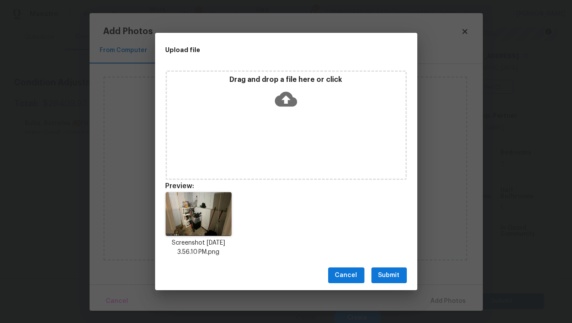
click at [377, 273] on button "Submit" at bounding box center [388, 275] width 35 height 16
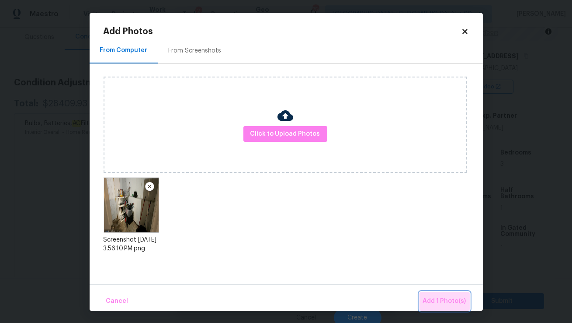
click at [448, 302] on span "Add 1 Photo(s)" at bounding box center [444, 300] width 43 height 11
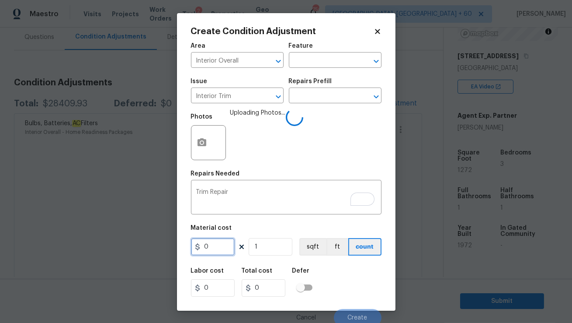
click at [224, 250] on input "0" at bounding box center [213, 246] width 44 height 17
type input "100"
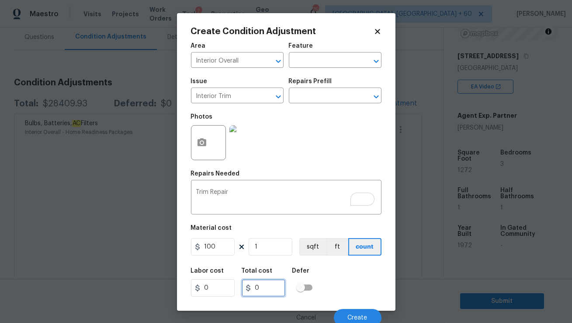
type input "100"
click at [274, 288] on input "100" at bounding box center [264, 287] width 44 height 17
click at [353, 319] on span "Create" at bounding box center [358, 317] width 20 height 7
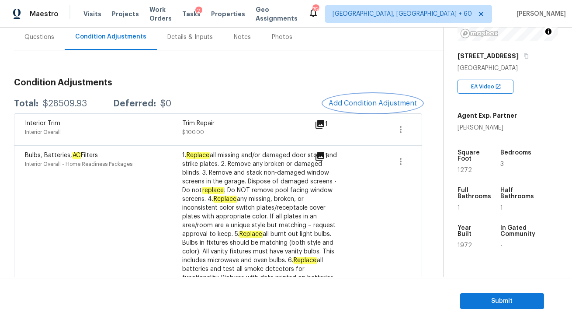
click at [346, 99] on span "Add Condition Adjustment" at bounding box center [373, 103] width 88 height 8
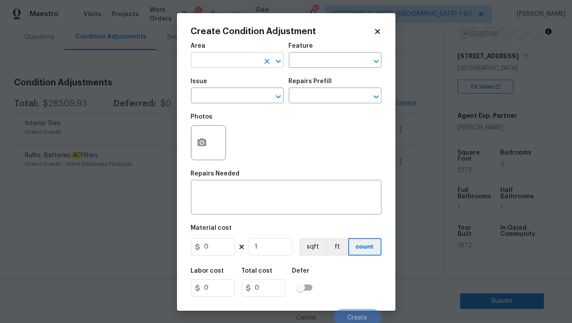
click at [246, 68] on body "Maestro Visits Projects Work Orders Tasks 2 Properties Geo Assignments 750 [GEO…" at bounding box center [286, 161] width 572 height 323
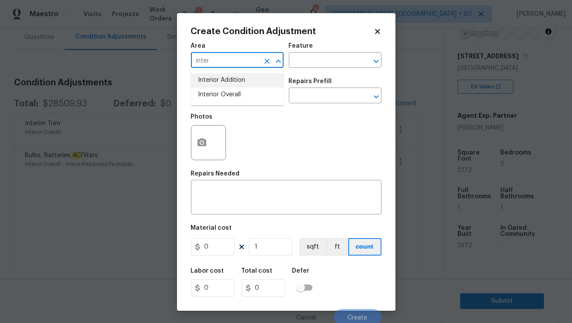
click at [233, 93] on li "Interior Overall" at bounding box center [237, 94] width 93 height 14
type input "Interior Overall"
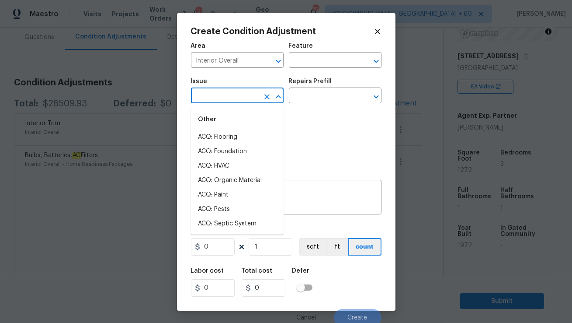
click at [234, 96] on input "text" at bounding box center [225, 97] width 68 height 14
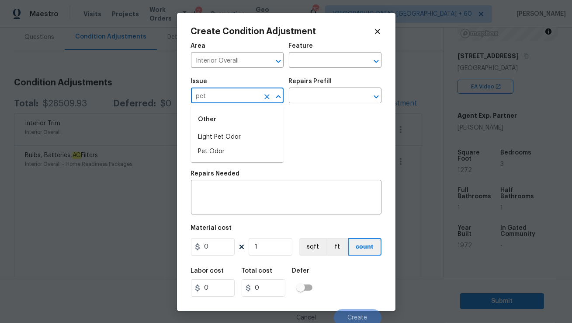
type input "pet"
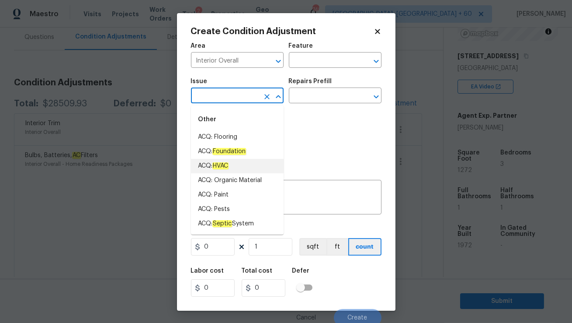
click at [306, 156] on div "Photos" at bounding box center [286, 136] width 191 height 57
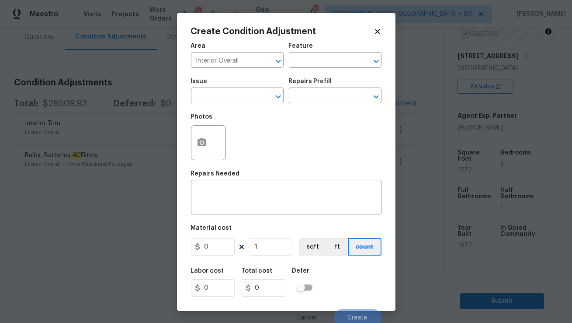
click at [378, 32] on icon at bounding box center [377, 31] width 5 height 5
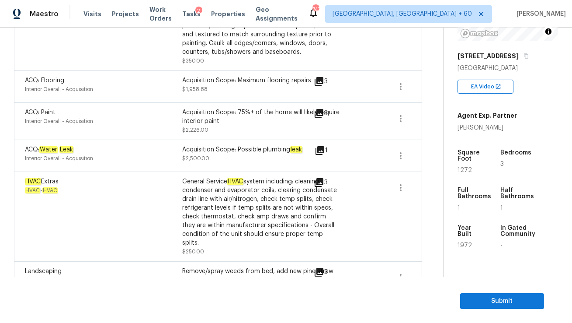
scroll to position [595, 0]
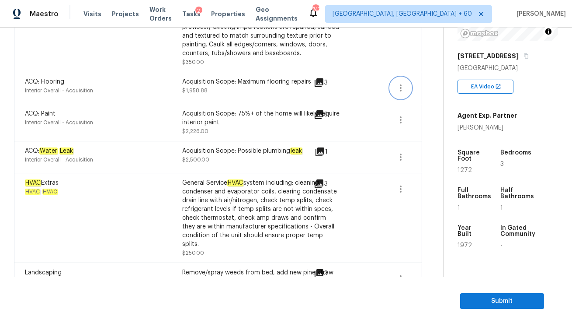
click at [404, 89] on icon "button" at bounding box center [401, 88] width 10 height 10
click at [418, 89] on div "Edit" at bounding box center [451, 86] width 68 height 9
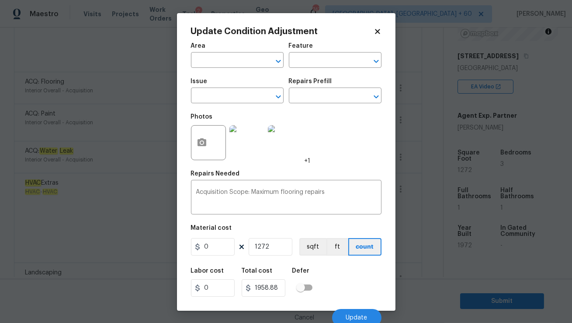
type input "Interior Overall"
type input "Acquisition"
type input "ACQ: Flooring"
type input "1.54"
click at [243, 147] on img at bounding box center [246, 142] width 35 height 35
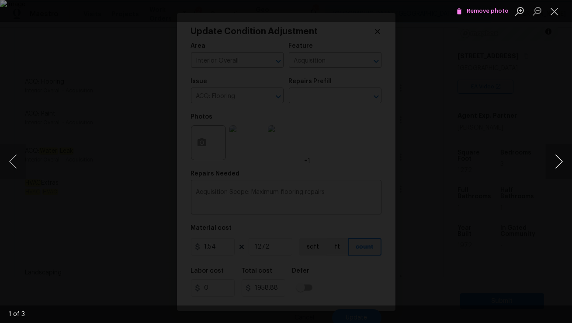
click at [554, 164] on button "Next image" at bounding box center [559, 161] width 26 height 35
click at [554, 12] on button "Close lightbox" at bounding box center [554, 10] width 17 height 15
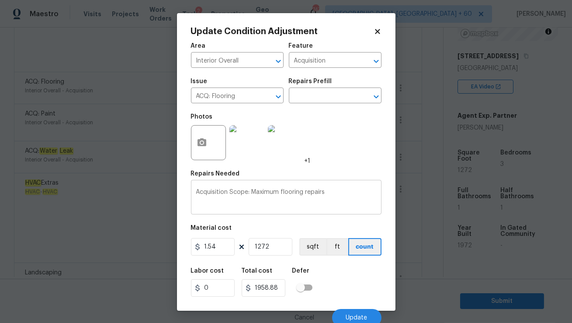
click at [272, 192] on textarea "Acquisition Scope: Maximum flooring repairs" at bounding box center [286, 198] width 180 height 18
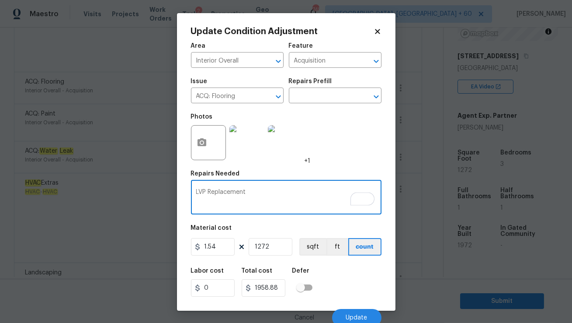
type textarea "LVP Replacement"
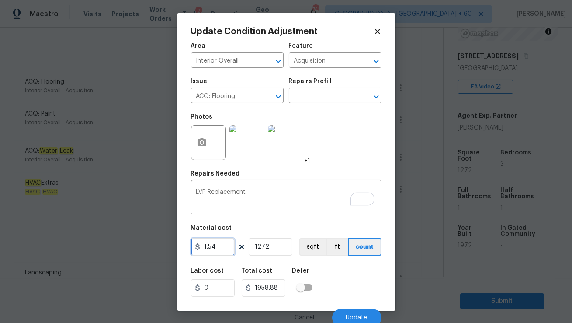
drag, startPoint x: 217, startPoint y: 246, endPoint x: 198, endPoint y: 246, distance: 19.2
click at [198, 246] on div "1.54" at bounding box center [213, 246] width 44 height 17
type input "5"
type input "6360"
click at [265, 288] on input "6360" at bounding box center [264, 287] width 44 height 17
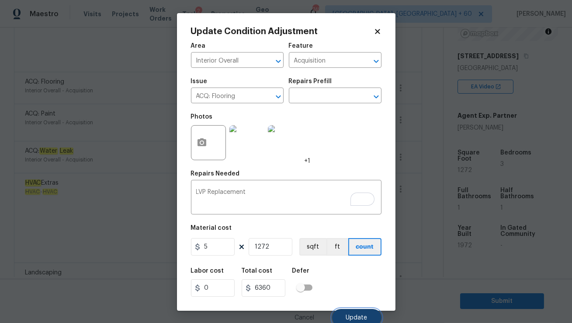
click at [351, 319] on span "Update" at bounding box center [356, 317] width 21 height 7
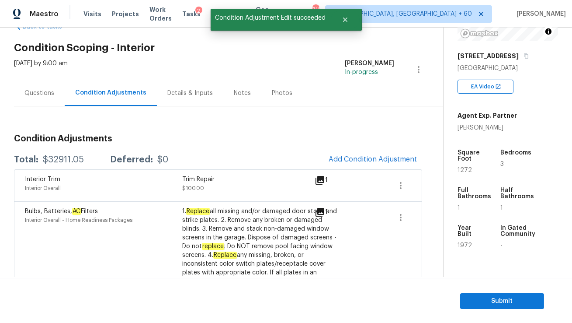
scroll to position [23, 0]
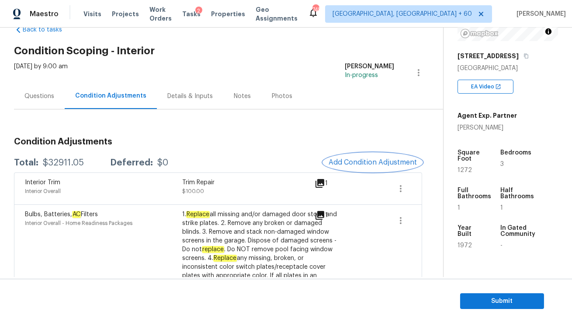
click at [359, 159] on span "Add Condition Adjustment" at bounding box center [373, 162] width 88 height 8
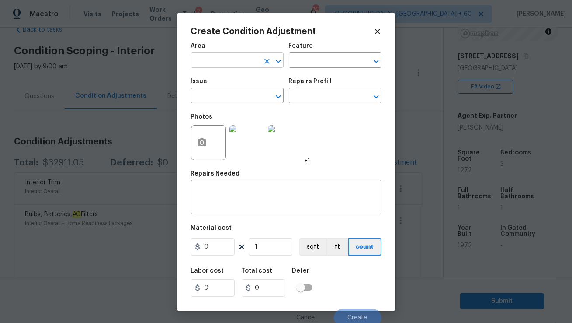
click at [241, 61] on input "text" at bounding box center [225, 61] width 68 height 14
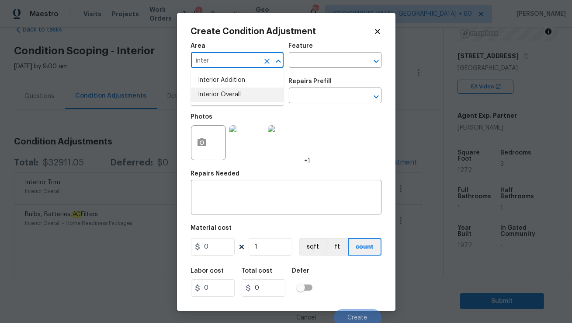
click at [240, 92] on li "Interior Overall" at bounding box center [237, 94] width 93 height 14
type input "Interior Overall"
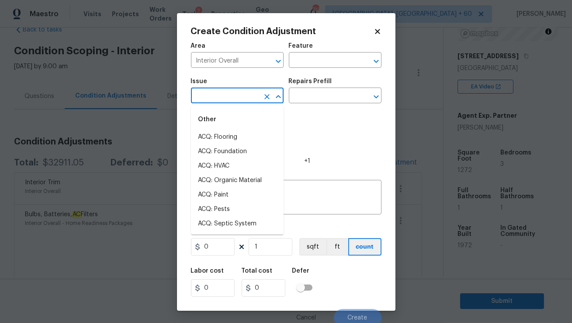
click at [239, 95] on input "text" at bounding box center [225, 97] width 68 height 14
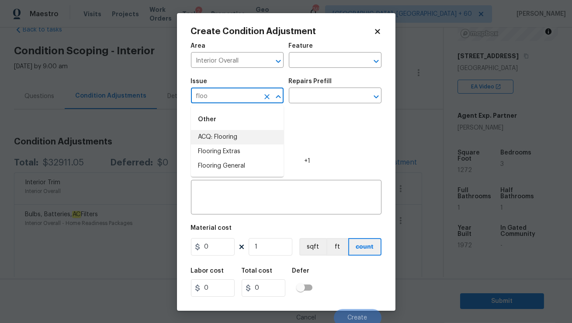
click at [225, 136] on li "ACQ: Flooring" at bounding box center [237, 137] width 93 height 14
type input "ACQ: Flooring"
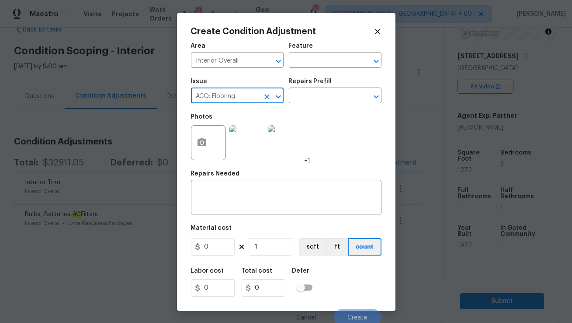
click at [243, 99] on input "ACQ: Flooring" at bounding box center [225, 97] width 68 height 14
click at [260, 97] on div "ACQ: Flooring ​" at bounding box center [237, 97] width 93 height 14
click at [264, 98] on icon "Clear" at bounding box center [266, 96] width 5 height 5
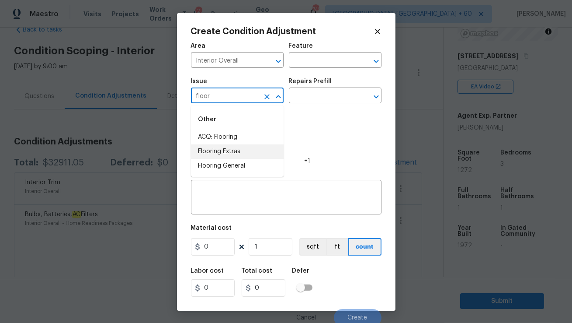
click at [224, 148] on li "Flooring Extras" at bounding box center [237, 151] width 93 height 14
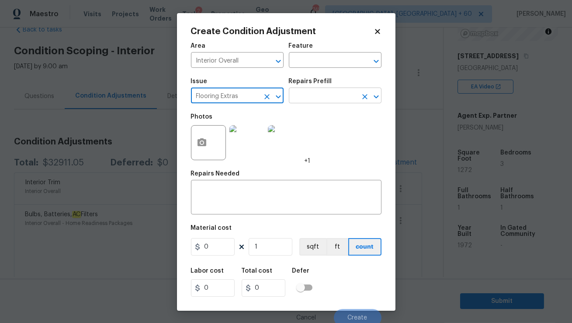
type input "Flooring Extras"
click at [320, 101] on input "text" at bounding box center [323, 97] width 68 height 14
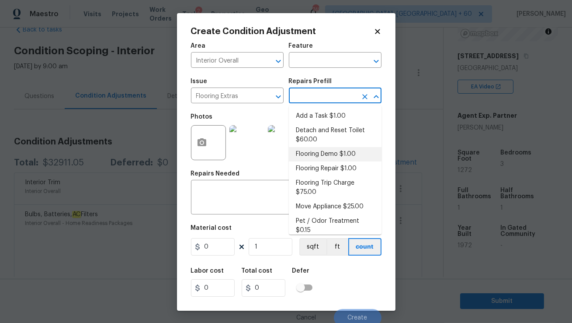
click at [326, 150] on li "Flooring Demo $1.00" at bounding box center [335, 154] width 93 height 14
type input "Overall Flooring"
type textarea "Demo existing flooring."
type input "1"
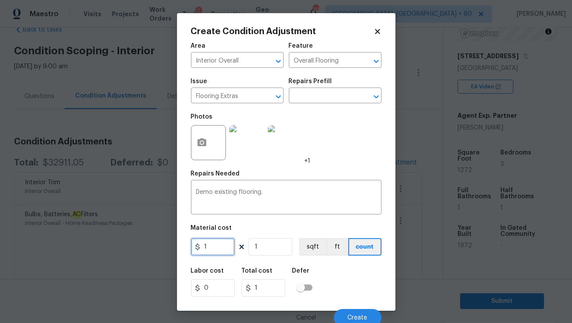
click at [219, 249] on input "1" at bounding box center [213, 246] width 44 height 17
click at [271, 247] on input "1" at bounding box center [271, 246] width 44 height 17
type input "12"
type input "127"
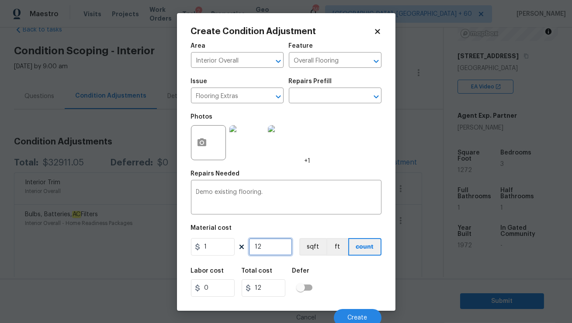
type input "127"
type input "1272"
click at [270, 291] on input "1272" at bounding box center [264, 287] width 44 height 17
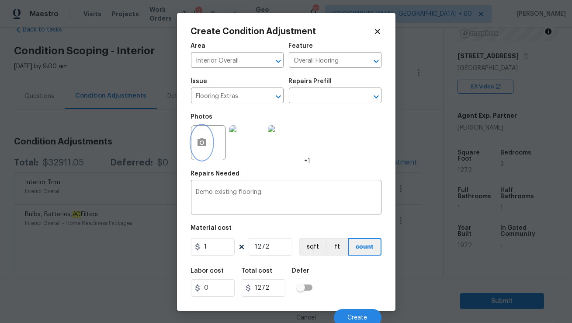
click at [197, 145] on icon "button" at bounding box center [202, 142] width 10 height 10
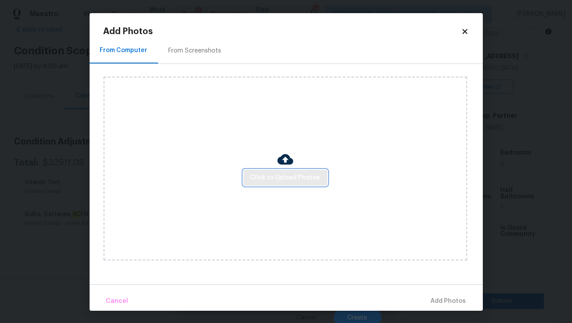
click at [265, 177] on span "Click to Upload Photos" at bounding box center [285, 177] width 70 height 11
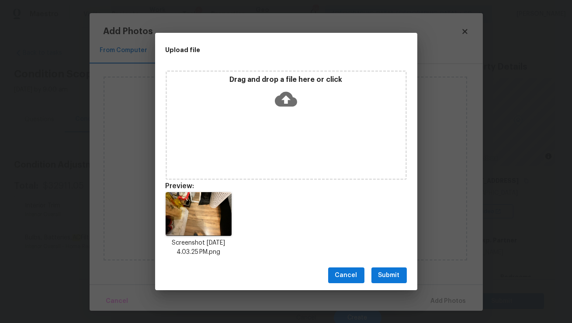
scroll to position [125, 0]
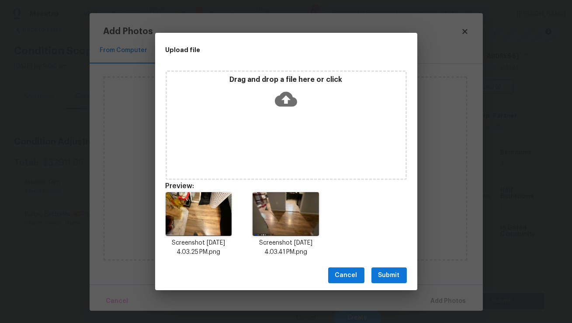
click at [382, 276] on span "Submit" at bounding box center [388, 275] width 21 height 11
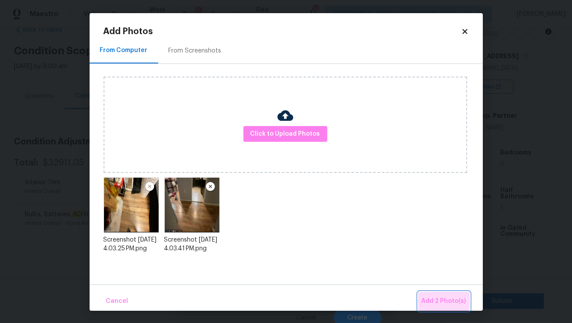
click at [426, 292] on button "Add 2 Photo(s)" at bounding box center [444, 301] width 52 height 19
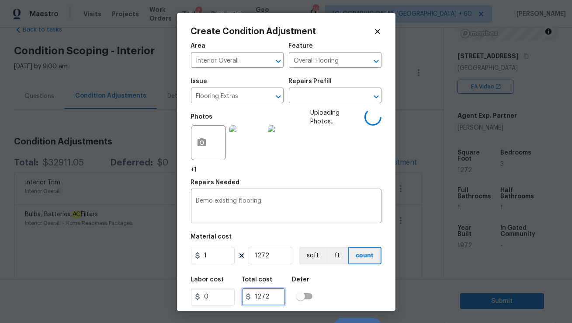
click at [263, 294] on input "1272" at bounding box center [264, 296] width 44 height 17
click at [208, 141] on button "button" at bounding box center [201, 142] width 21 height 34
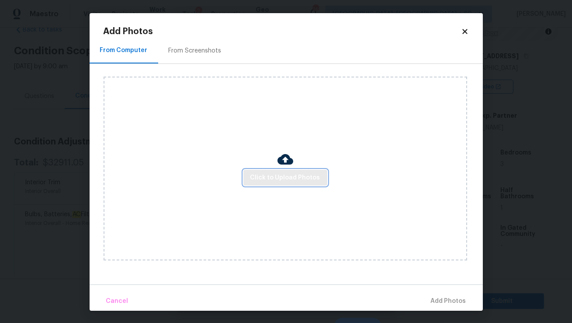
click at [284, 173] on span "Click to Upload Photos" at bounding box center [285, 177] width 70 height 11
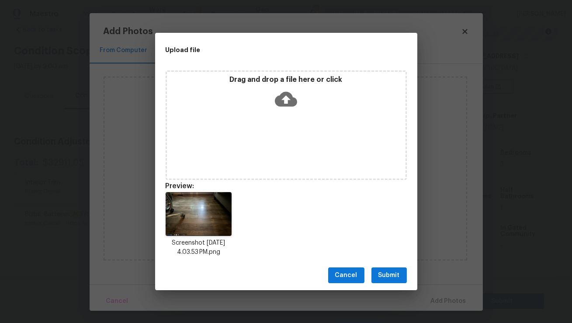
click at [386, 273] on span "Submit" at bounding box center [388, 275] width 21 height 11
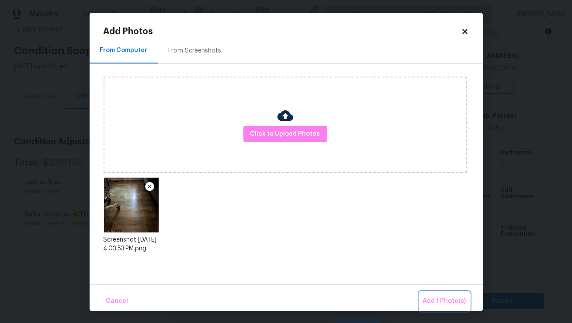
click at [434, 301] on span "Add 1 Photo(s)" at bounding box center [444, 300] width 43 height 11
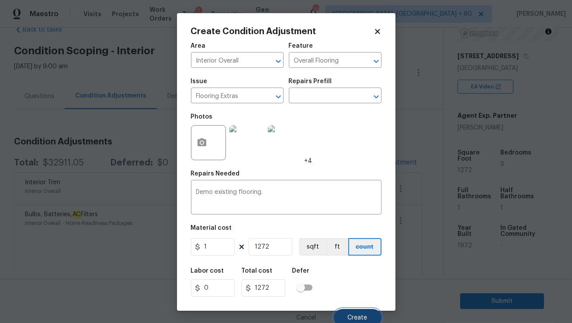
click at [346, 312] on button "Create" at bounding box center [358, 317] width 48 height 17
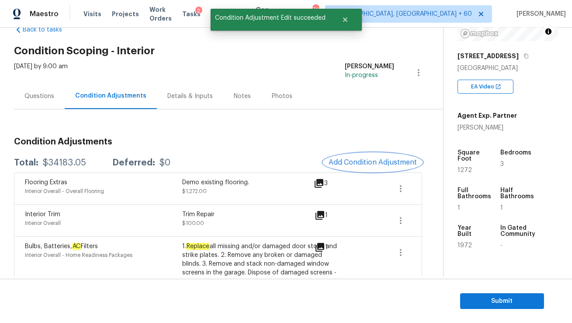
click at [358, 156] on button "Add Condition Adjustment" at bounding box center [372, 162] width 99 height 18
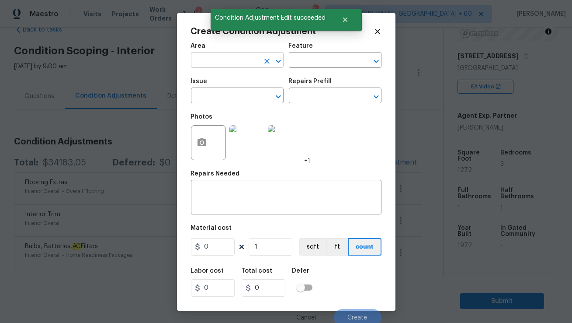
click at [237, 59] on input "text" at bounding box center [225, 61] width 68 height 14
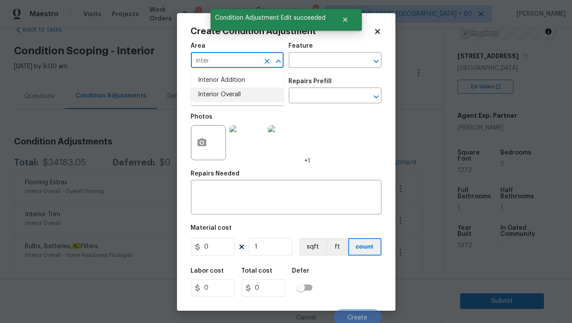
click at [238, 94] on li "Interior Overall" at bounding box center [237, 94] width 93 height 14
type input "Interior Overall"
click at [229, 100] on input "text" at bounding box center [225, 97] width 68 height 14
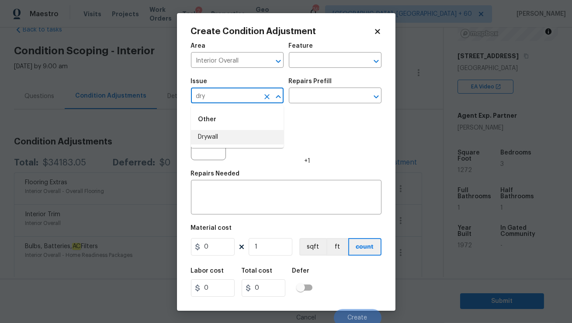
click at [215, 135] on li "Drywall" at bounding box center [237, 137] width 93 height 14
type input "Drywall"
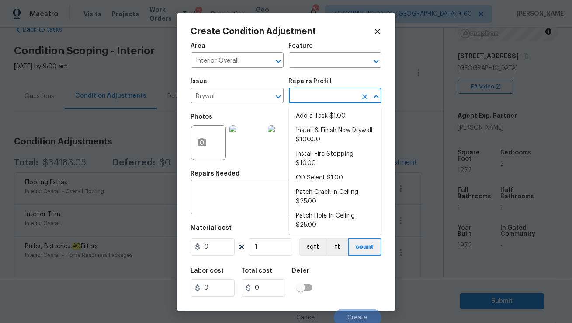
click at [299, 97] on input "text" at bounding box center [323, 97] width 68 height 14
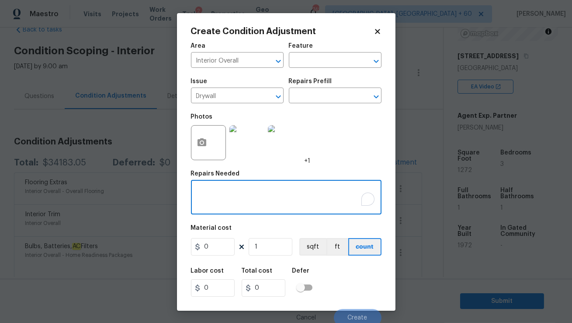
click at [212, 191] on textarea "To enrich screen reader interactions, please activate Accessibility in Grammarl…" at bounding box center [286, 198] width 180 height 18
click at [324, 98] on input "text" at bounding box center [323, 97] width 68 height 14
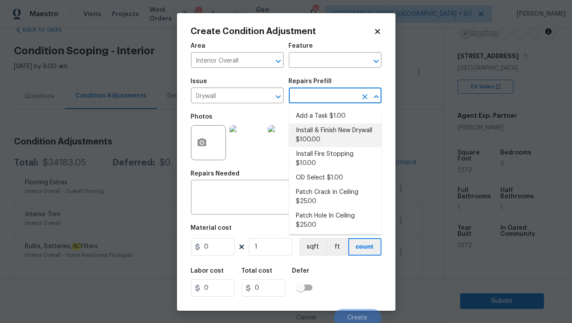
click at [326, 134] on li "Install & Finish New Drywall $100.00" at bounding box center [335, 135] width 93 height 24
type input "Walls and Ceiling"
type textarea "Remove the existing damaged drywall and replace with new. Ensure that the new d…"
type input "100"
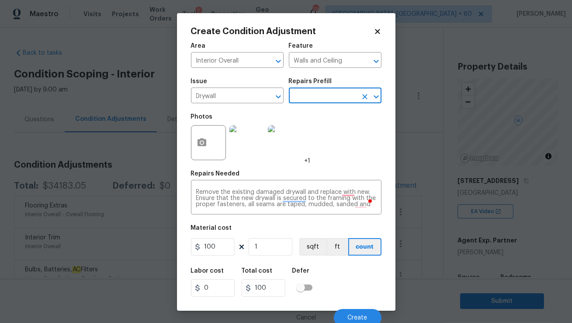
scroll to position [125, 0]
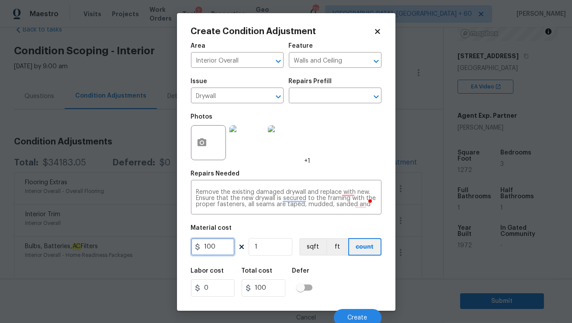
click at [222, 247] on input "100" at bounding box center [213, 246] width 44 height 17
type input "50"
click at [204, 153] on button "button" at bounding box center [201, 142] width 21 height 34
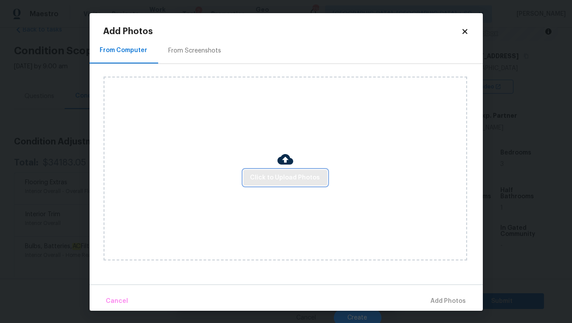
click at [270, 182] on span "Click to Upload Photos" at bounding box center [285, 177] width 70 height 11
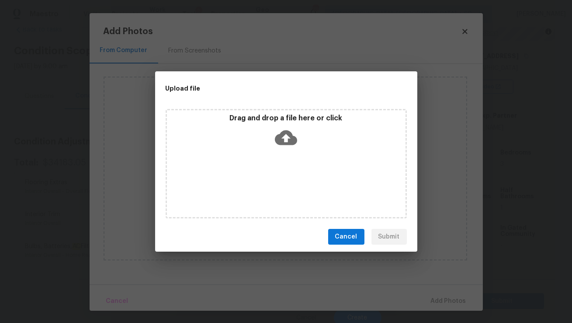
click at [548, 295] on div "Upload file Drag and drop a file here or click Cancel Submit" at bounding box center [286, 161] width 572 height 323
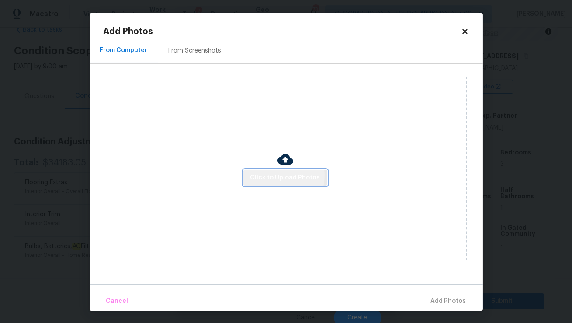
click at [283, 175] on span "Click to Upload Photos" at bounding box center [285, 177] width 70 height 11
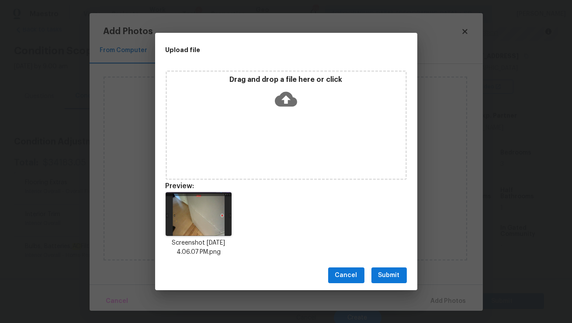
click at [381, 273] on span "Submit" at bounding box center [388, 275] width 21 height 11
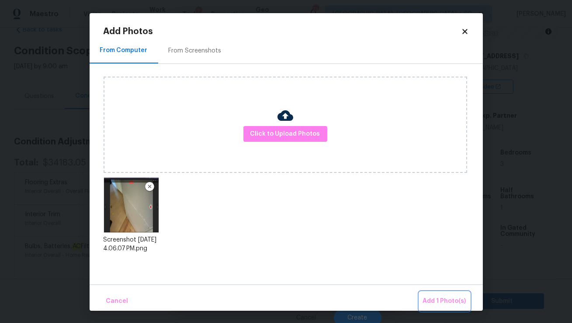
click at [437, 302] on span "Add 1 Photo(s)" at bounding box center [444, 300] width 43 height 11
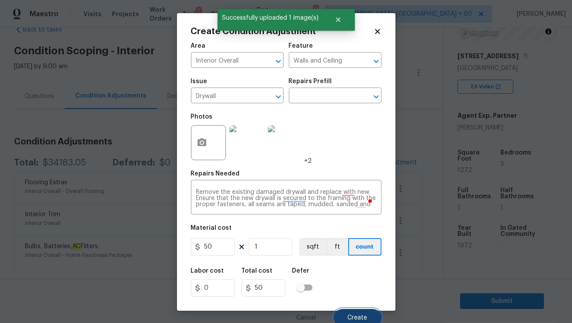
click at [355, 314] on span "Create" at bounding box center [358, 317] width 20 height 7
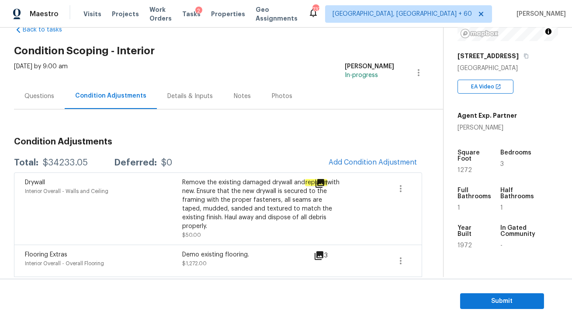
click at [40, 97] on div "Questions" at bounding box center [39, 96] width 30 height 9
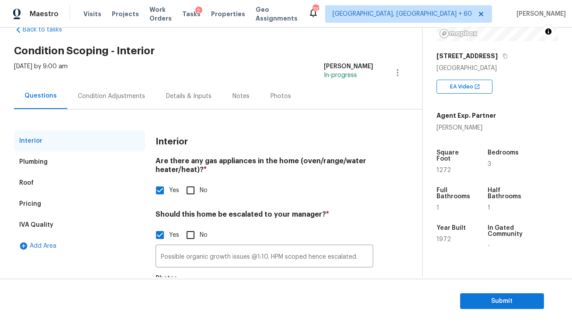
scroll to position [23, 0]
click at [109, 96] on div "Condition Adjustments" at bounding box center [111, 96] width 67 height 9
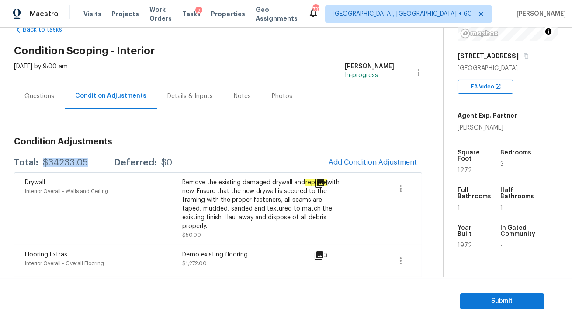
drag, startPoint x: 42, startPoint y: 161, endPoint x: 87, endPoint y: 161, distance: 45.0
click at [87, 161] on div "Total: $34233.05 Deferred: $0" at bounding box center [93, 162] width 158 height 9
copy div "$34233.05"
click at [503, 302] on span "Submit" at bounding box center [502, 300] width 70 height 11
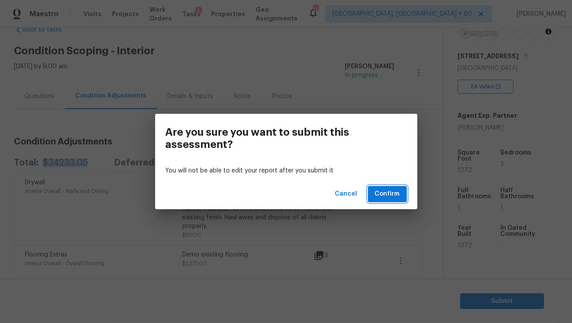
click at [381, 190] on span "Confirm" at bounding box center [387, 193] width 25 height 11
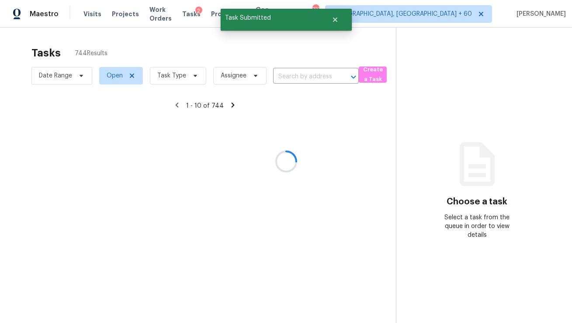
click at [286, 76] on div at bounding box center [286, 161] width 572 height 323
click at [286, 74] on div at bounding box center [286, 161] width 572 height 323
click at [286, 73] on div at bounding box center [286, 161] width 572 height 323
click at [287, 76] on div at bounding box center [286, 161] width 572 height 323
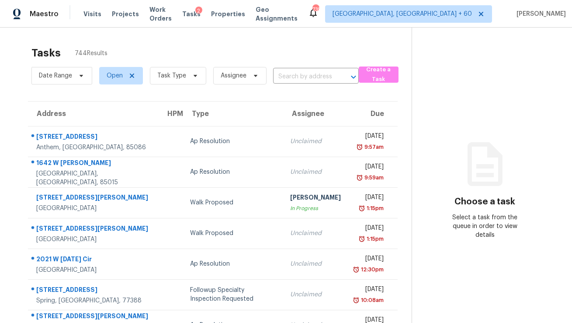
click at [293, 74] on input "text" at bounding box center [303, 77] width 61 height 14
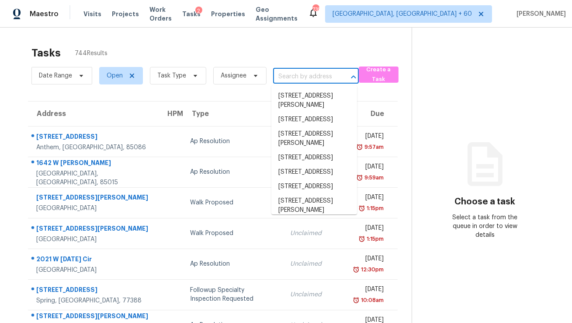
paste input "[STREET_ADDRESS]"
type input "[STREET_ADDRESS]"
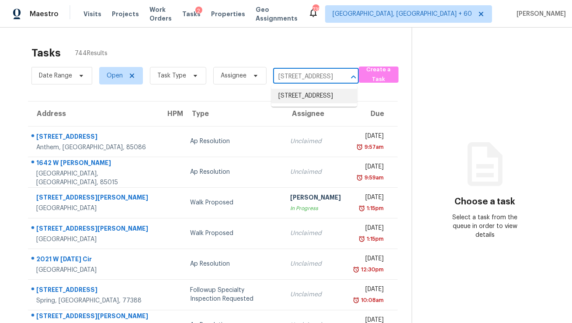
click at [299, 100] on li "[STREET_ADDRESS]" at bounding box center [314, 96] width 86 height 14
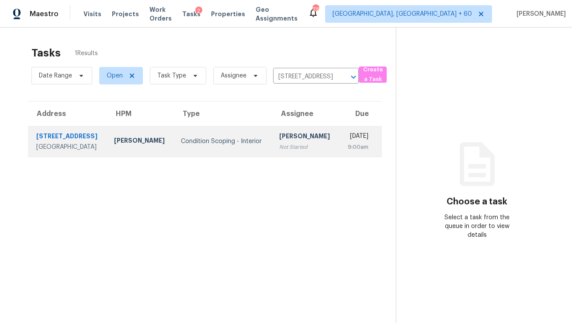
click at [306, 145] on td "[PERSON_NAME] Not Started" at bounding box center [305, 141] width 67 height 31
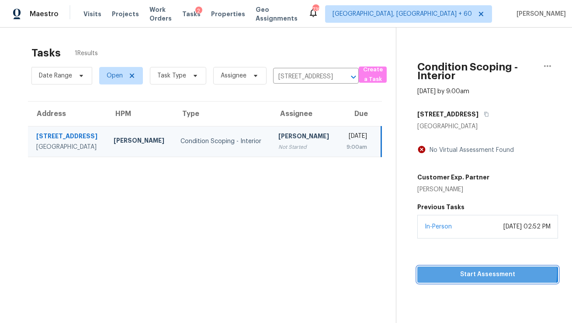
click at [481, 272] on span "Start Assessment" at bounding box center [487, 274] width 127 height 11
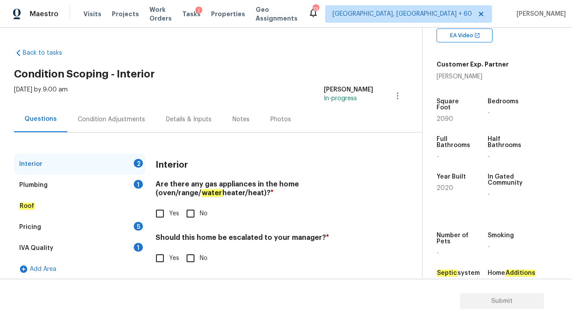
scroll to position [209, 0]
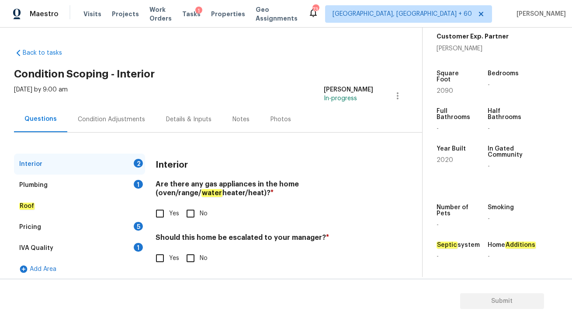
click at [187, 211] on input "No" at bounding box center [190, 213] width 18 height 18
checkbox input "true"
click at [120, 189] on div "Plumbing 1" at bounding box center [79, 184] width 131 height 21
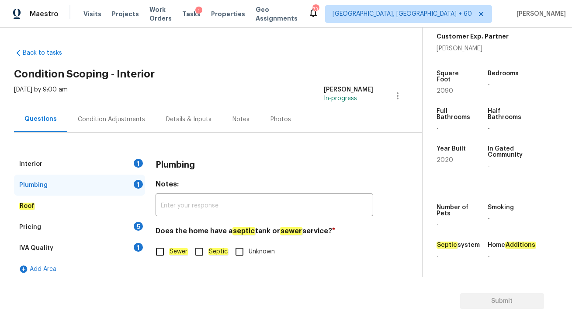
click at [161, 252] on input "Sewer" at bounding box center [160, 251] width 18 height 18
checkbox input "true"
click at [119, 225] on div "Pricing 5" at bounding box center [79, 226] width 131 height 21
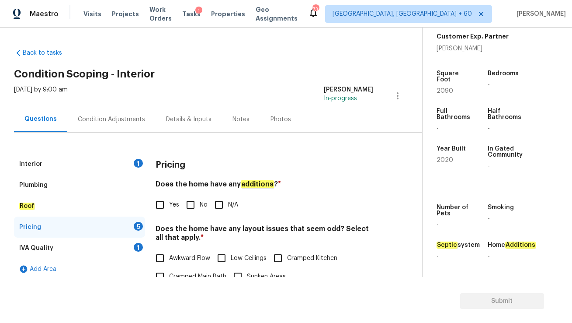
scroll to position [56, 0]
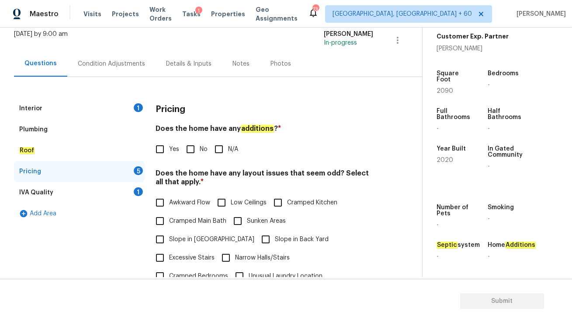
click at [198, 150] on input "No" at bounding box center [190, 149] width 18 height 18
checkbox input "true"
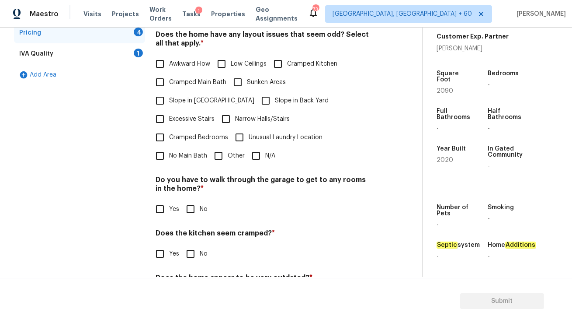
scroll to position [208, 0]
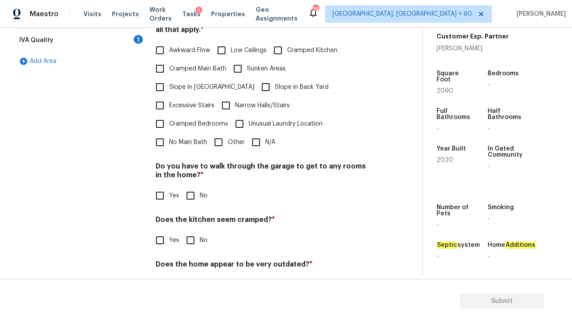
click at [259, 133] on input "N/A" at bounding box center [256, 142] width 18 height 18
checkbox input "true"
click at [191, 186] on input "No" at bounding box center [190, 195] width 18 height 18
checkbox input "true"
click at [189, 232] on input "No" at bounding box center [190, 241] width 18 height 18
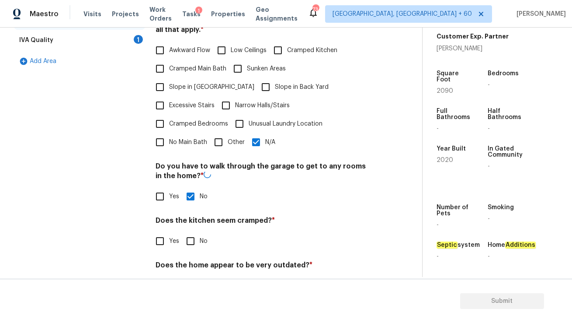
checkbox input "true"
click at [190, 276] on input "No" at bounding box center [190, 285] width 18 height 18
checkbox input "true"
click at [104, 40] on div "IVA Quality 1" at bounding box center [79, 40] width 131 height 21
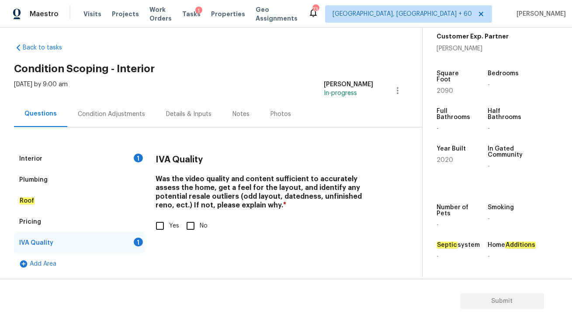
scroll to position [5, 0]
click at [163, 221] on input "Yes" at bounding box center [160, 226] width 18 height 18
checkbox input "true"
click at [119, 153] on div "Interior 1" at bounding box center [79, 159] width 131 height 21
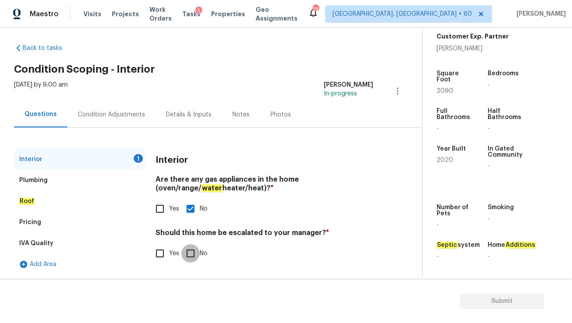
click at [191, 250] on input "No" at bounding box center [190, 253] width 18 height 18
checkbox input "true"
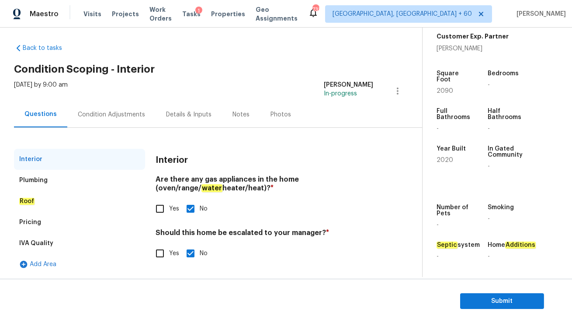
click at [94, 113] on div "Condition Adjustments" at bounding box center [111, 114] width 67 height 9
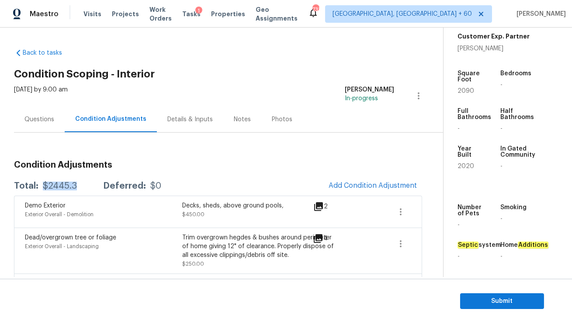
drag, startPoint x: 42, startPoint y: 186, endPoint x: 77, endPoint y: 186, distance: 35.4
click at [77, 186] on div "Total: $2445.3 Deferred: $0" at bounding box center [87, 185] width 147 height 9
copy div "$2445.3"
click at [490, 298] on span "Submit" at bounding box center [502, 300] width 70 height 11
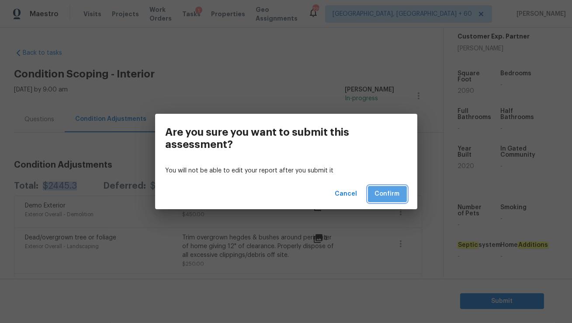
click at [381, 195] on span "Confirm" at bounding box center [387, 193] width 25 height 11
